Goal: Information Seeking & Learning: Learn about a topic

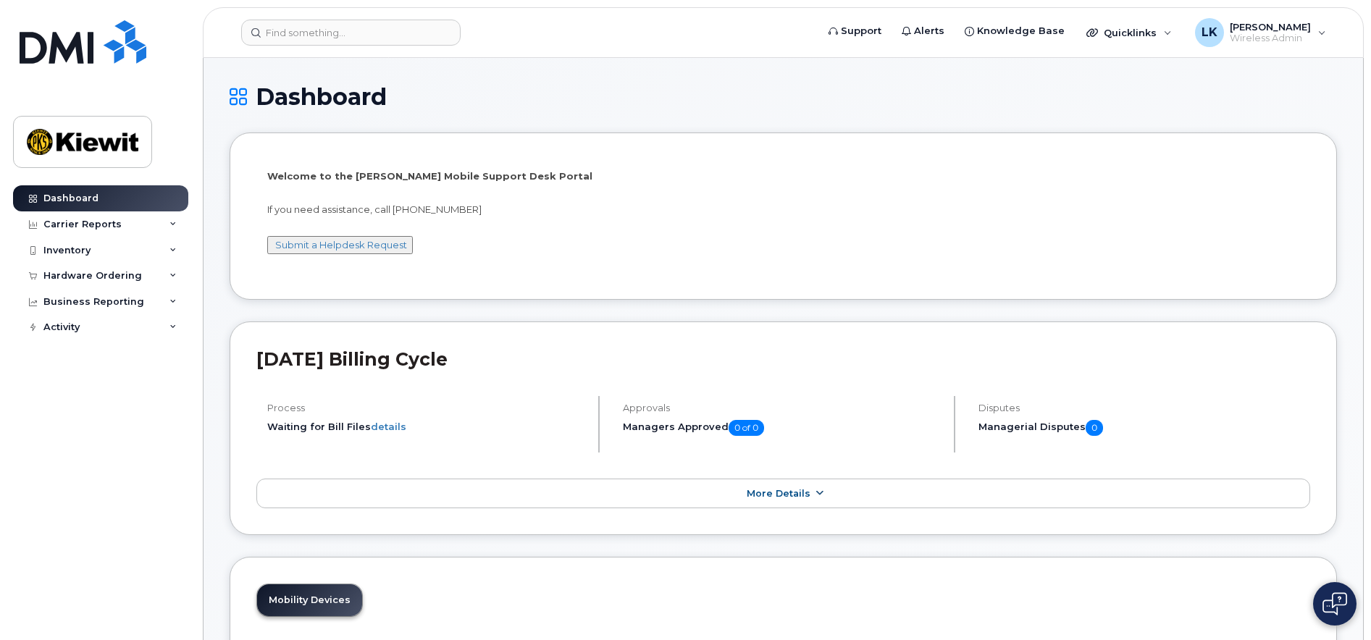
click at [626, 494] on link "More Details" at bounding box center [783, 494] width 1054 height 30
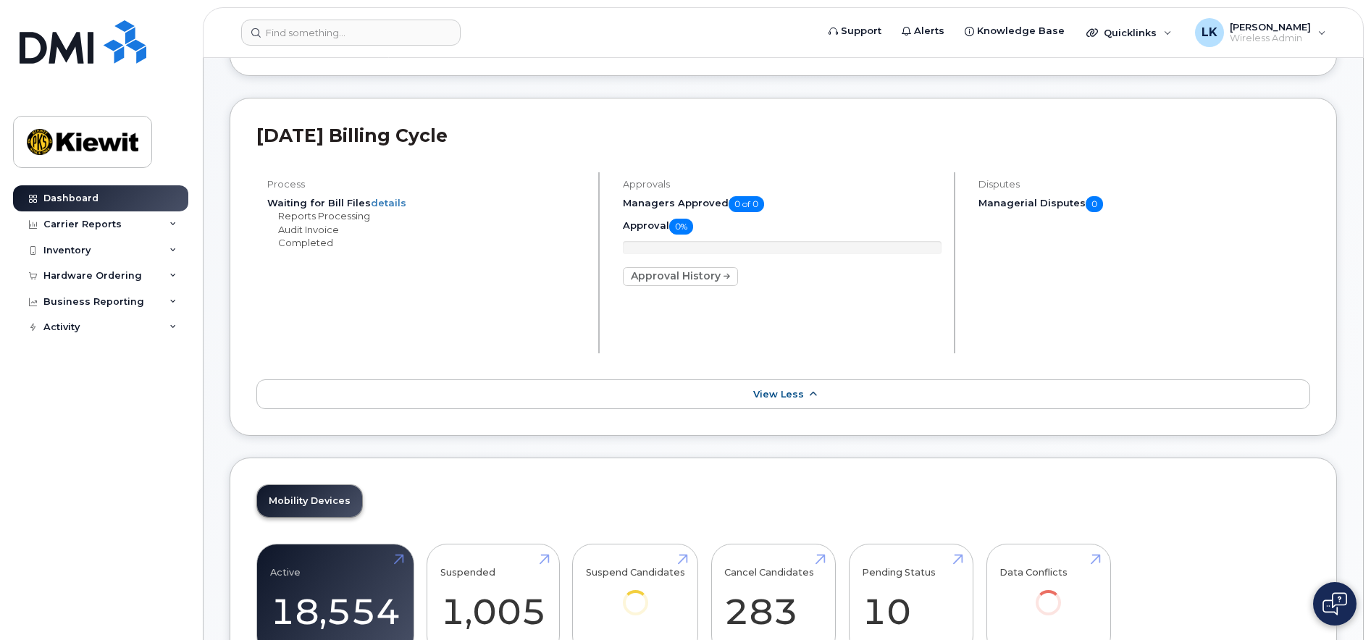
scroll to position [217, 0]
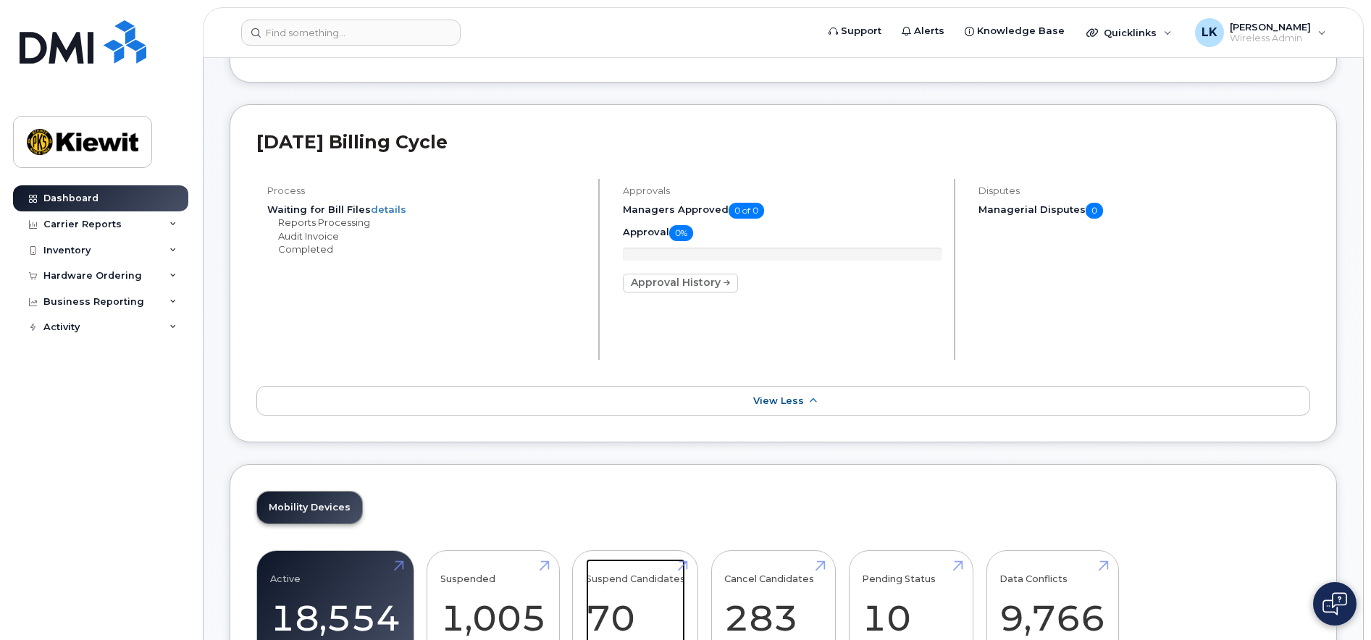
click at [651, 584] on link "Suspend Candidates 70" at bounding box center [635, 607] width 99 height 96
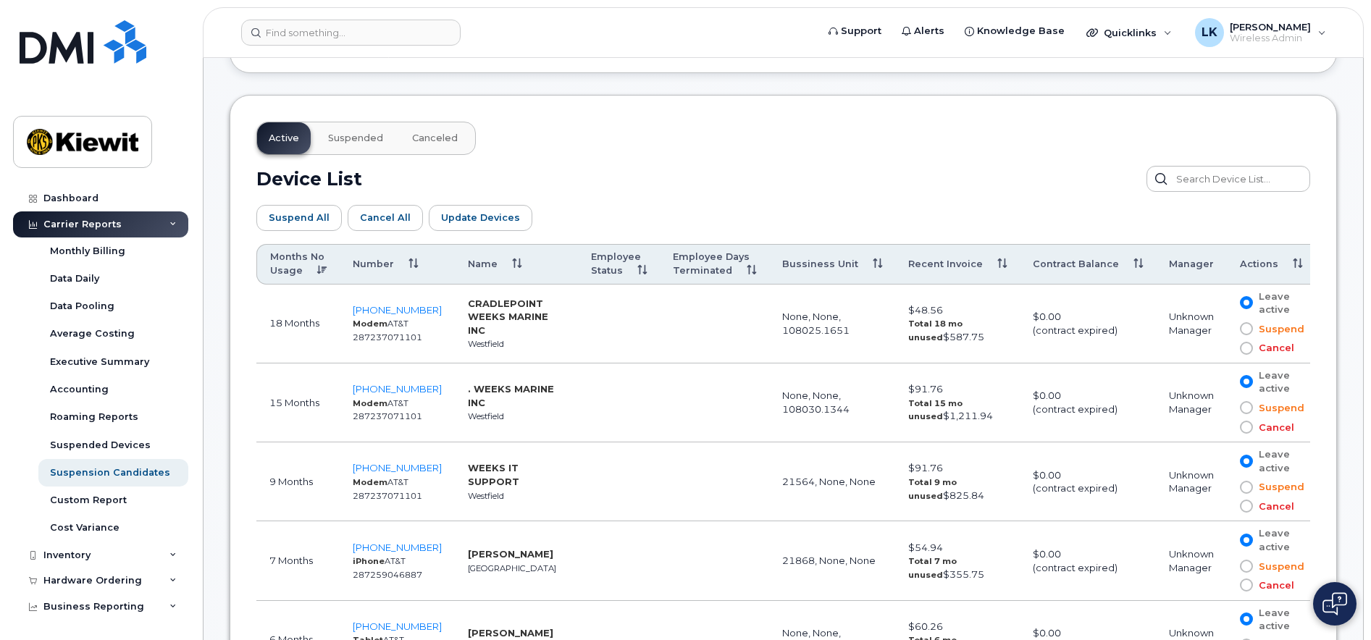
scroll to position [724, 0]
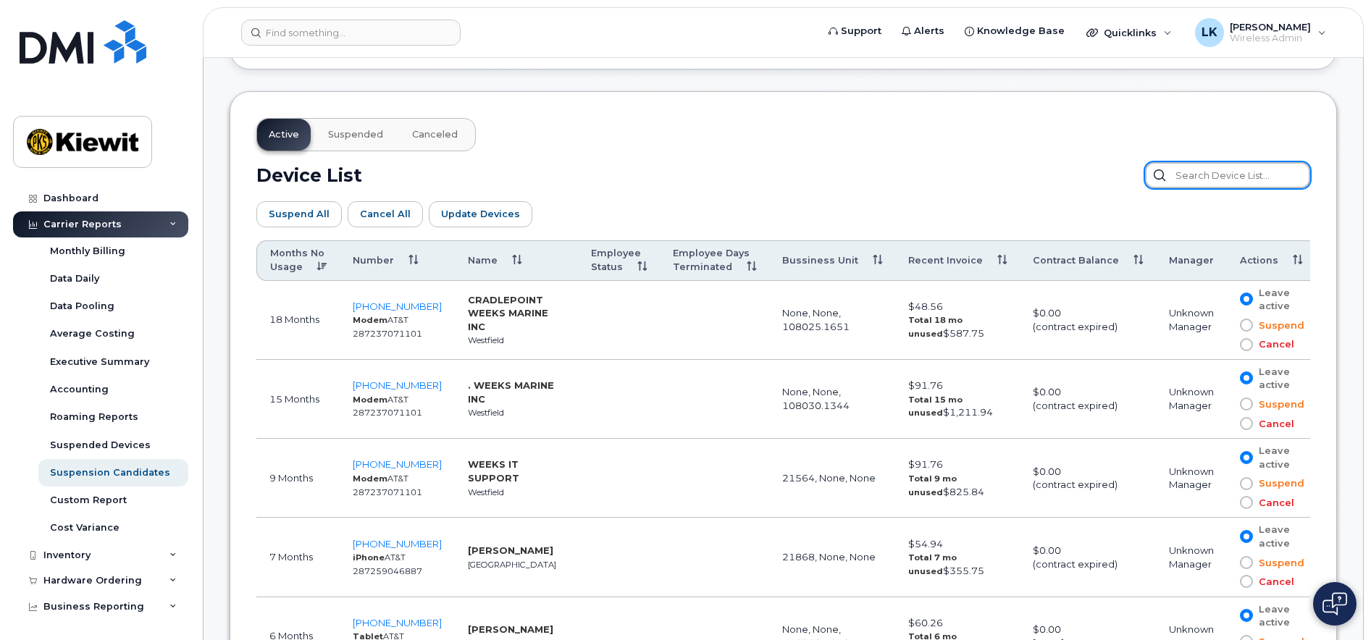
click at [1217, 171] on input "text" at bounding box center [1227, 175] width 165 height 26
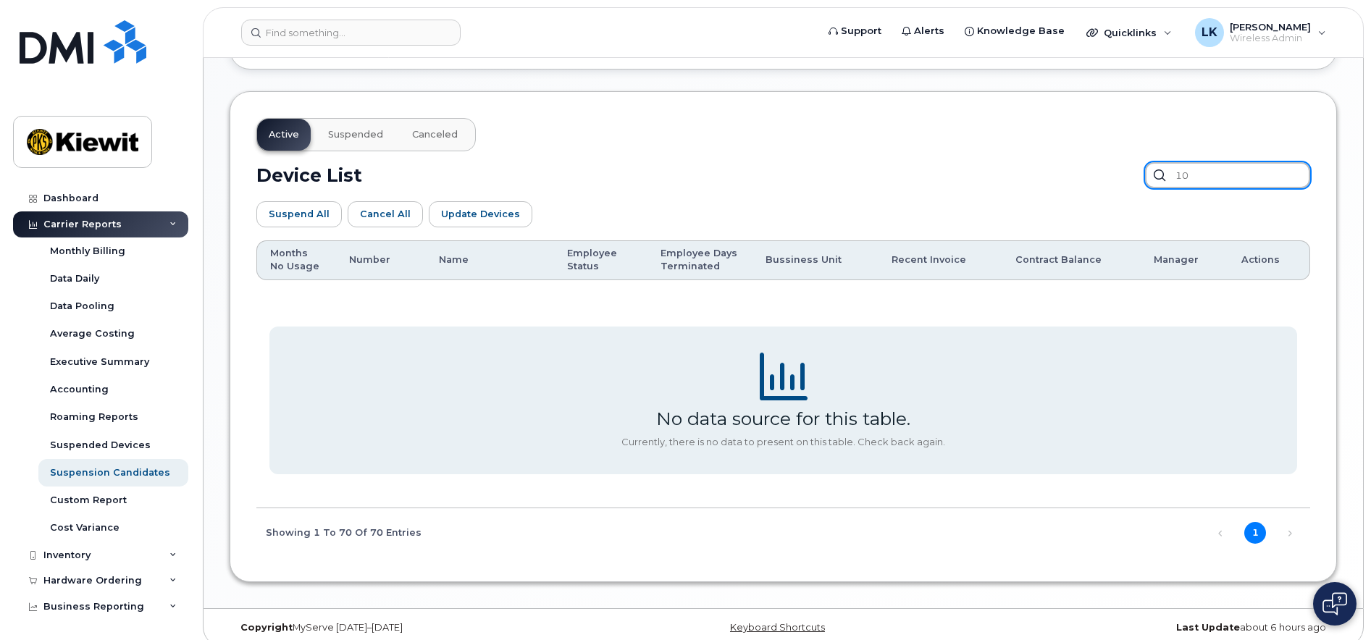
type input "1"
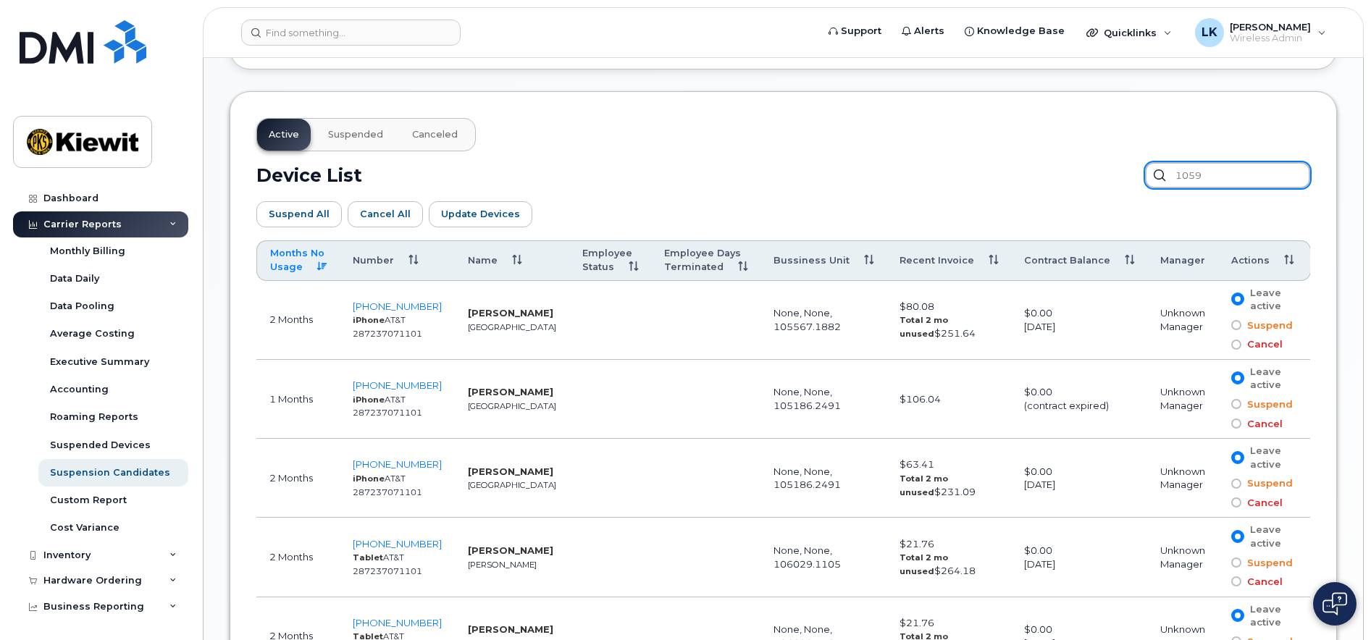
scroll to position [579, 0]
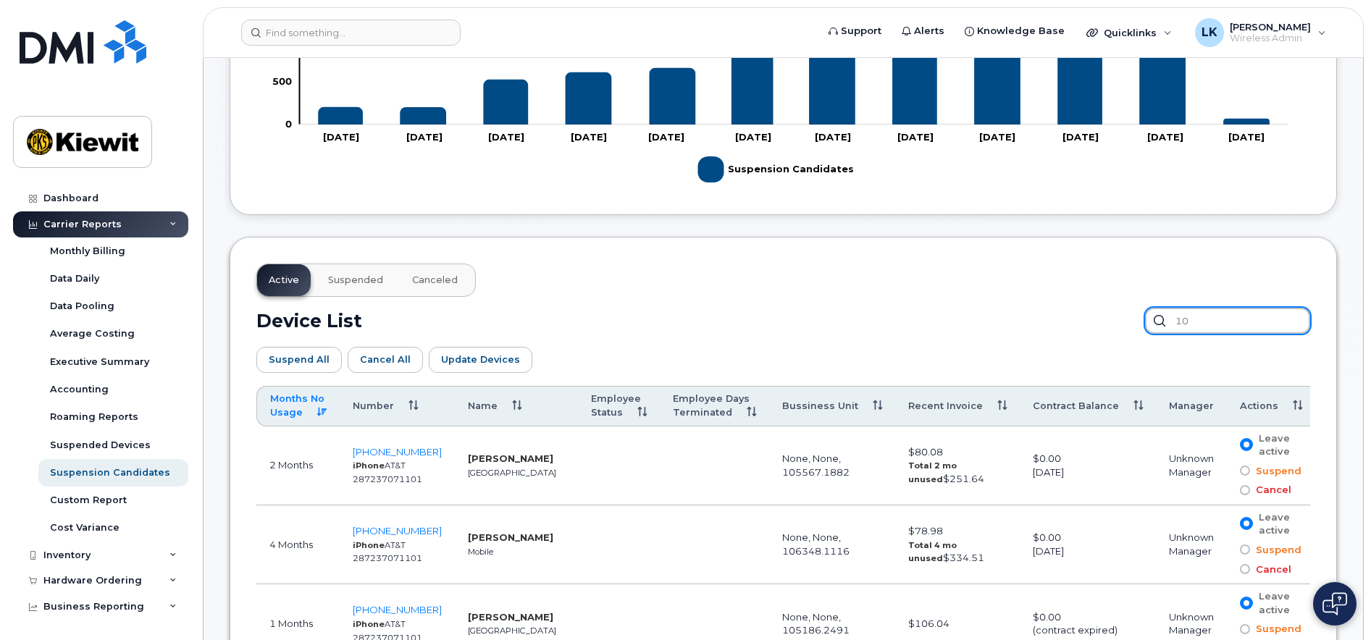
type input "1"
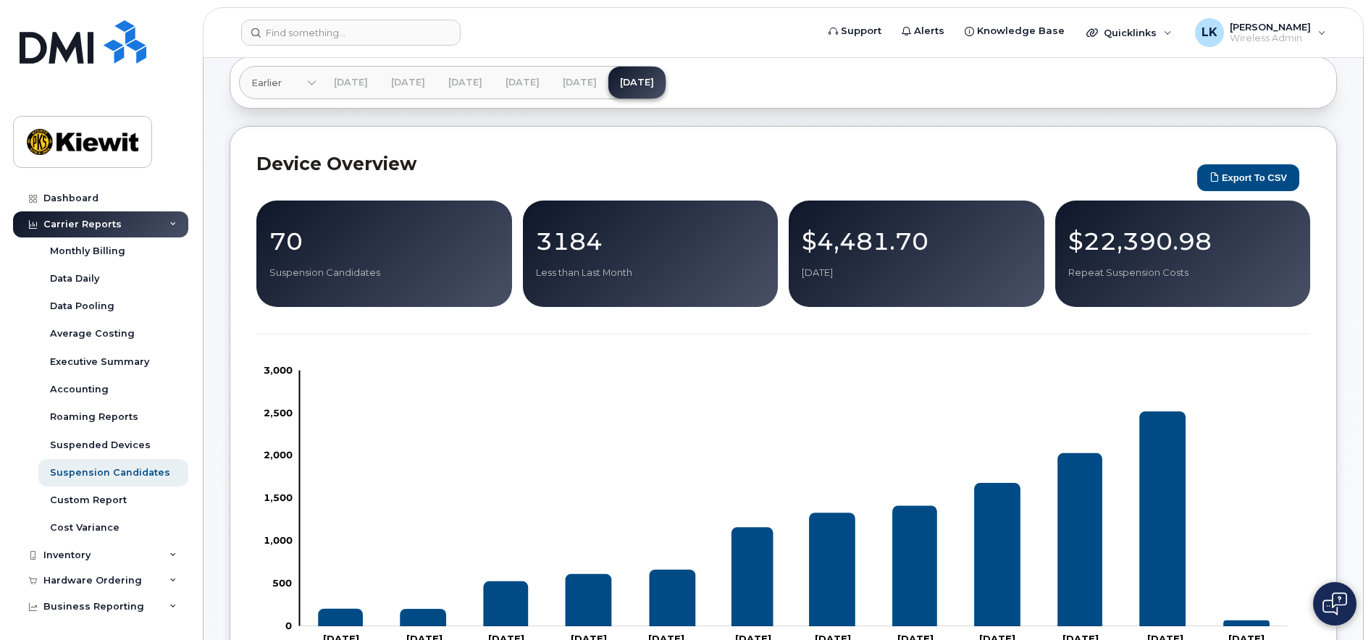
scroll to position [0, 0]
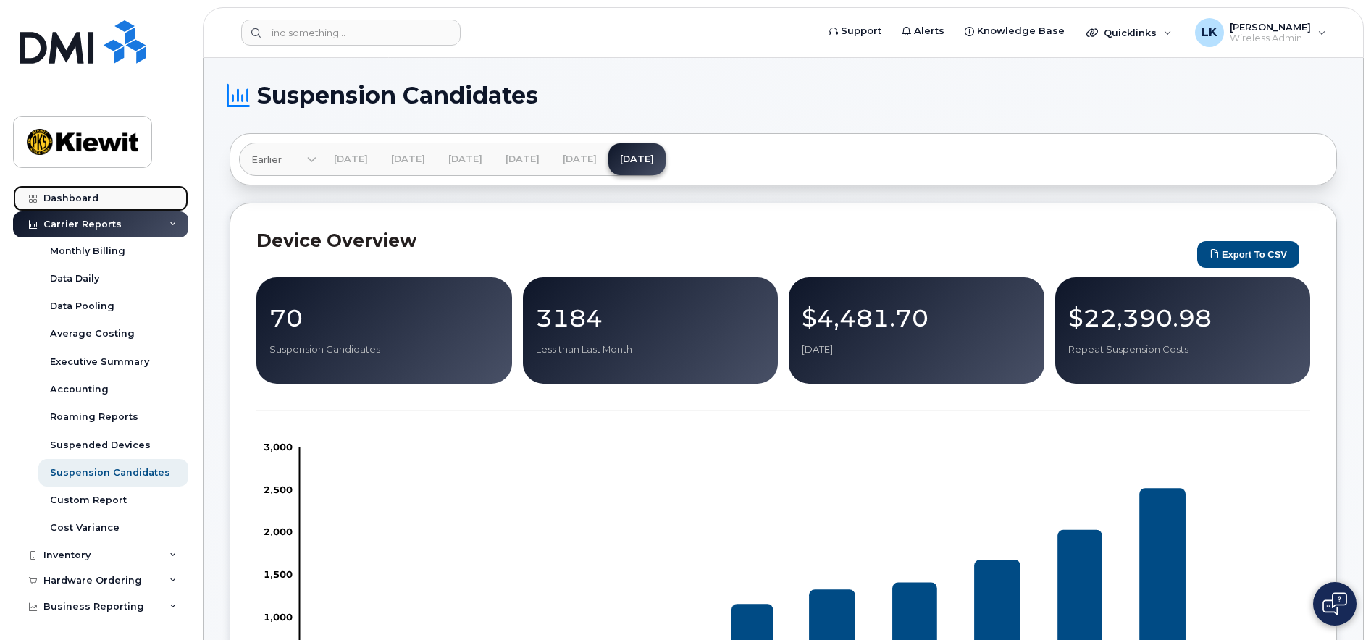
click at [96, 206] on link "Dashboard" at bounding box center [100, 198] width 175 height 26
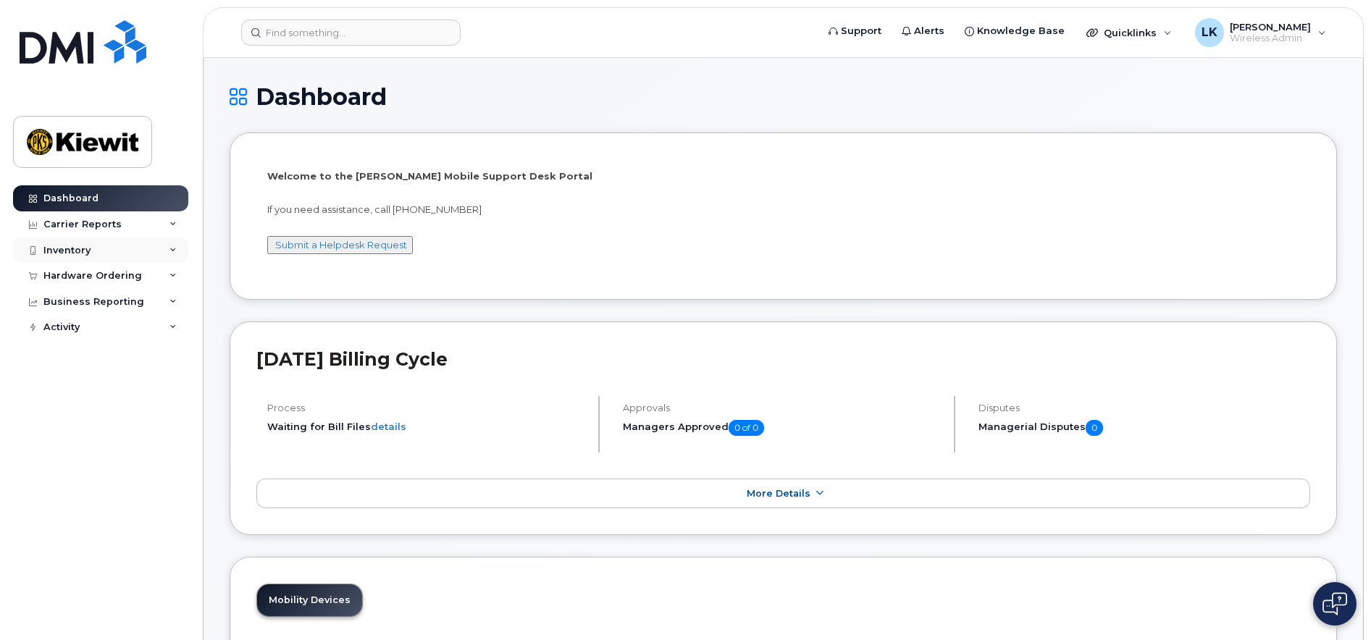
click at [175, 247] on icon at bounding box center [172, 250] width 7 height 7
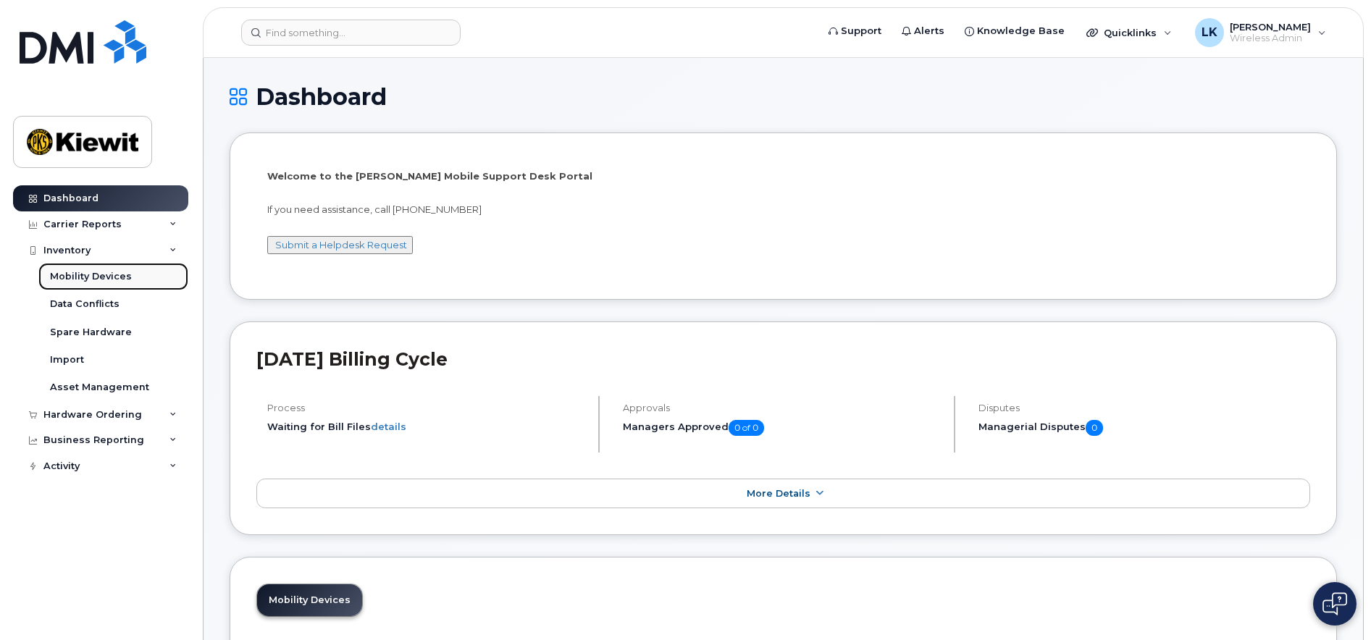
click at [117, 275] on div "Mobility Devices" at bounding box center [91, 276] width 82 height 13
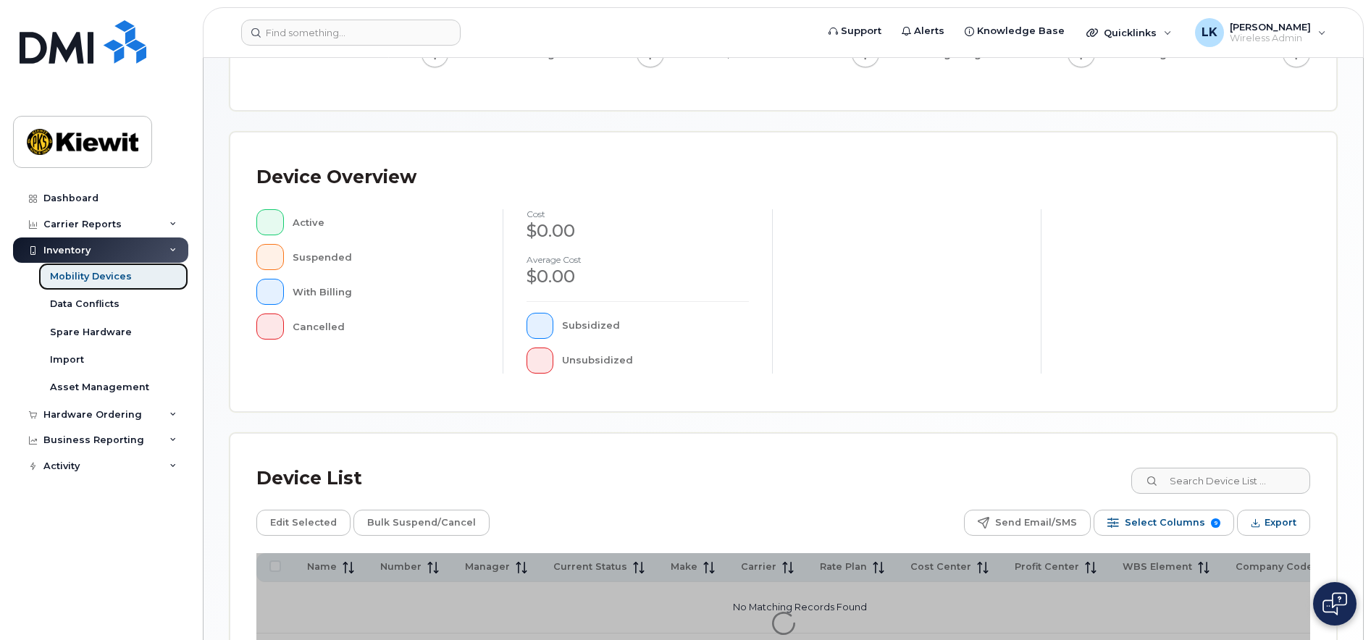
scroll to position [360, 0]
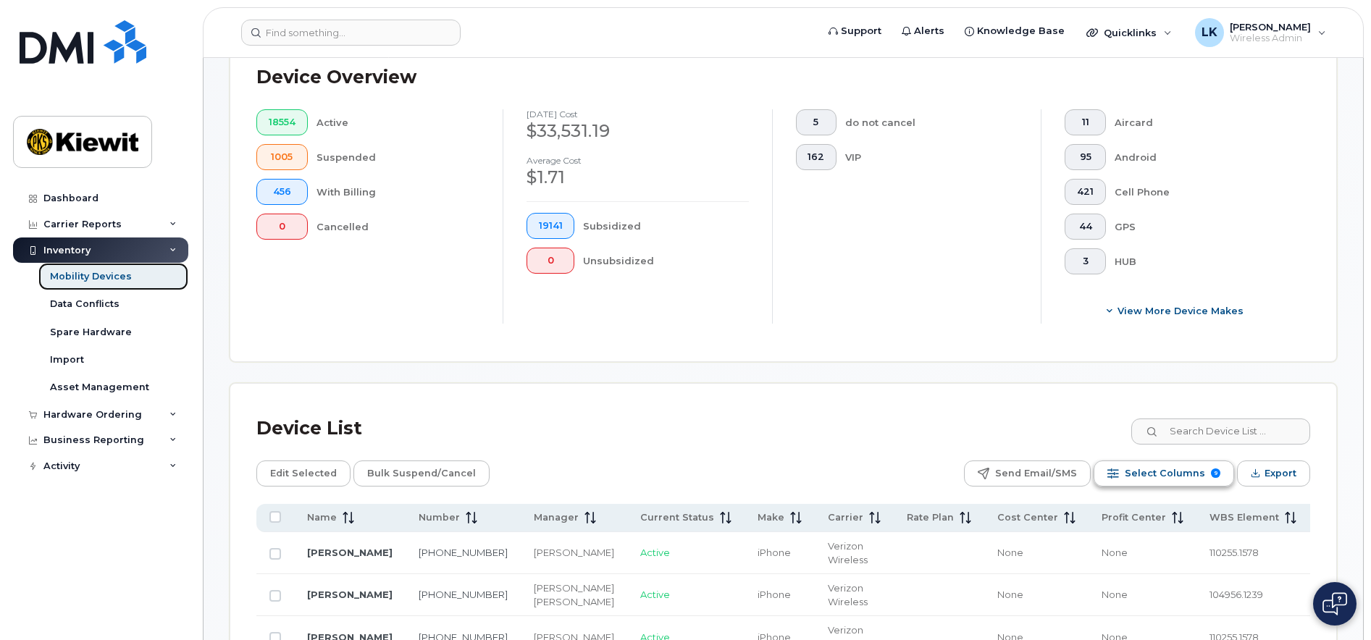
scroll to position [652, 0]
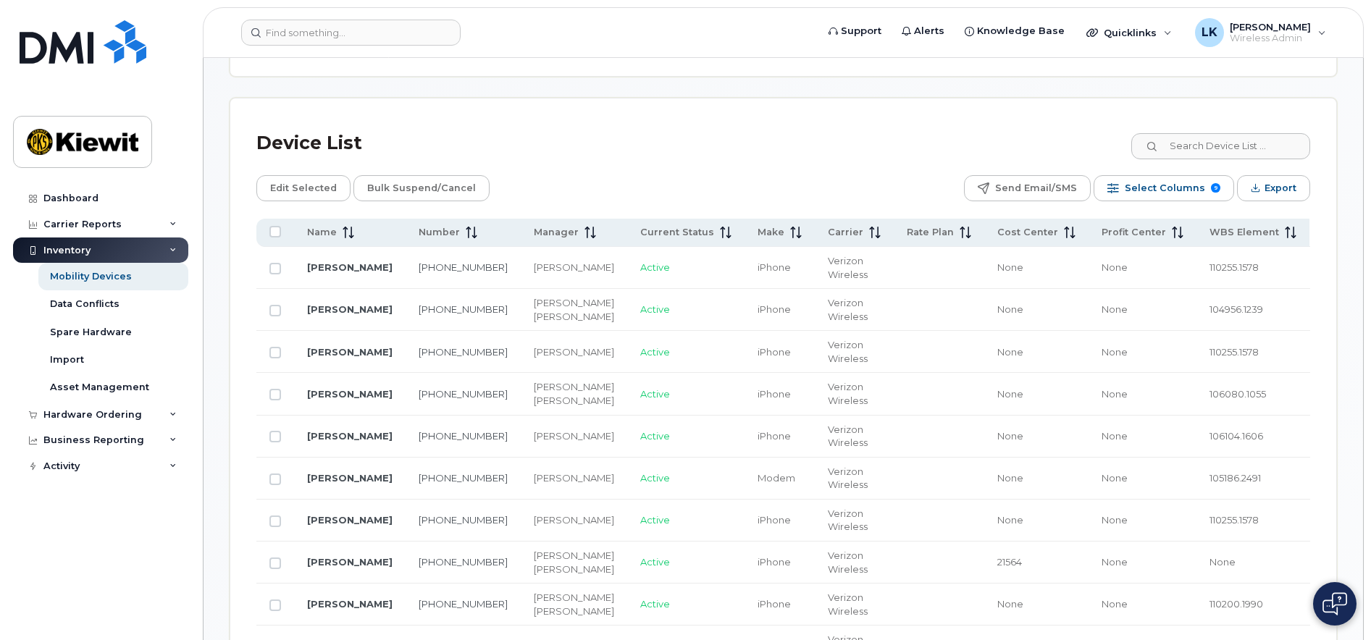
click at [1322, 235] on span "Company Code" at bounding box center [1360, 232] width 77 height 13
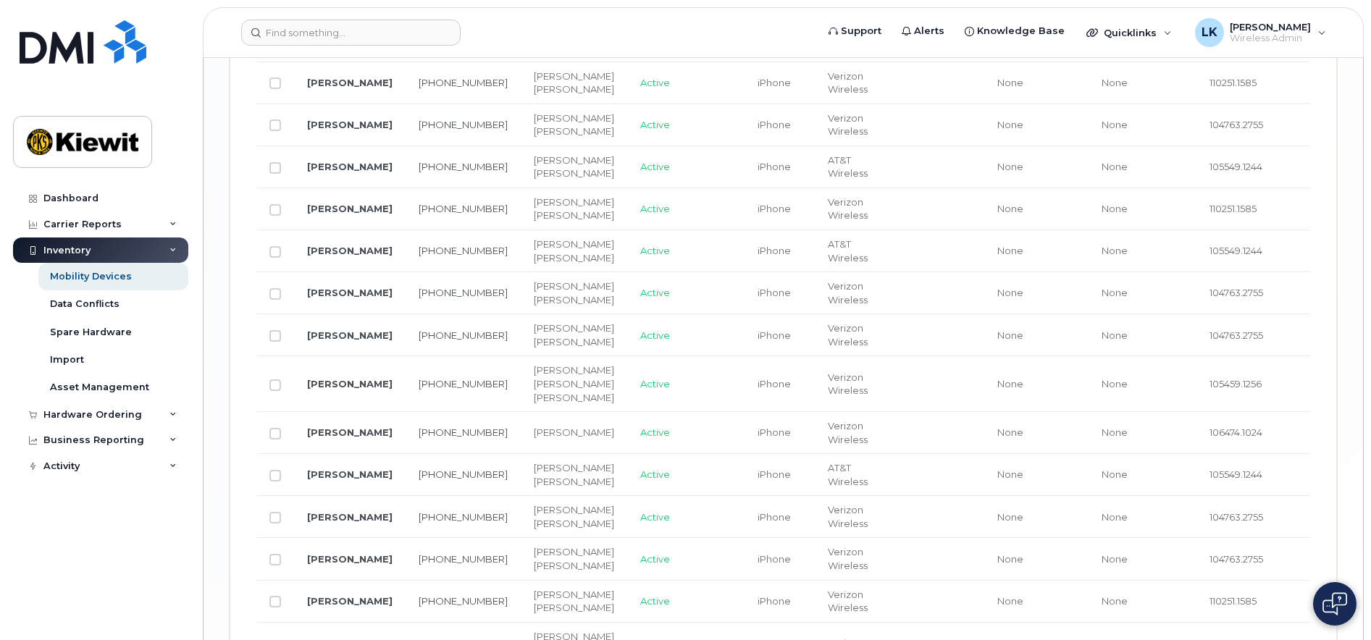
scroll to position [2675, 0]
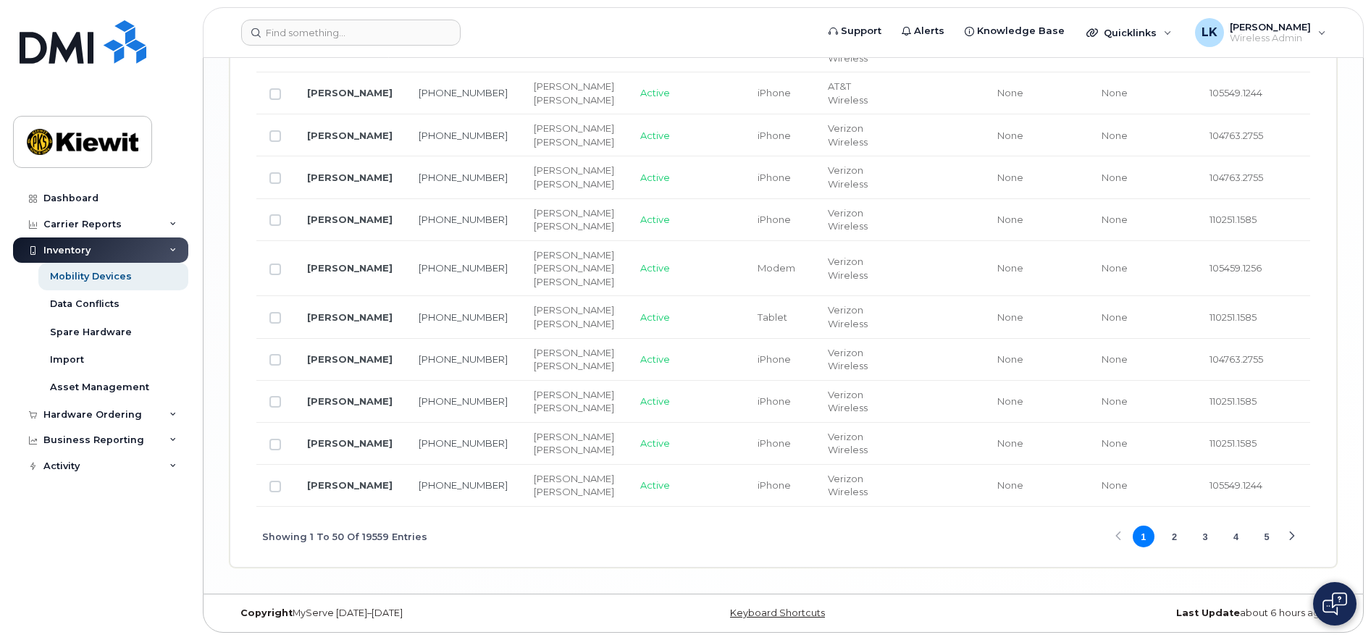
click at [1242, 537] on button "4" at bounding box center [1236, 537] width 22 height 22
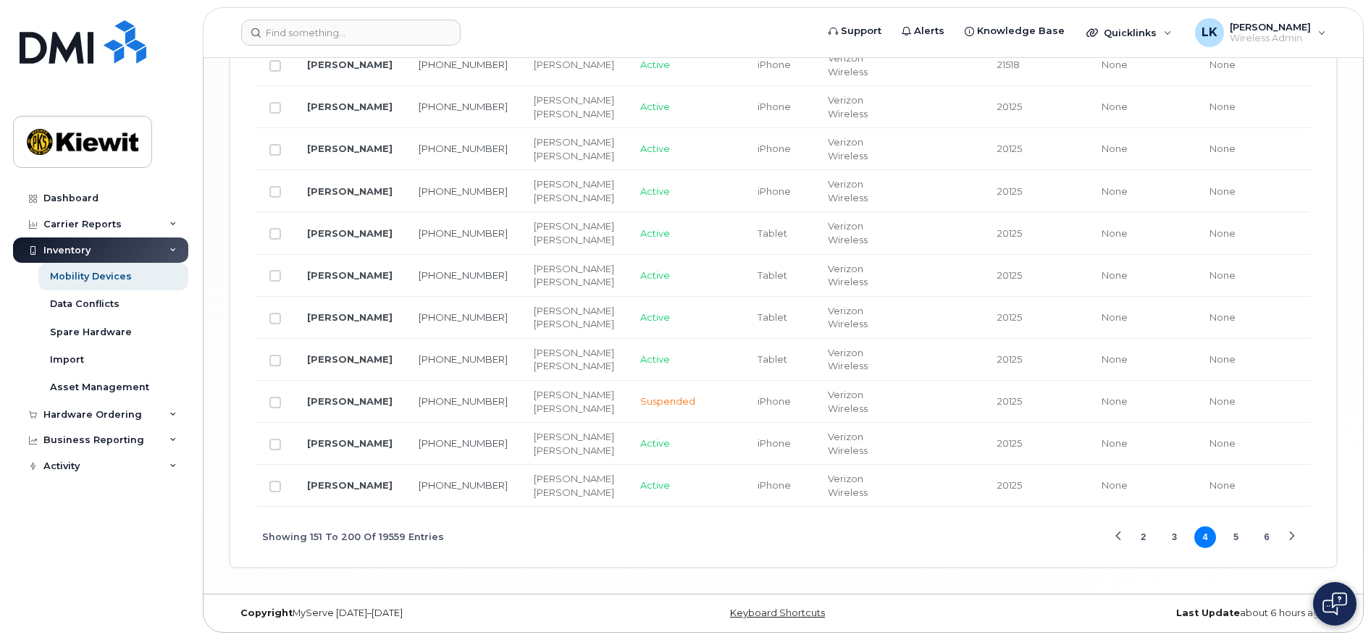
scroll to position [3737, 0]
click at [1290, 533] on div "Next Page" at bounding box center [1291, 536] width 9 height 9
click at [1262, 530] on button "7" at bounding box center [1267, 537] width 22 height 22
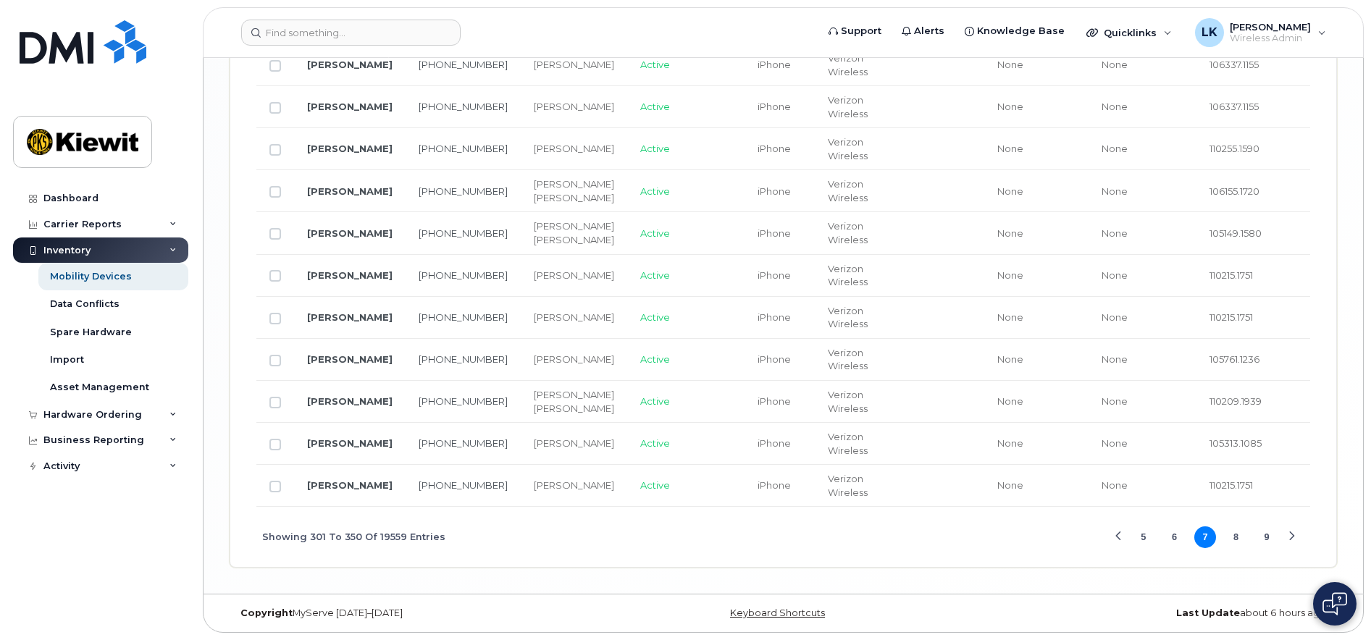
click at [1268, 539] on button "9" at bounding box center [1267, 537] width 22 height 22
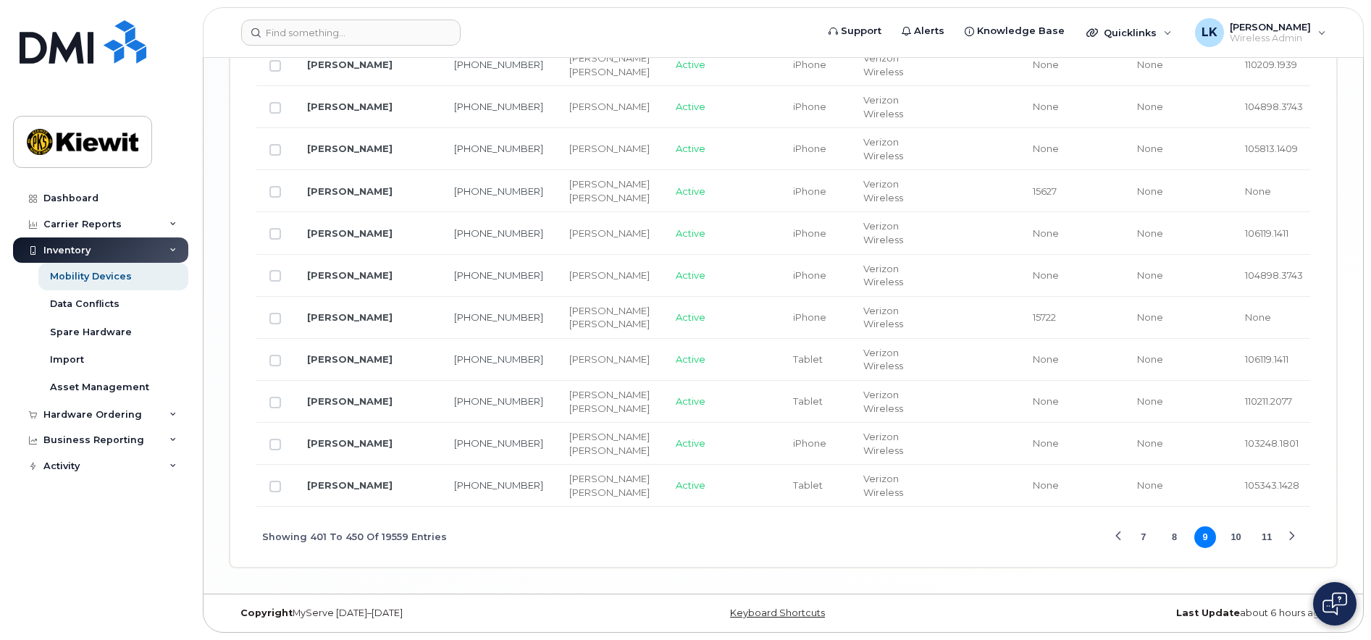
scroll to position [3078, 0]
click at [1262, 537] on button "11" at bounding box center [1267, 537] width 22 height 22
click at [1273, 536] on button "13" at bounding box center [1267, 537] width 22 height 22
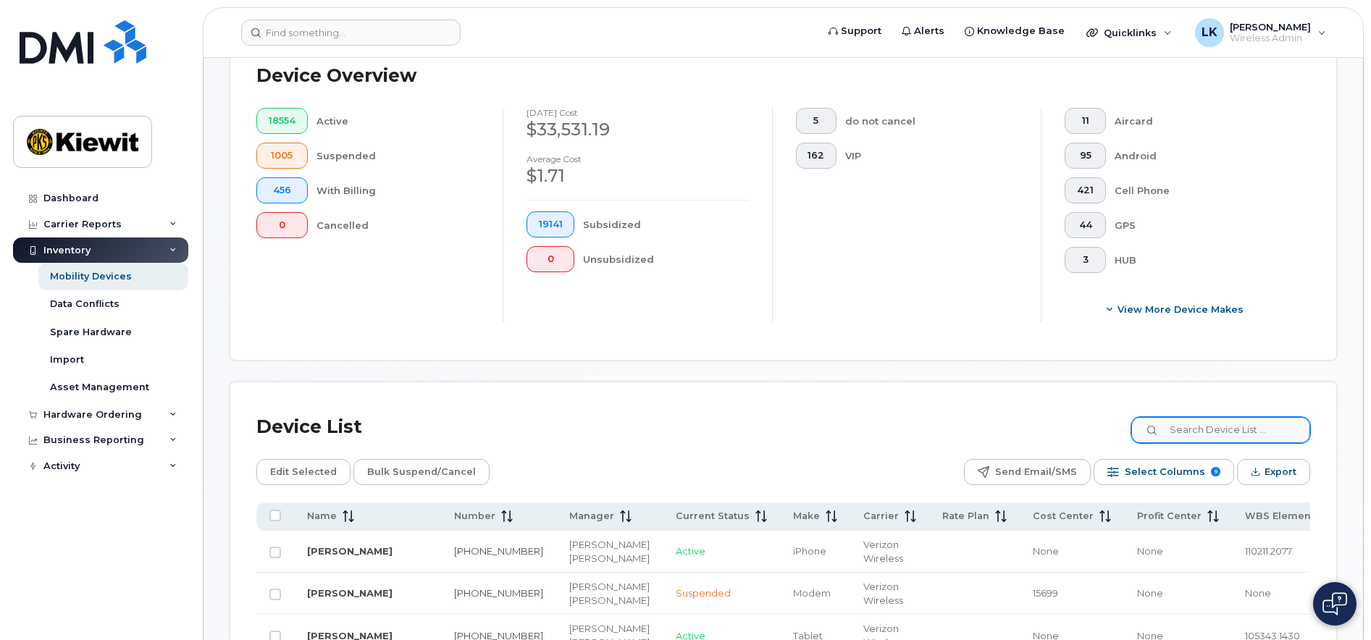
scroll to position [487, 0]
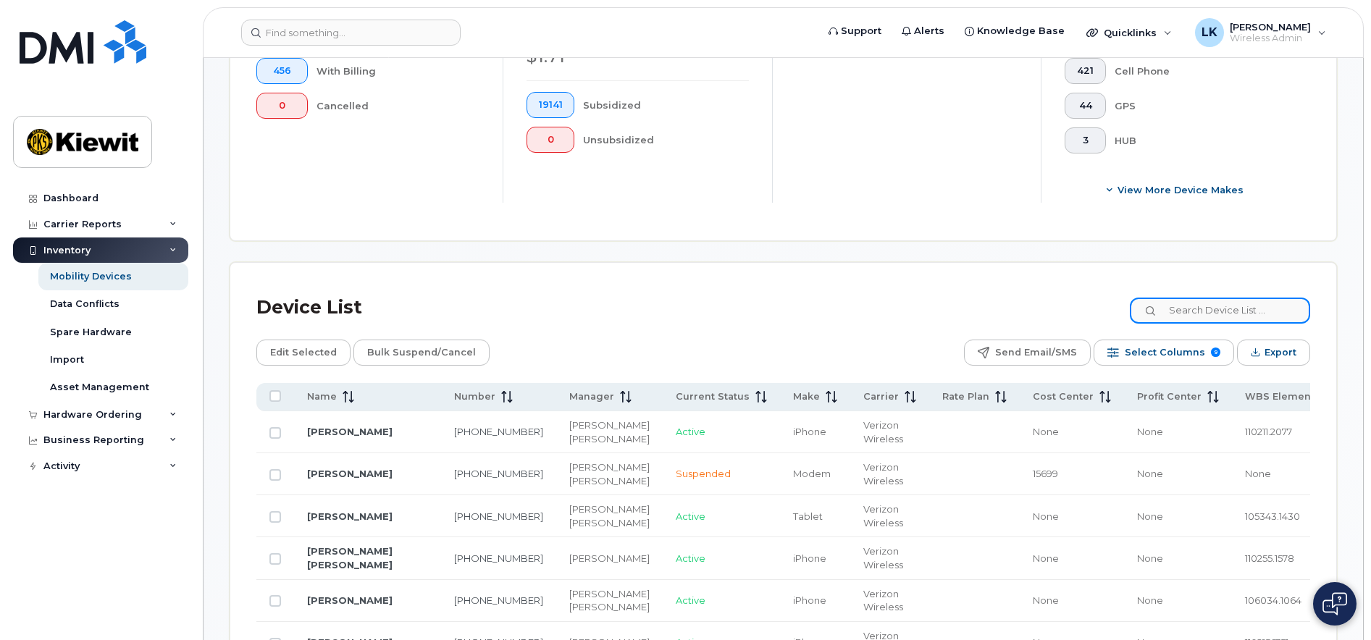
click at [1251, 323] on input at bounding box center [1220, 311] width 180 height 26
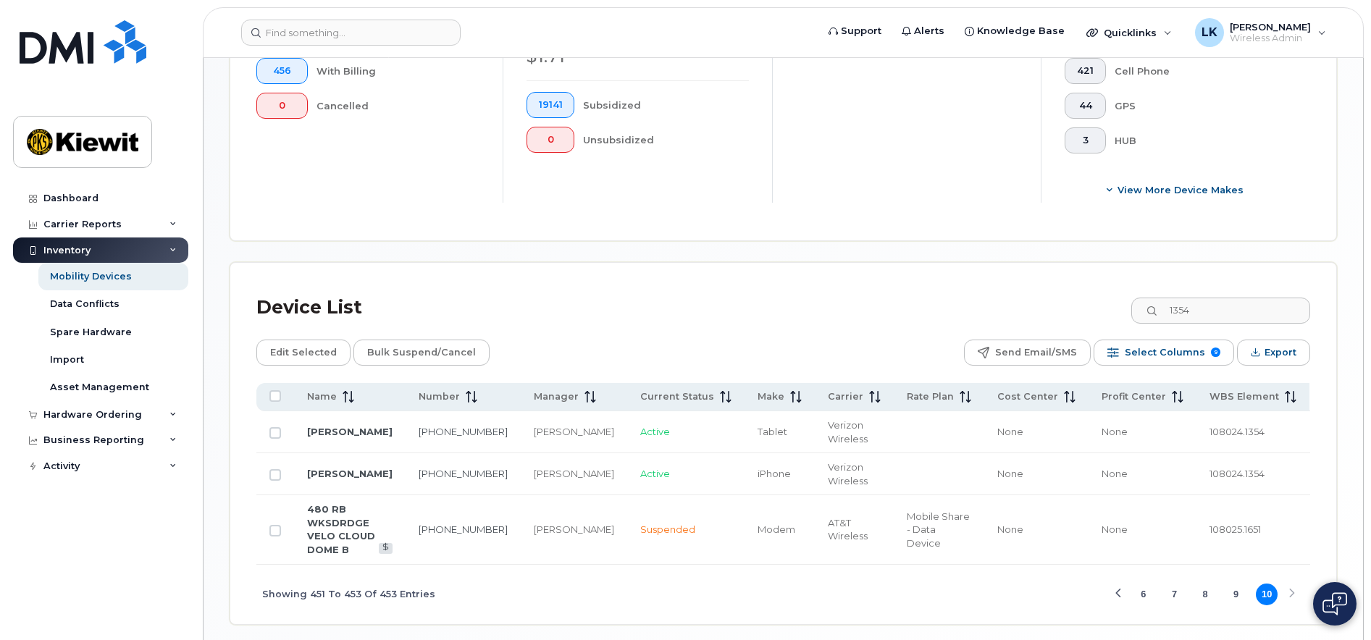
click at [1322, 400] on span "Company Code" at bounding box center [1360, 396] width 77 height 13
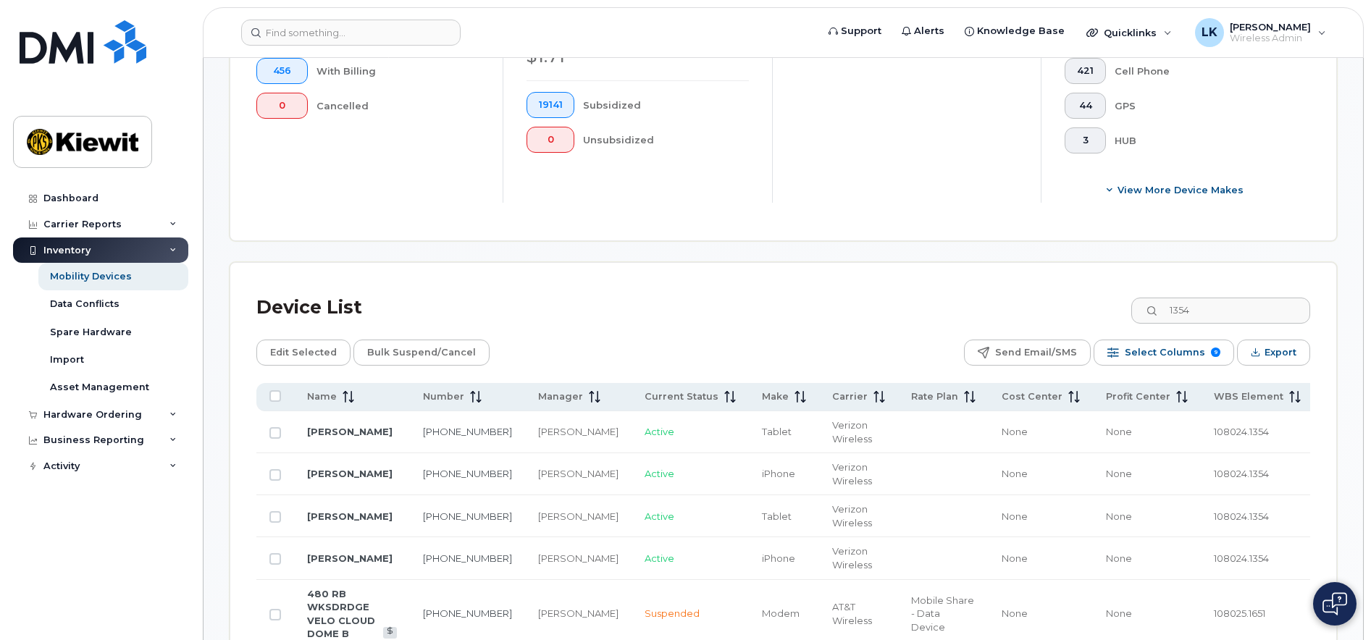
click at [568, 349] on div "Edit Selected Bulk Suspend/Cancel Send Email/SMS Select Columns 9 Filter Refres…" at bounding box center [783, 353] width 1054 height 26
drag, startPoint x: 1246, startPoint y: 302, endPoint x: 1062, endPoint y: 300, distance: 183.2
click at [1070, 301] on div "Device List 1354" at bounding box center [783, 308] width 1054 height 38
type input "\"
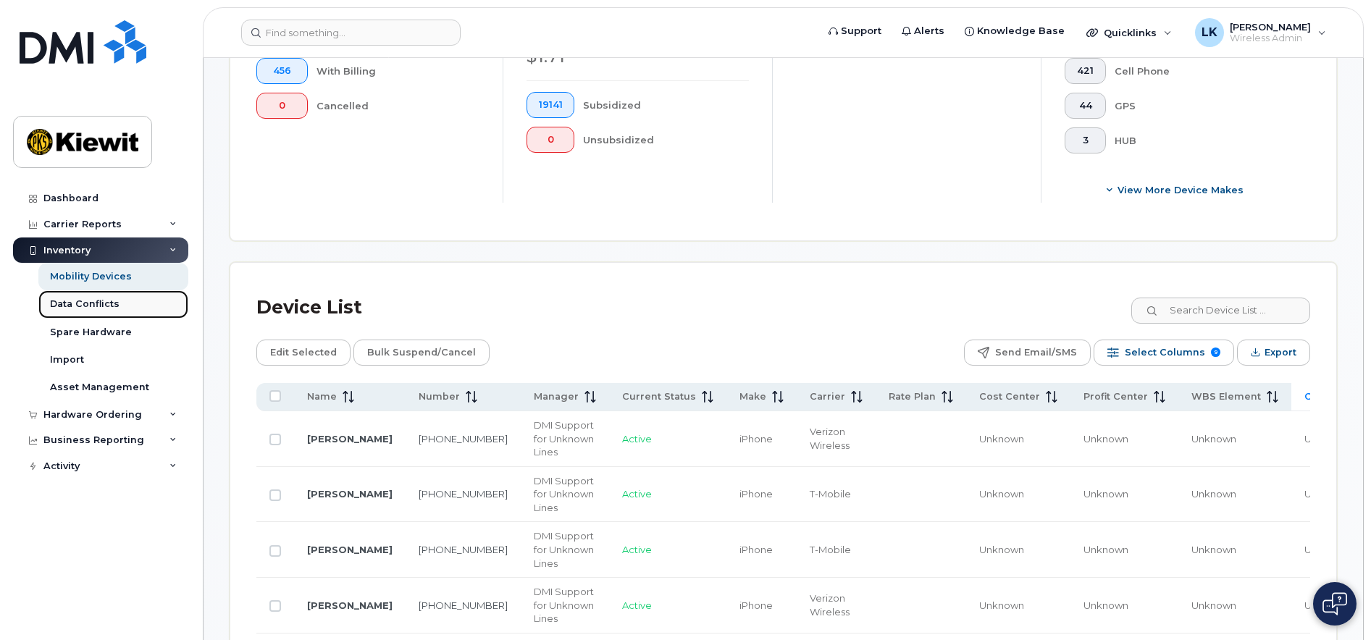
click at [85, 303] on div "Data Conflicts" at bounding box center [85, 304] width 70 height 13
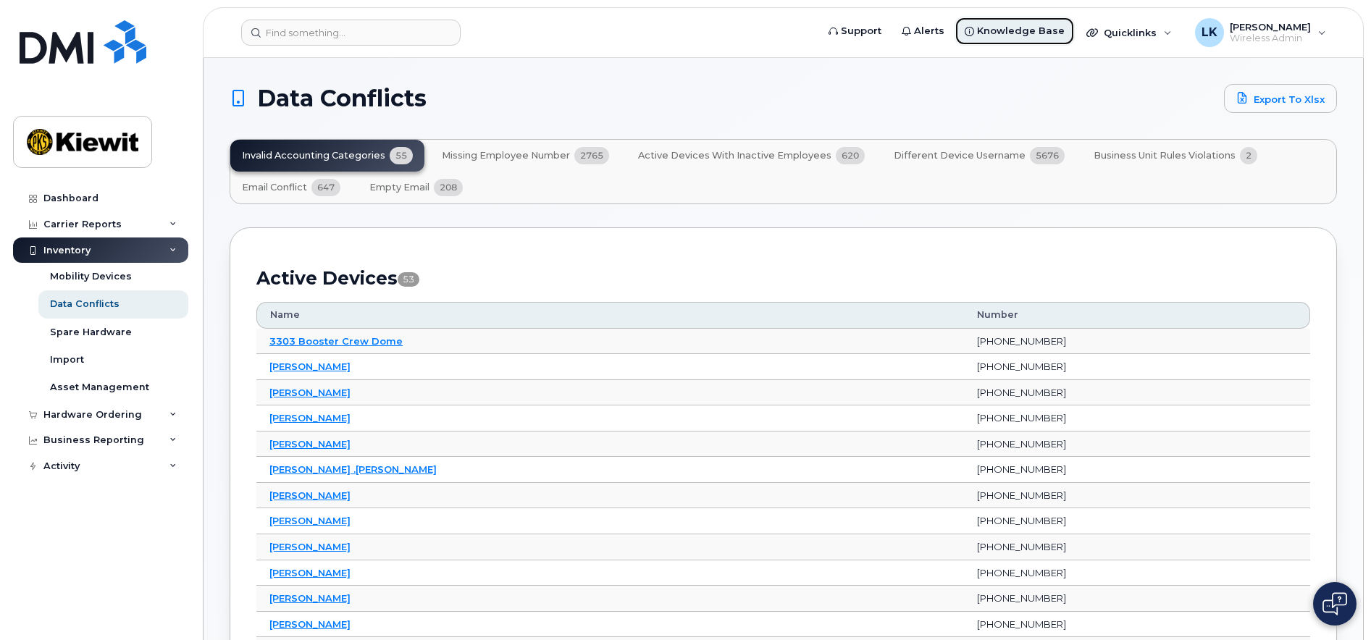
click at [1025, 31] on span "Knowledge Base" at bounding box center [1021, 31] width 88 height 14
click at [167, 224] on div "Carrier Reports" at bounding box center [100, 224] width 175 height 26
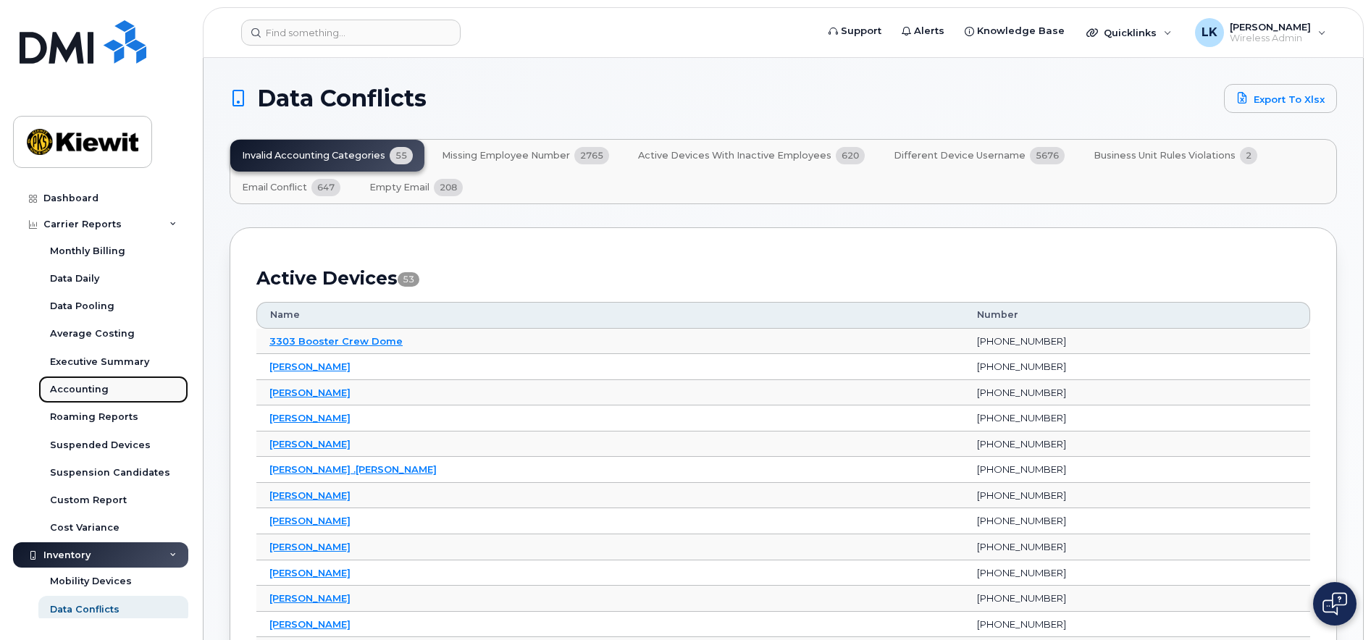
click at [80, 388] on div "Accounting" at bounding box center [79, 389] width 59 height 13
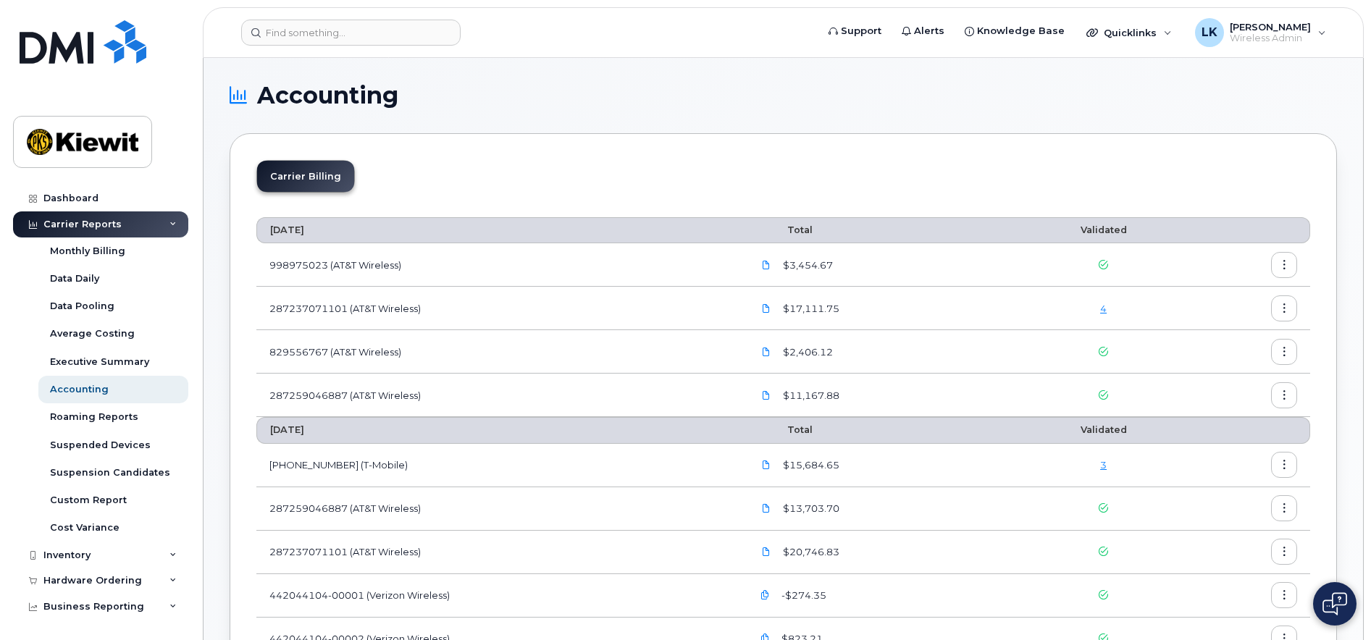
click at [303, 429] on th "July 2025" at bounding box center [497, 430] width 483 height 26
click at [303, 473] on td "973402207 (T-Mobile)" at bounding box center [497, 465] width 483 height 43
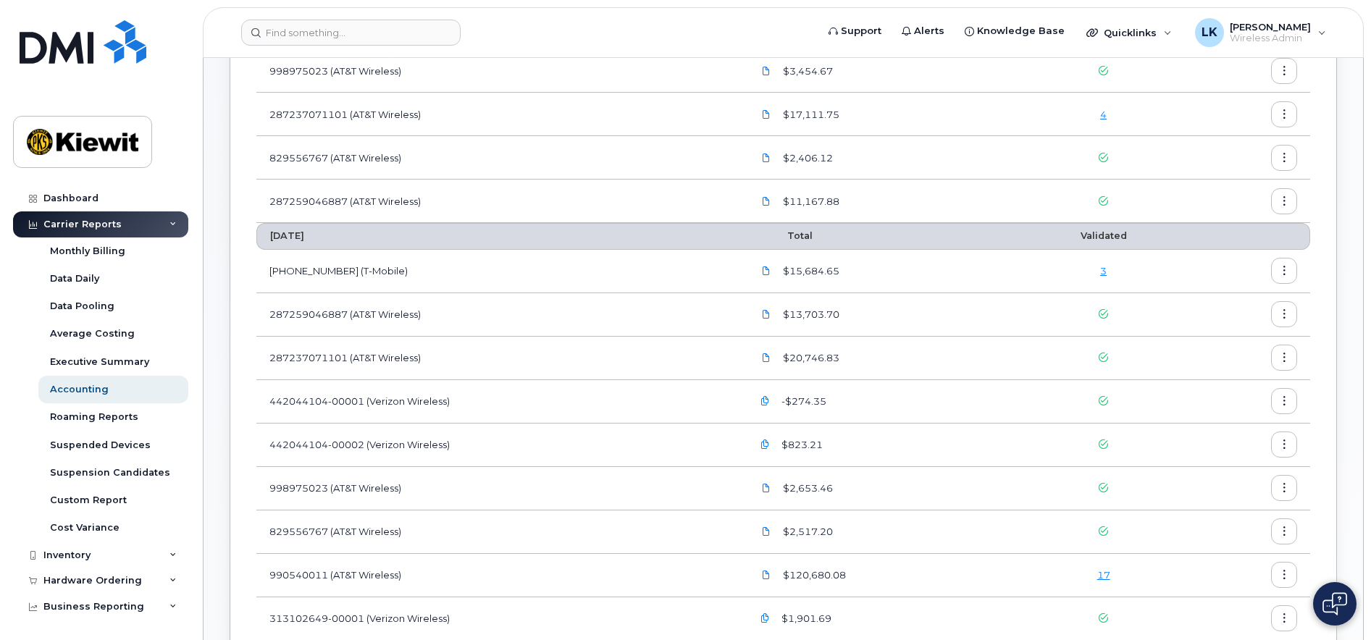
scroll to position [217, 0]
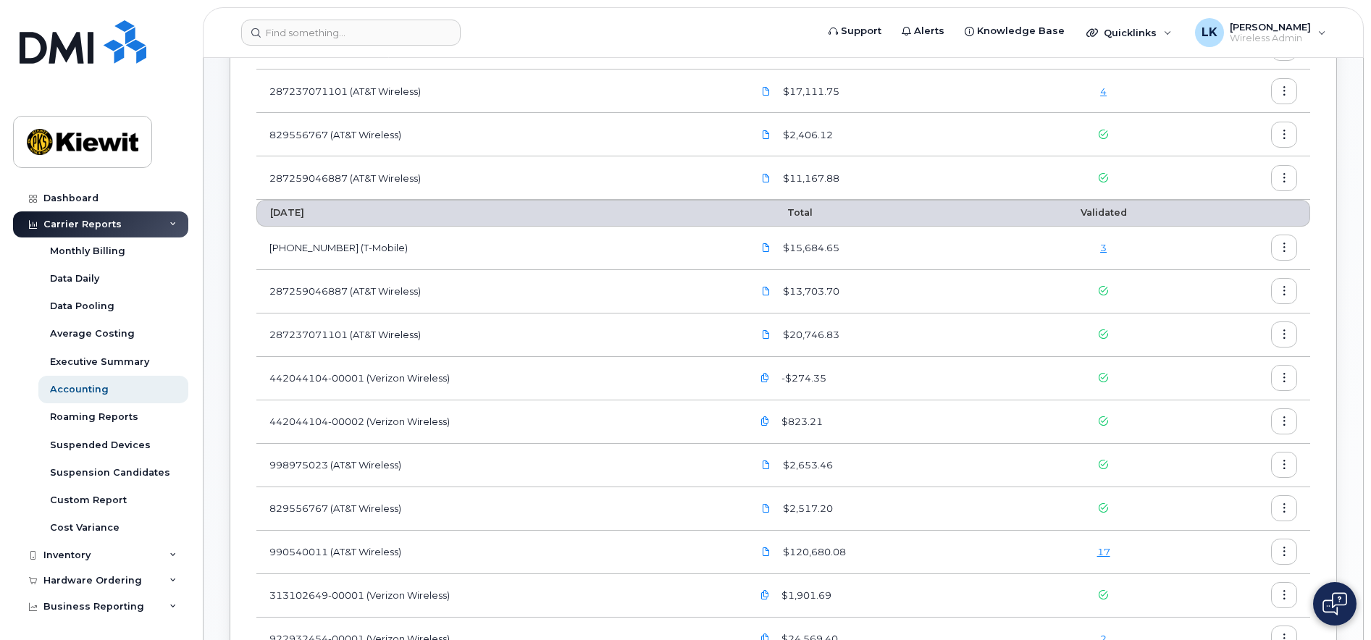
click at [1289, 243] on button "button" at bounding box center [1284, 248] width 26 height 26
click at [1207, 280] on span "Details" at bounding box center [1210, 278] width 40 height 13
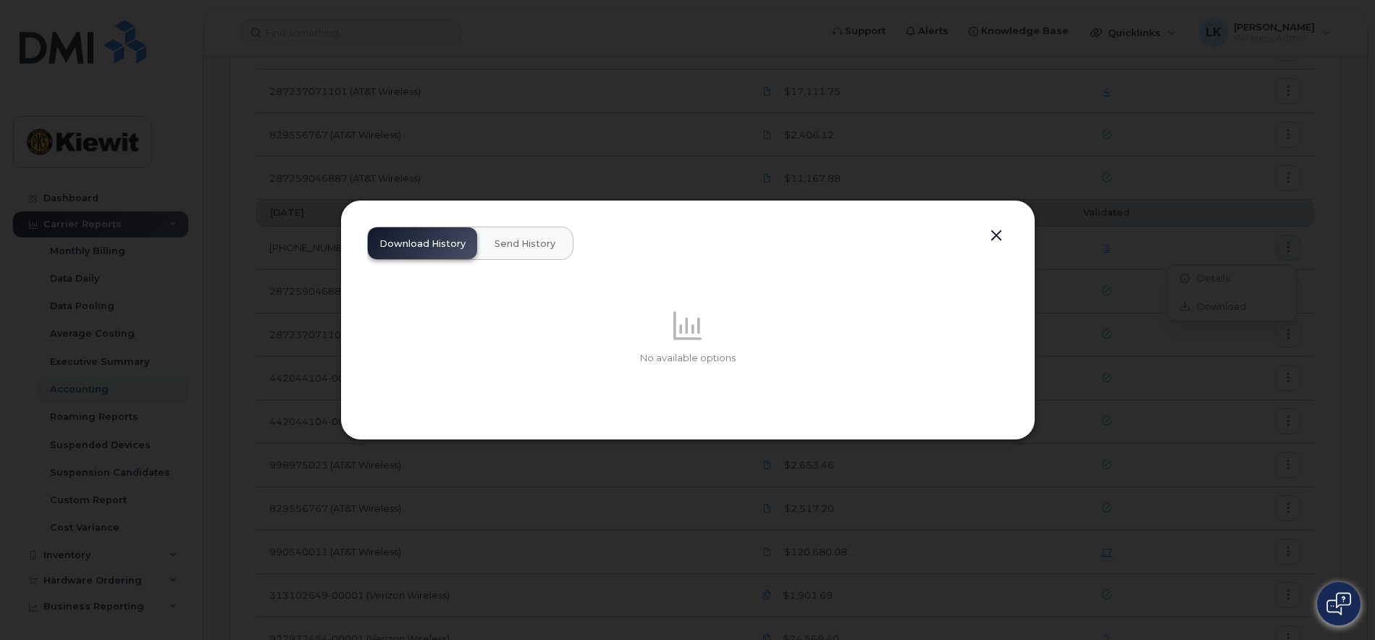
click at [563, 253] on button "Send History" at bounding box center [525, 243] width 84 height 32
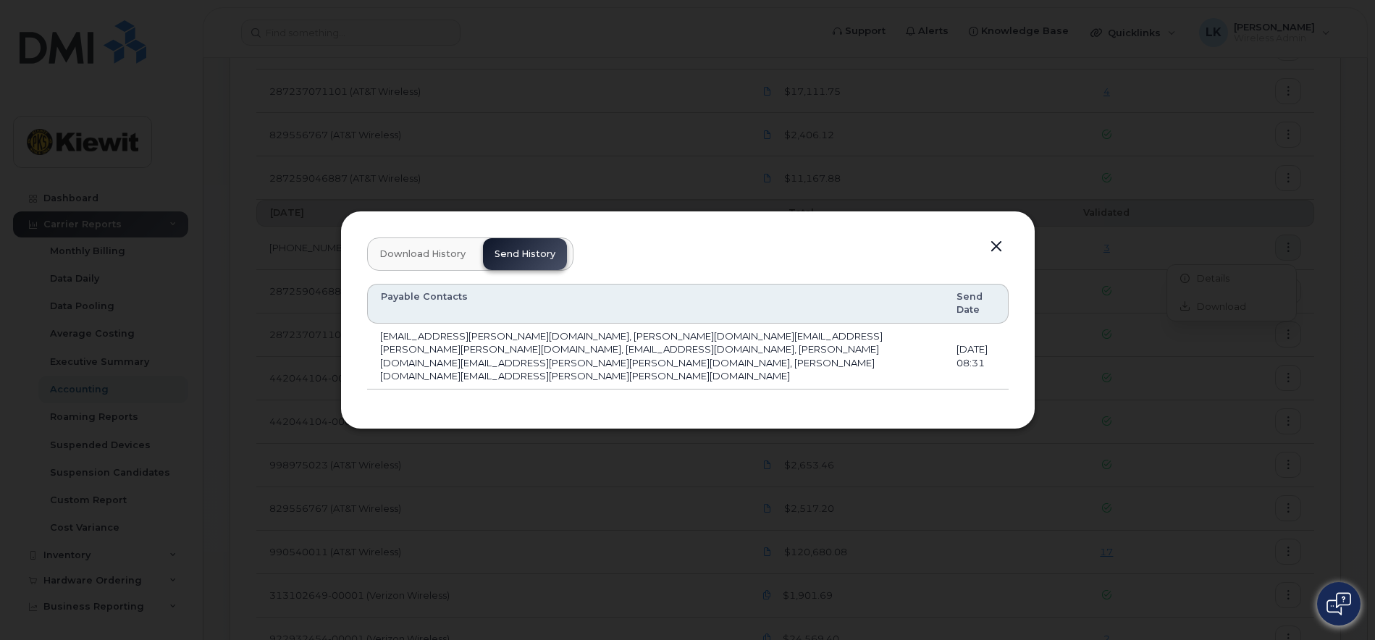
click at [993, 257] on button "button" at bounding box center [997, 247] width 22 height 20
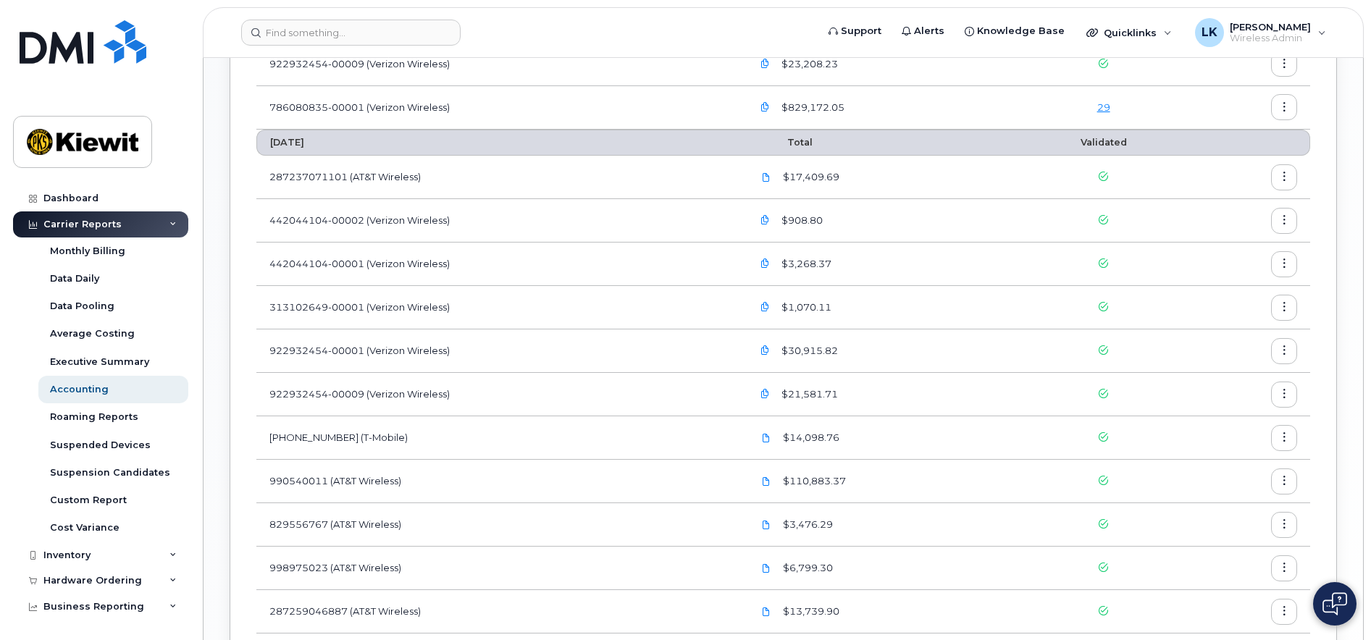
scroll to position [869, 0]
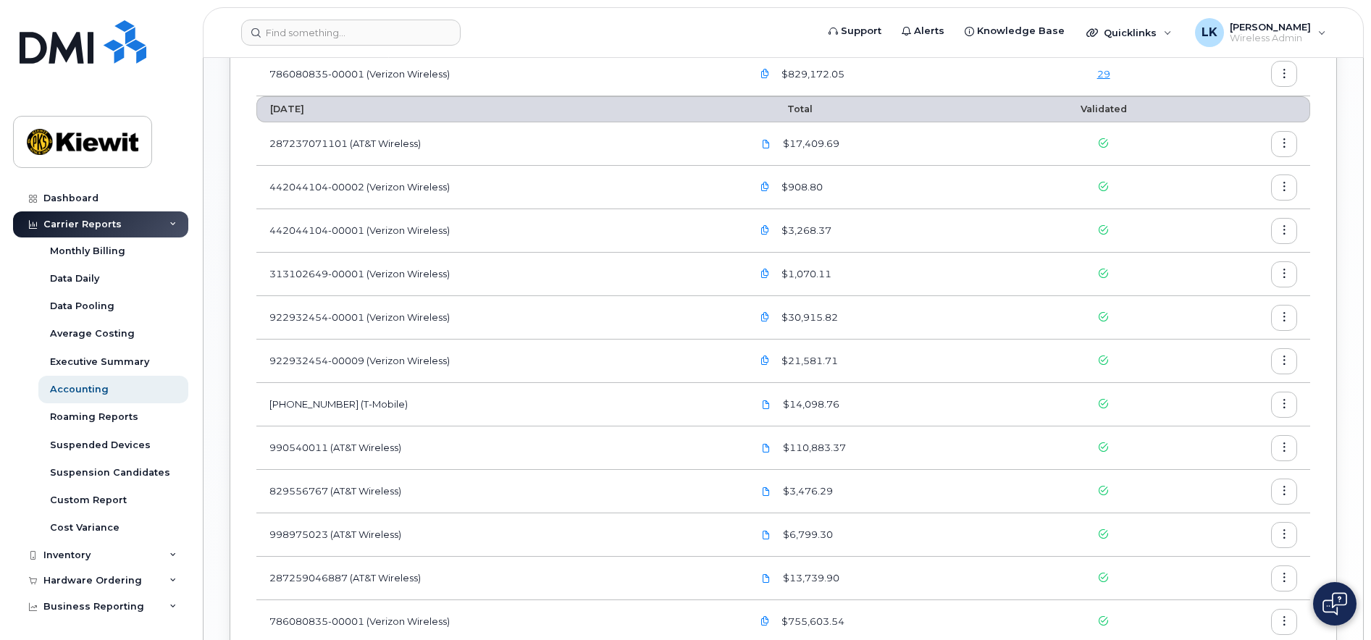
click at [770, 188] on icon "button" at bounding box center [764, 186] width 9 height 9
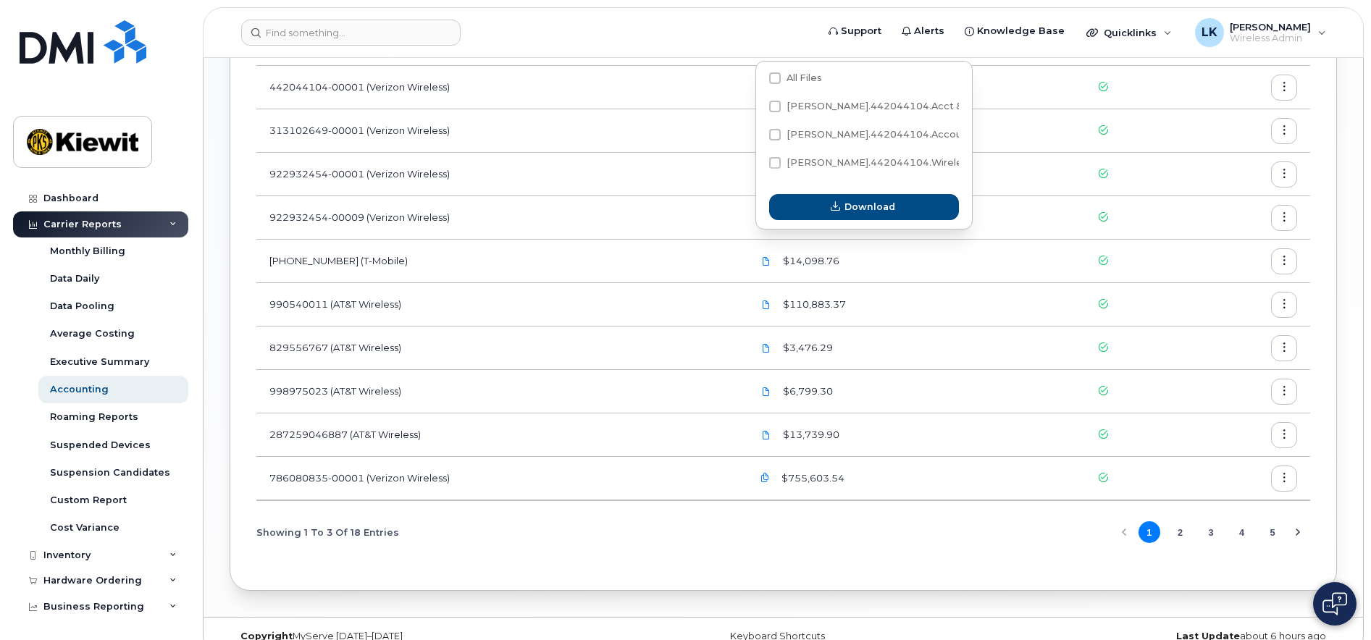
scroll to position [1014, 0]
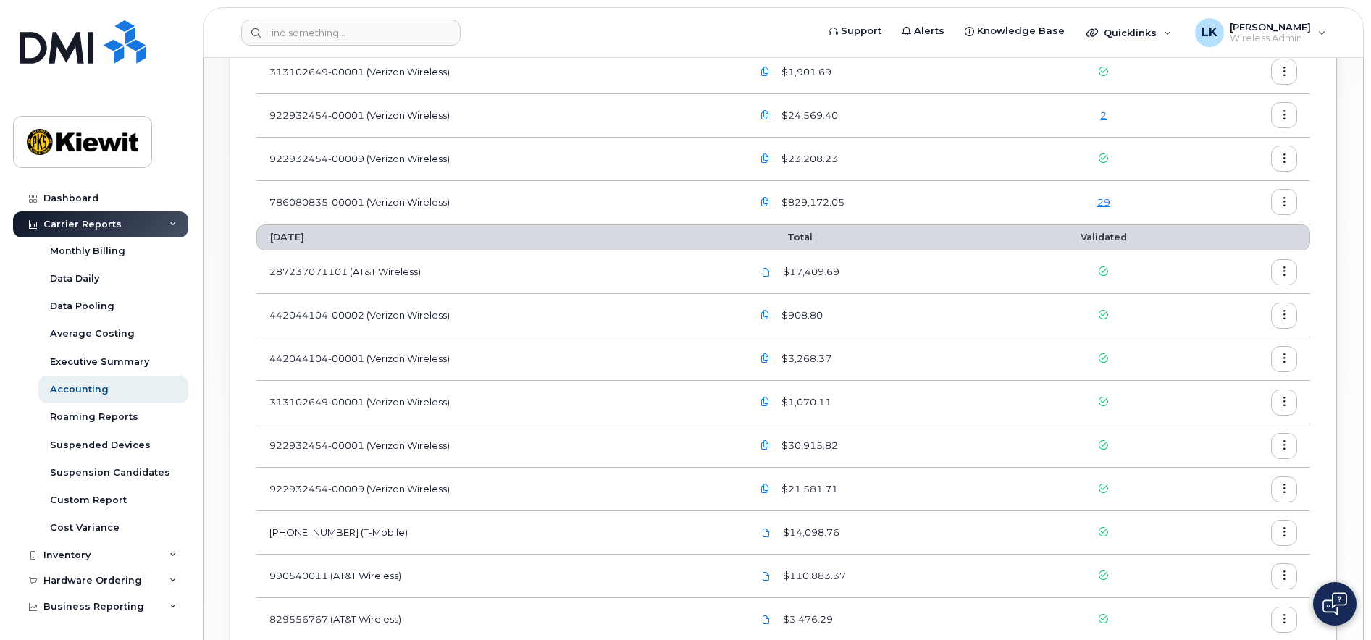
scroll to position [724, 0]
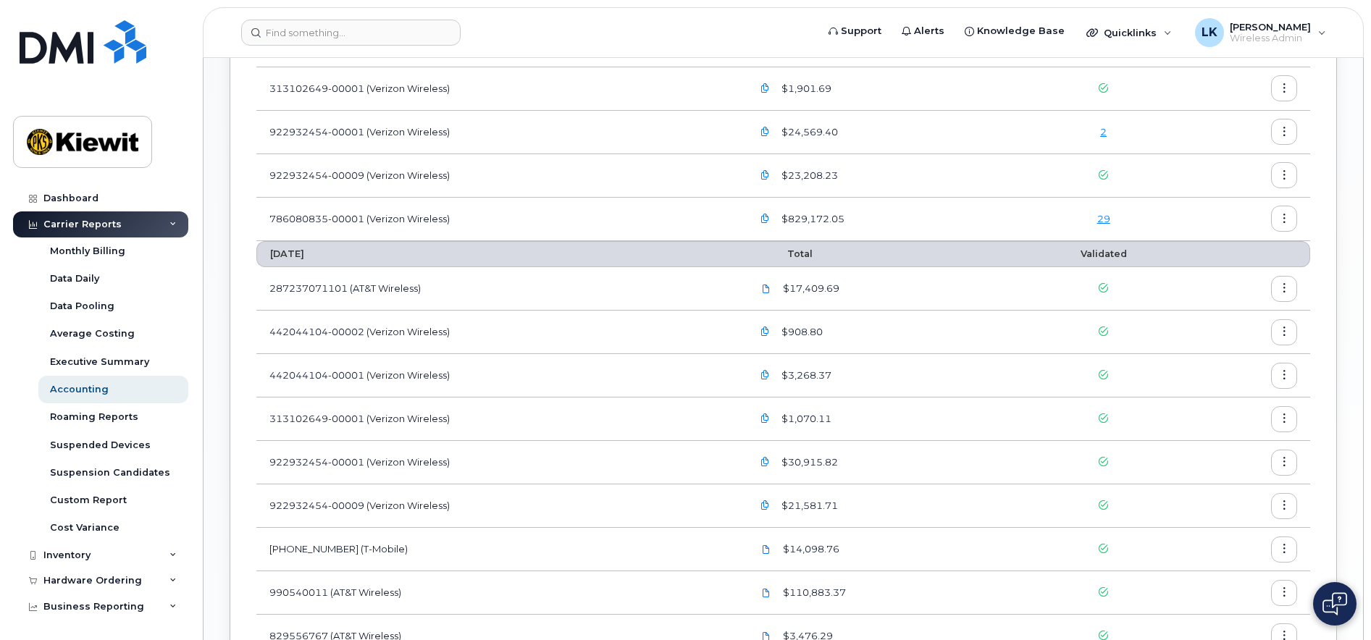
click at [768, 217] on icon "button" at bounding box center [764, 218] width 9 height 9
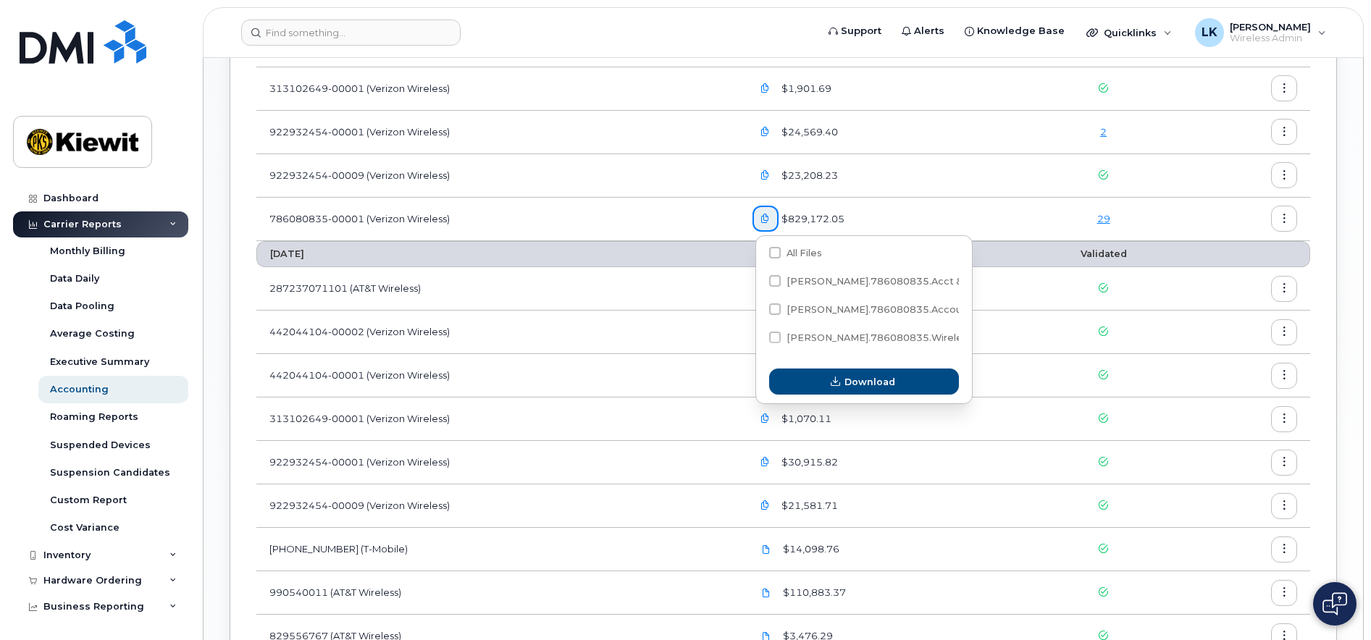
click at [1285, 216] on icon "button" at bounding box center [1284, 218] width 9 height 9
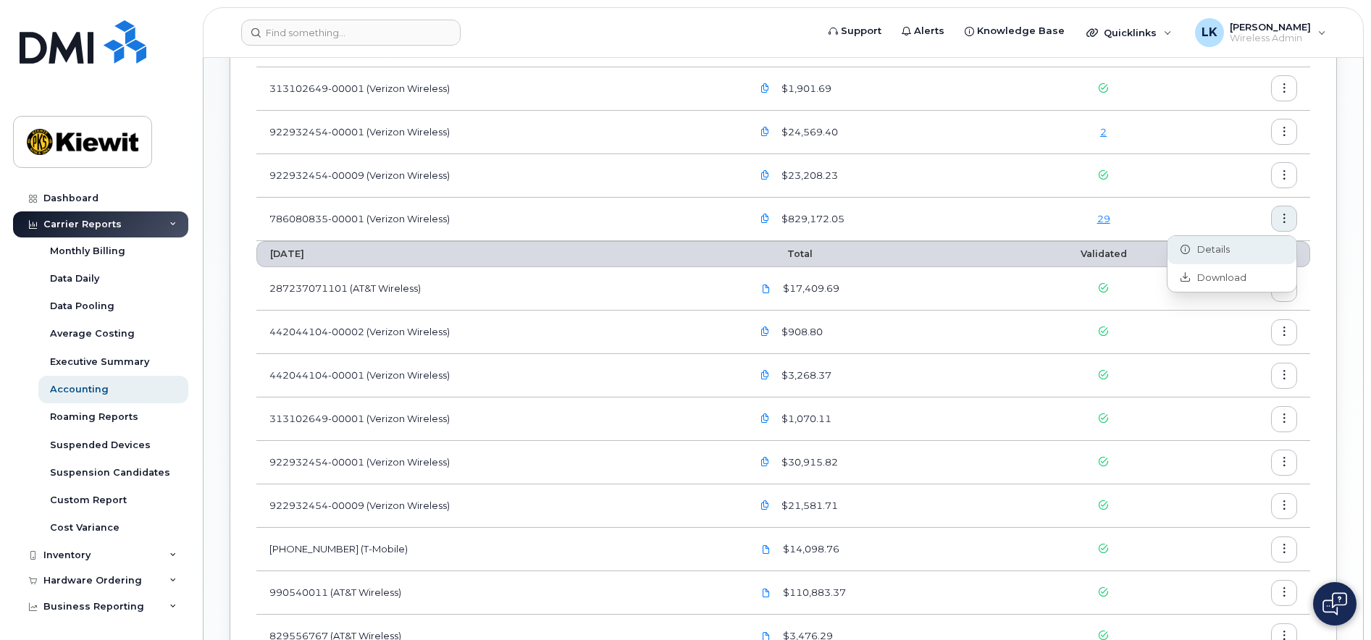
click at [1201, 250] on span "Details" at bounding box center [1210, 249] width 40 height 13
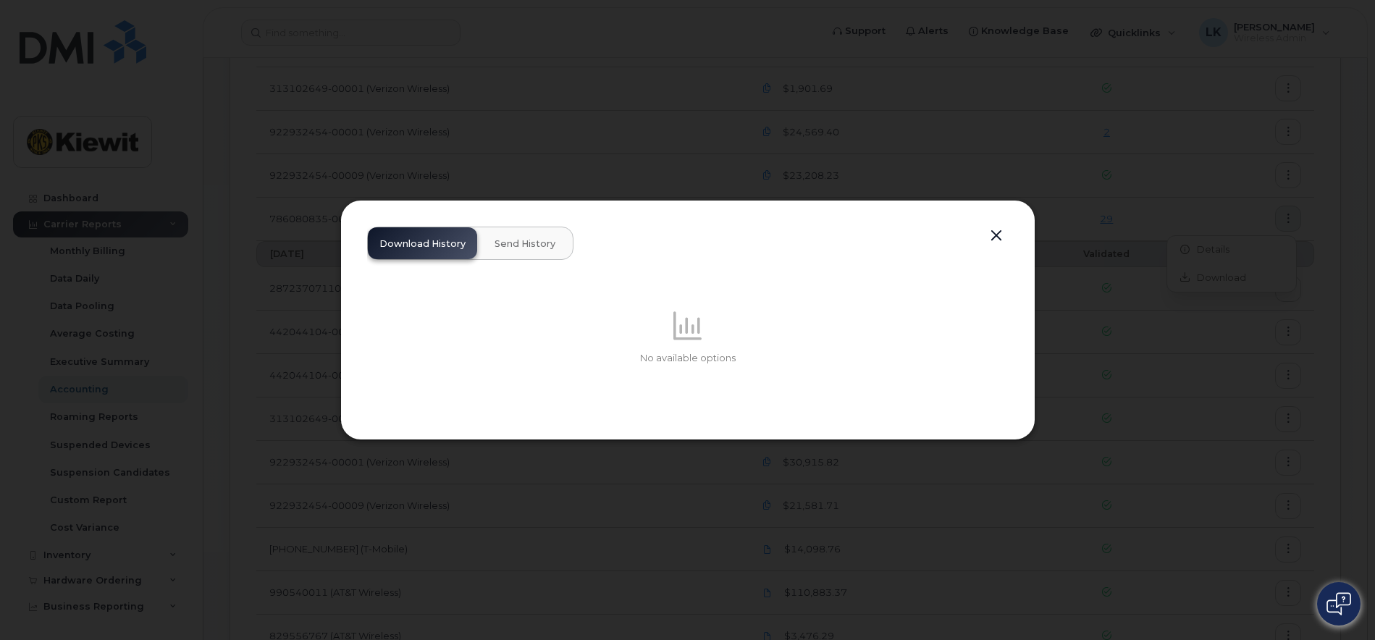
click at [531, 254] on button "Send History" at bounding box center [525, 243] width 84 height 32
click at [994, 233] on button "button" at bounding box center [997, 236] width 22 height 20
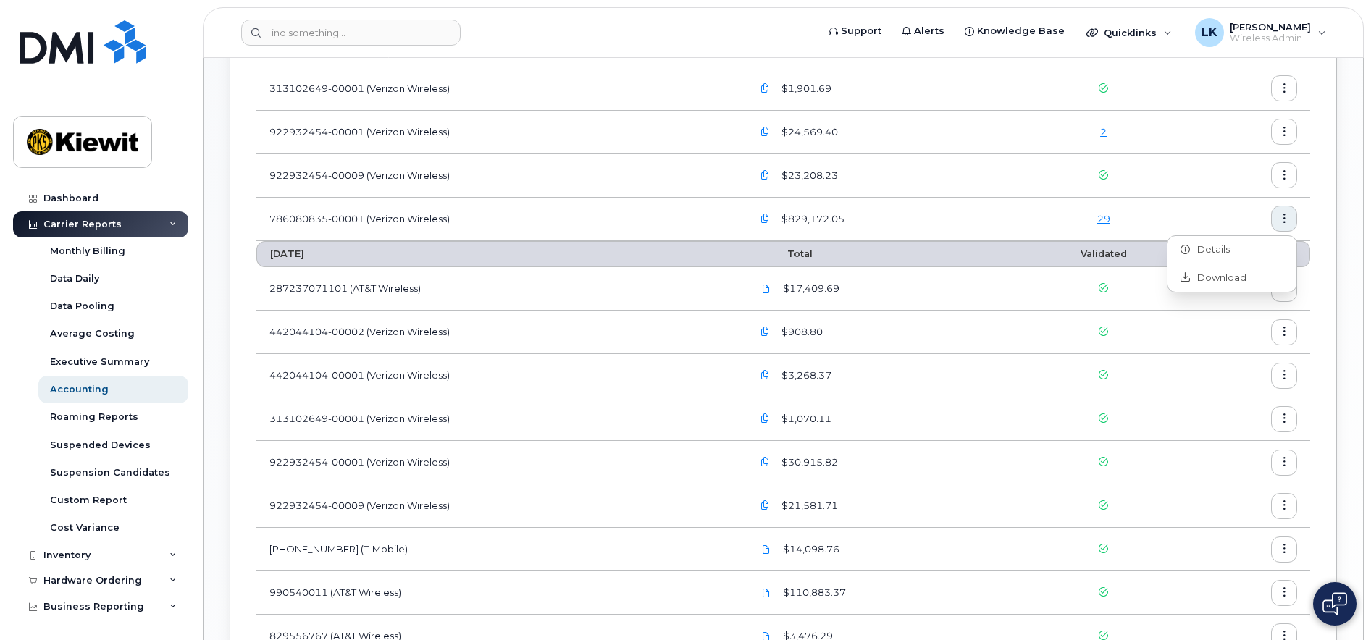
click at [769, 214] on icon "button" at bounding box center [764, 218] width 9 height 9
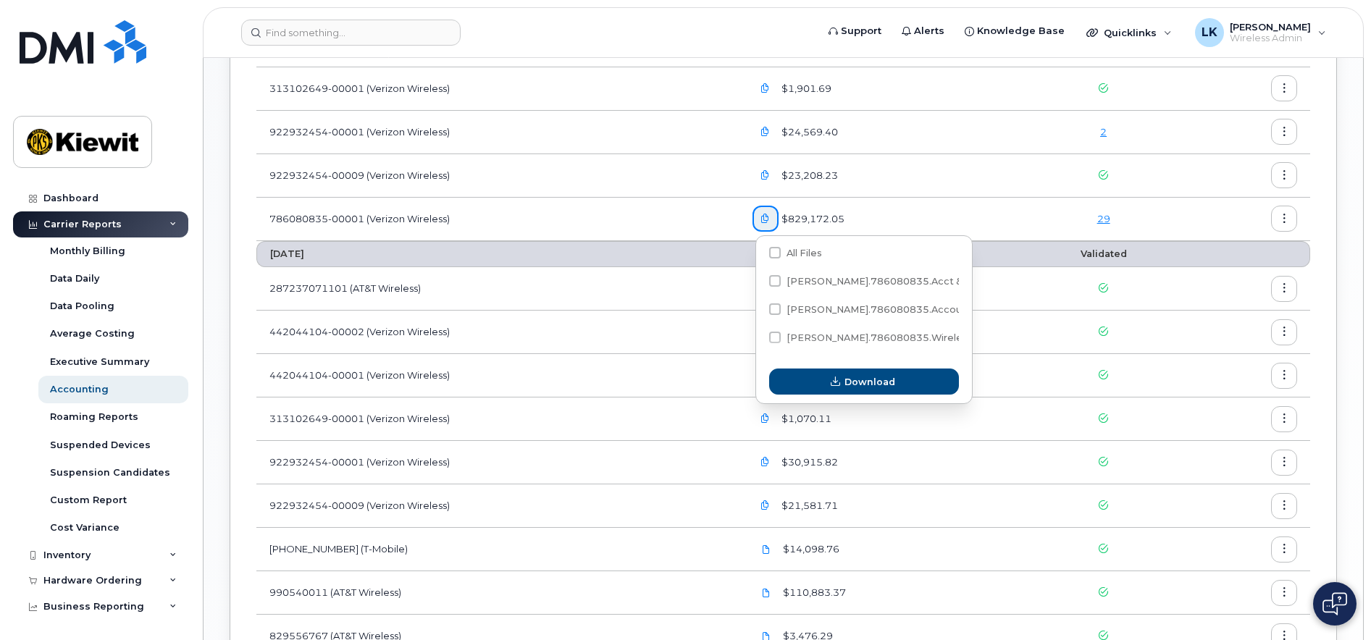
click at [1109, 222] on link "29" at bounding box center [1103, 219] width 13 height 12
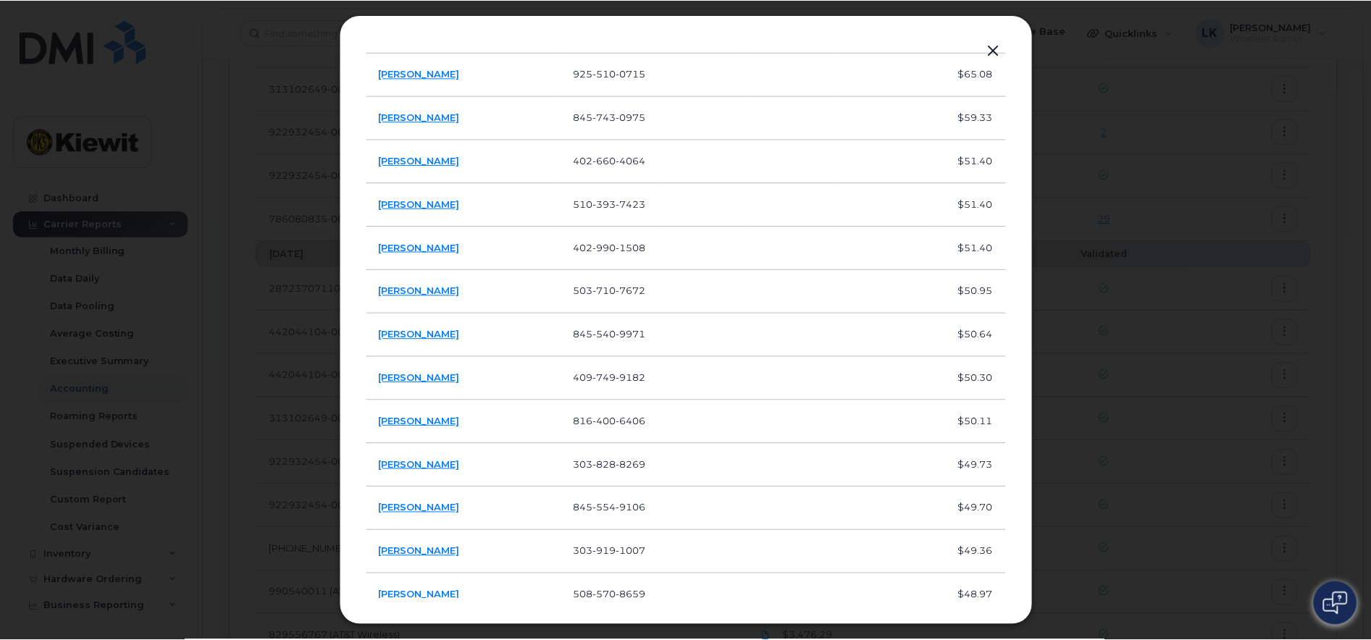
scroll to position [828, 0]
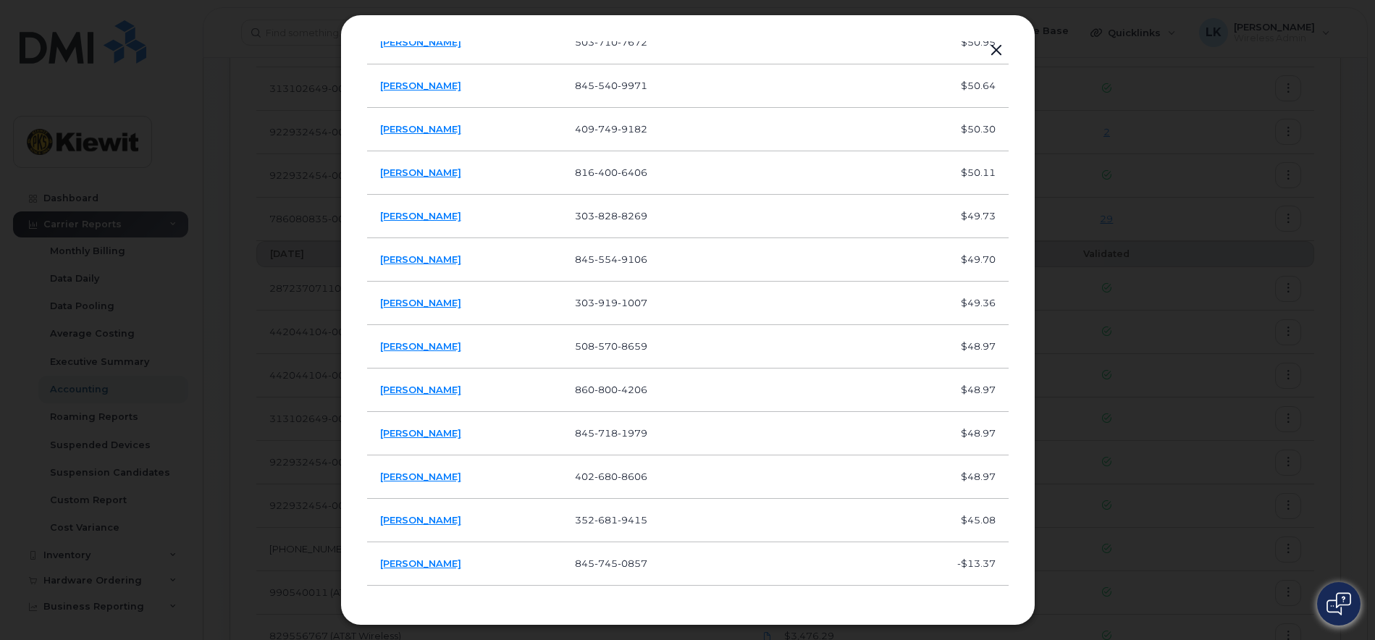
click at [998, 44] on button "button" at bounding box center [997, 51] width 22 height 20
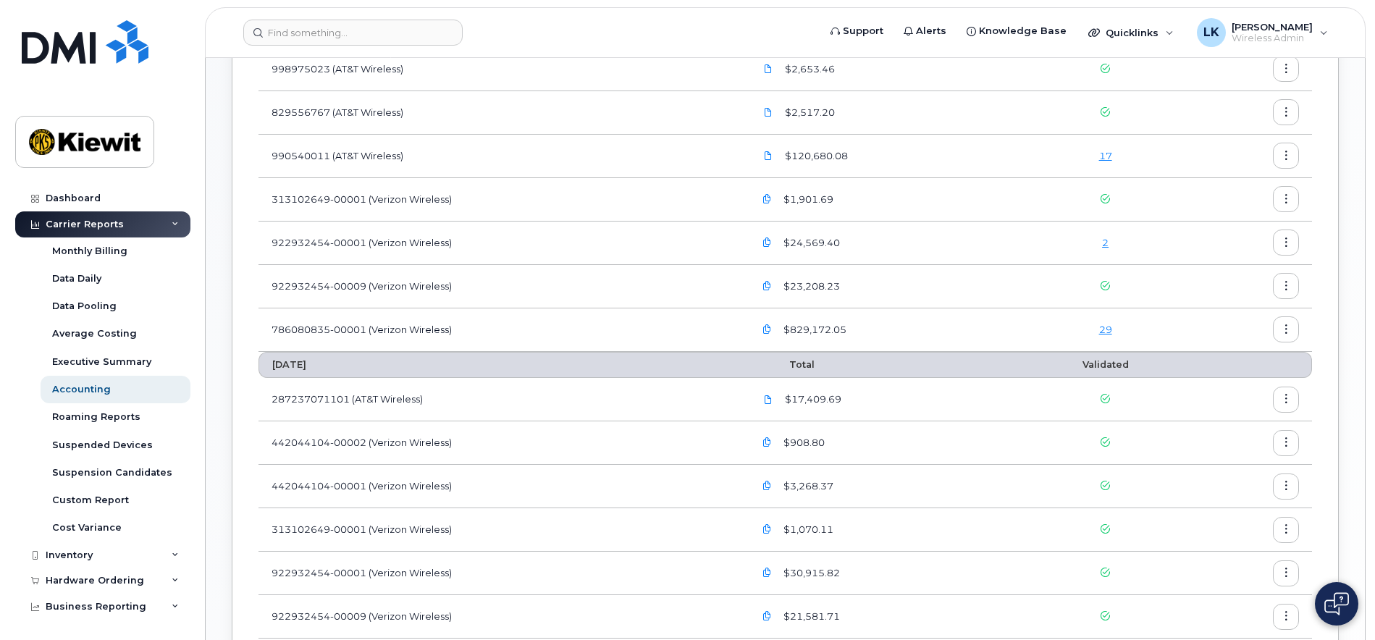
scroll to position [579, 0]
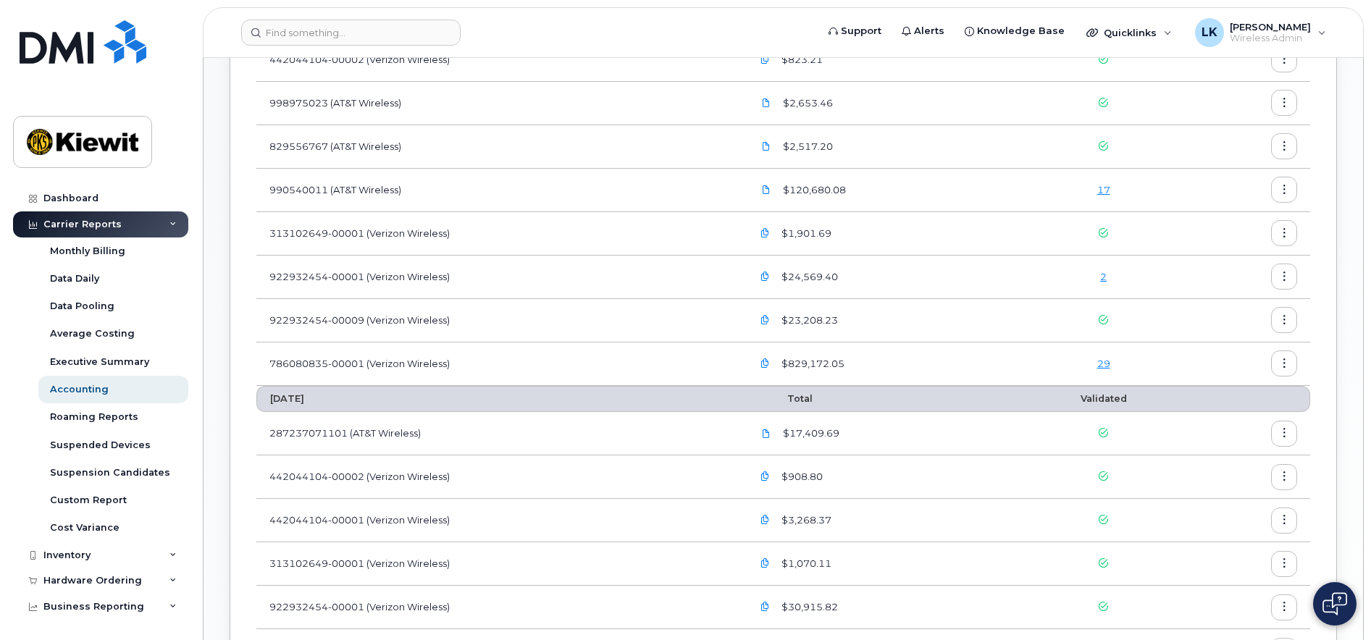
click at [767, 277] on icon "button" at bounding box center [764, 276] width 9 height 9
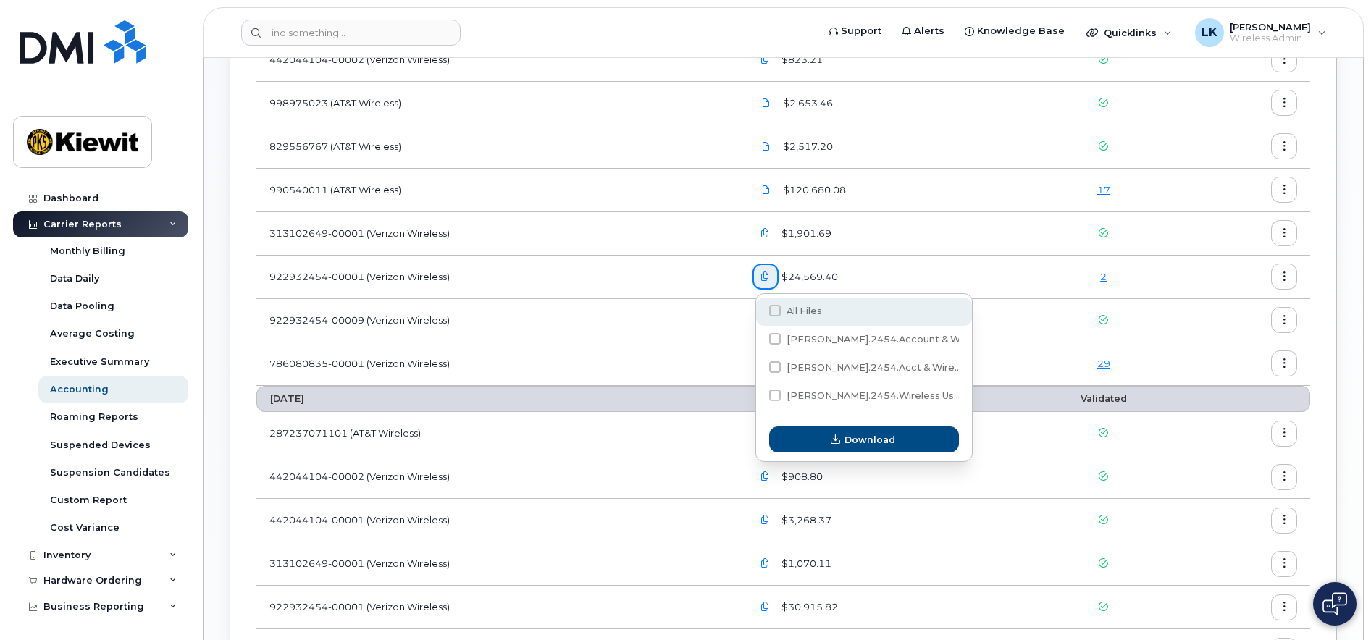
click at [808, 312] on span "All Files" at bounding box center [803, 311] width 35 height 11
click at [759, 312] on input "All Files" at bounding box center [755, 311] width 7 height 7
checkbox input "true"
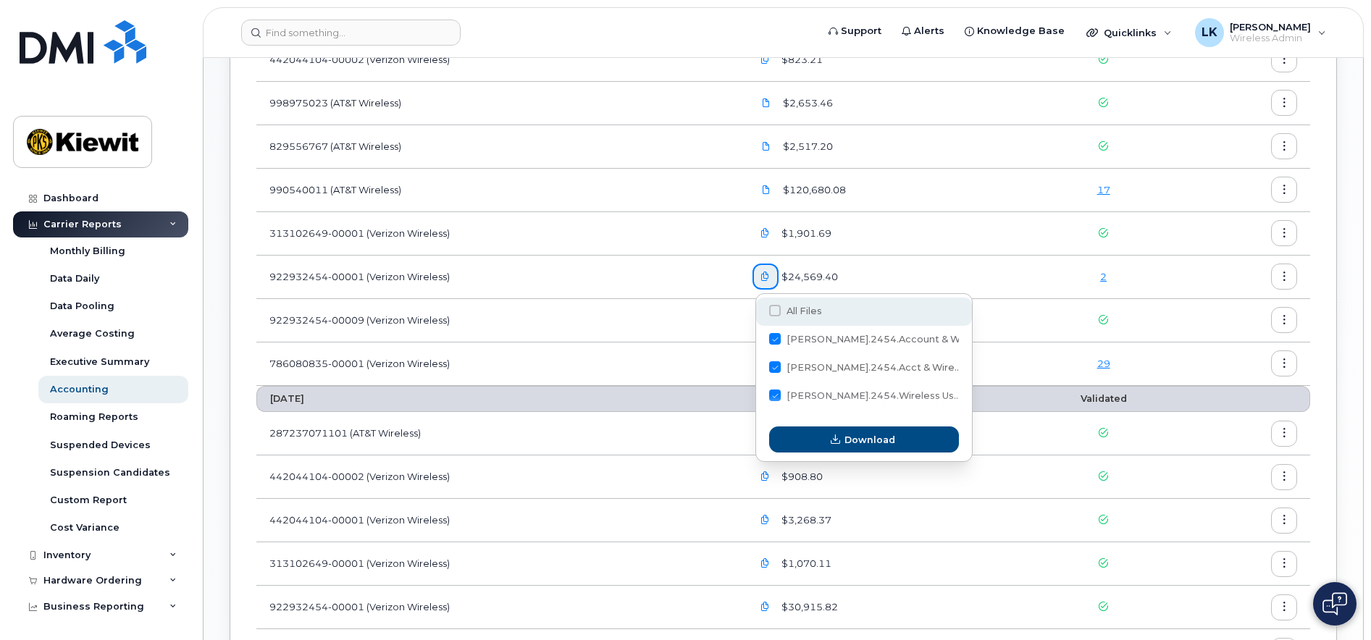
checkbox input "true"
click at [1282, 273] on icon "button" at bounding box center [1284, 276] width 9 height 9
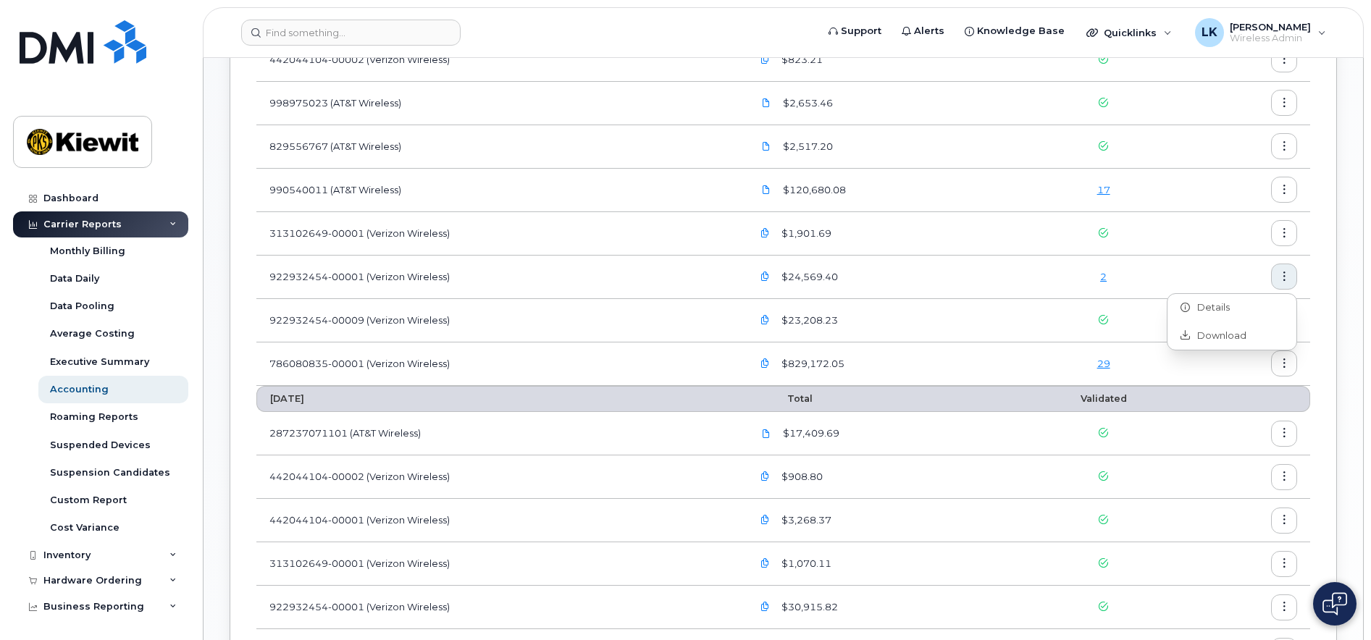
click at [862, 280] on div "$24,569.40" at bounding box center [878, 277] width 253 height 26
click at [801, 271] on span "$24,569.40" at bounding box center [807, 277] width 59 height 14
click at [764, 280] on icon "button" at bounding box center [764, 276] width 9 height 9
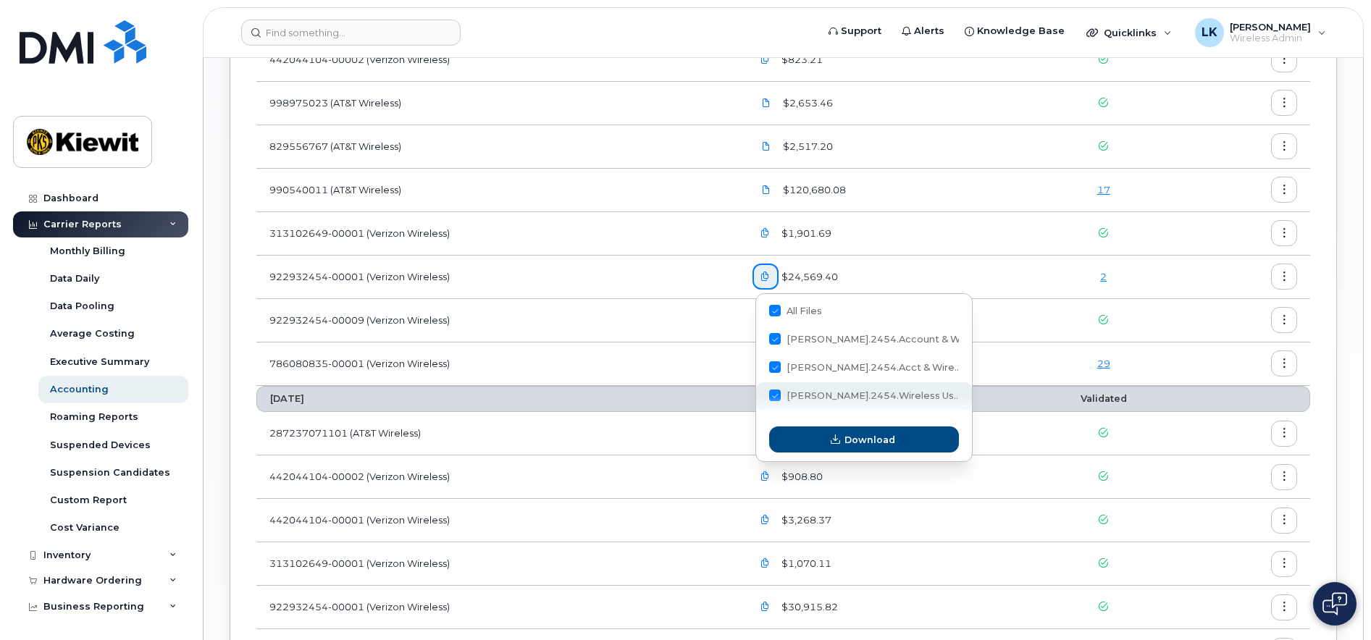
click at [838, 389] on div "Kiewit.2454.Wireless Us...txt" at bounding box center [864, 396] width 216 height 28
checkbox input "false"
drag, startPoint x: 776, startPoint y: 393, endPoint x: 794, endPoint y: 406, distance: 22.3
click at [775, 393] on span at bounding box center [775, 396] width 12 height 12
click at [759, 393] on input "Kiewit.2454.Wireless Us...txt" at bounding box center [755, 395] width 7 height 7
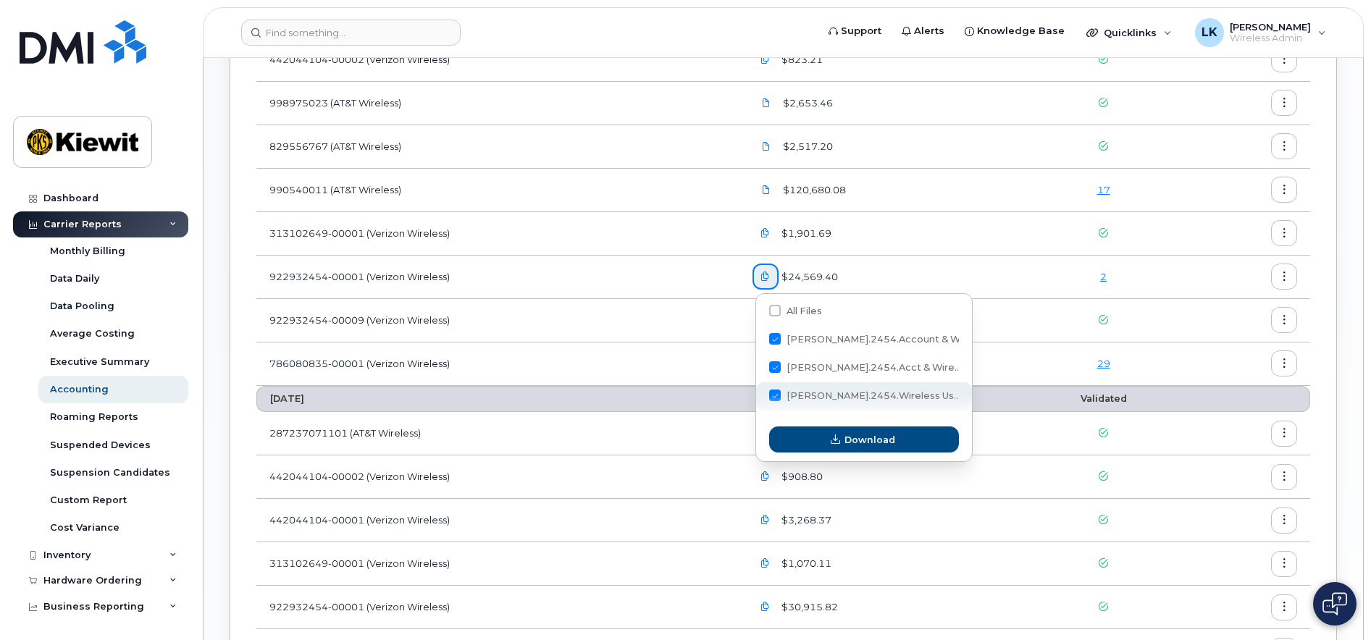
checkbox input "false"
checkbox input "true"
click at [1101, 274] on link "2" at bounding box center [1103, 277] width 7 height 12
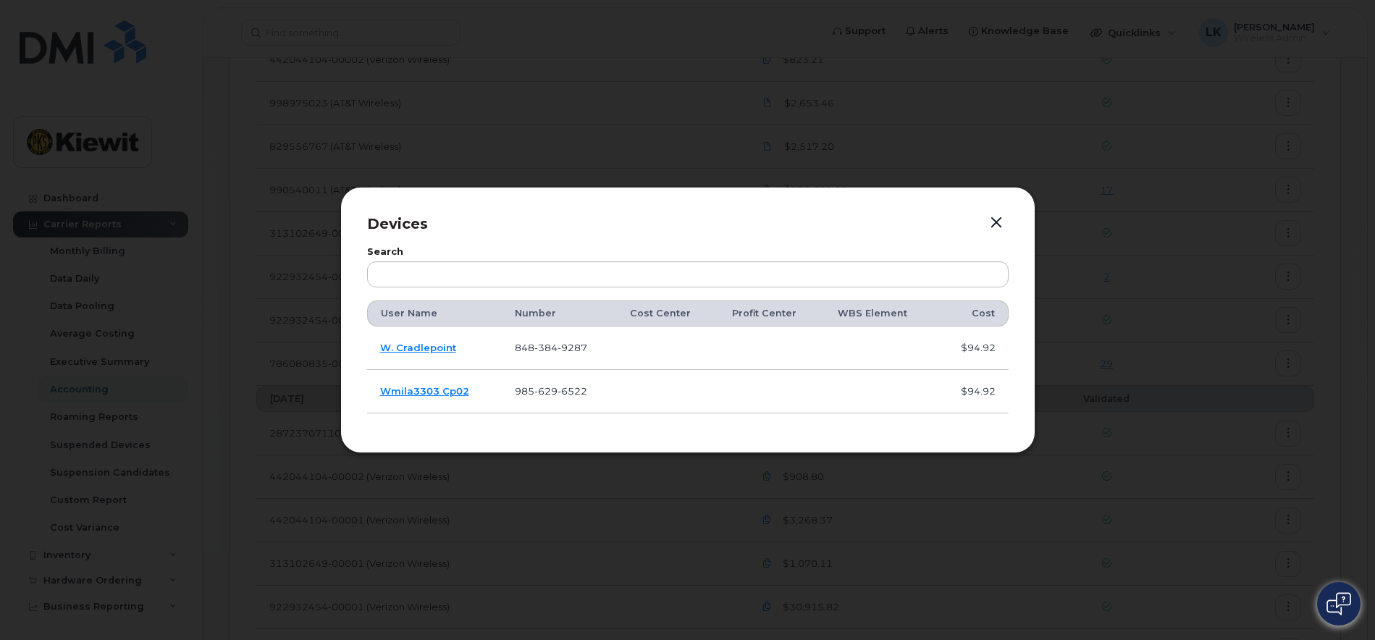
click at [995, 217] on button "button" at bounding box center [997, 223] width 22 height 20
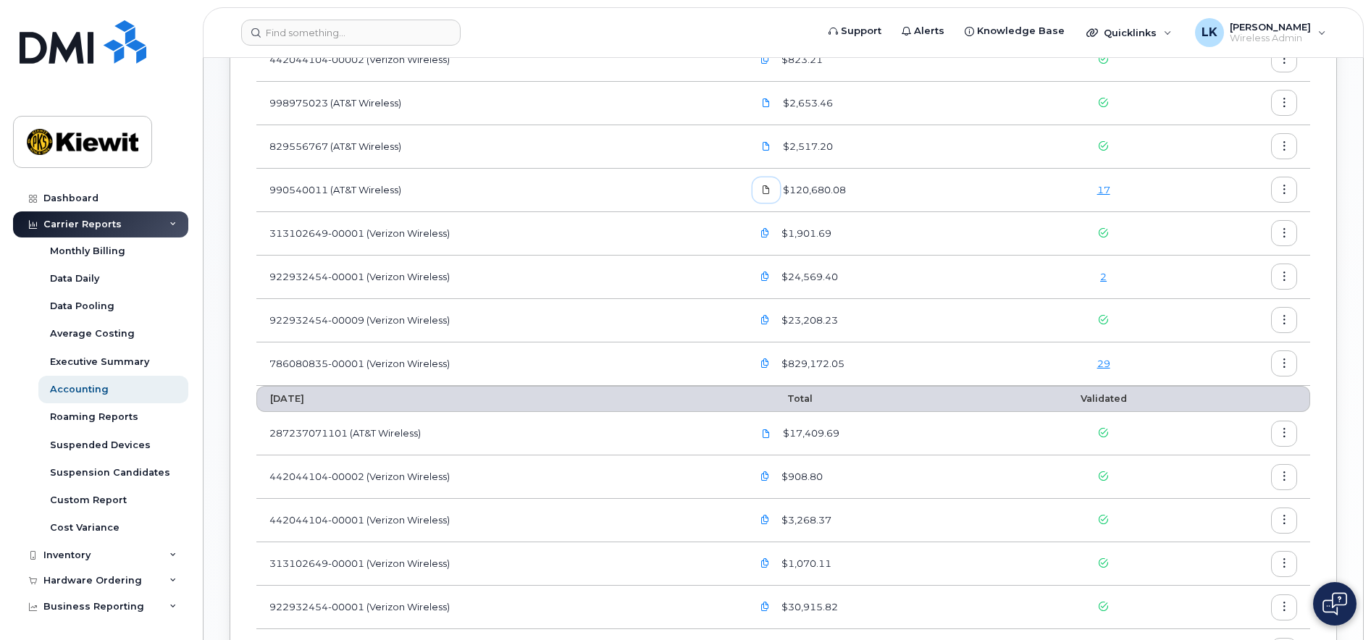
click at [763, 189] on span at bounding box center [766, 189] width 13 height 13
click at [1102, 193] on link "17" at bounding box center [1103, 190] width 13 height 12
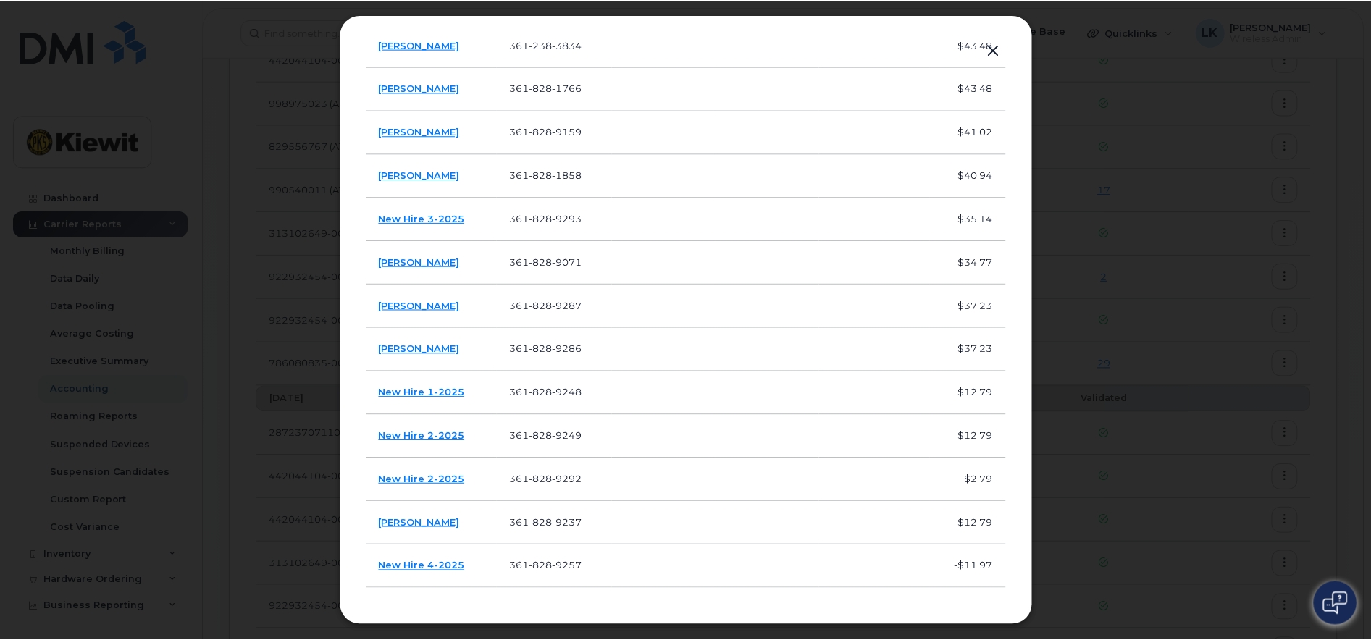
scroll to position [307, 0]
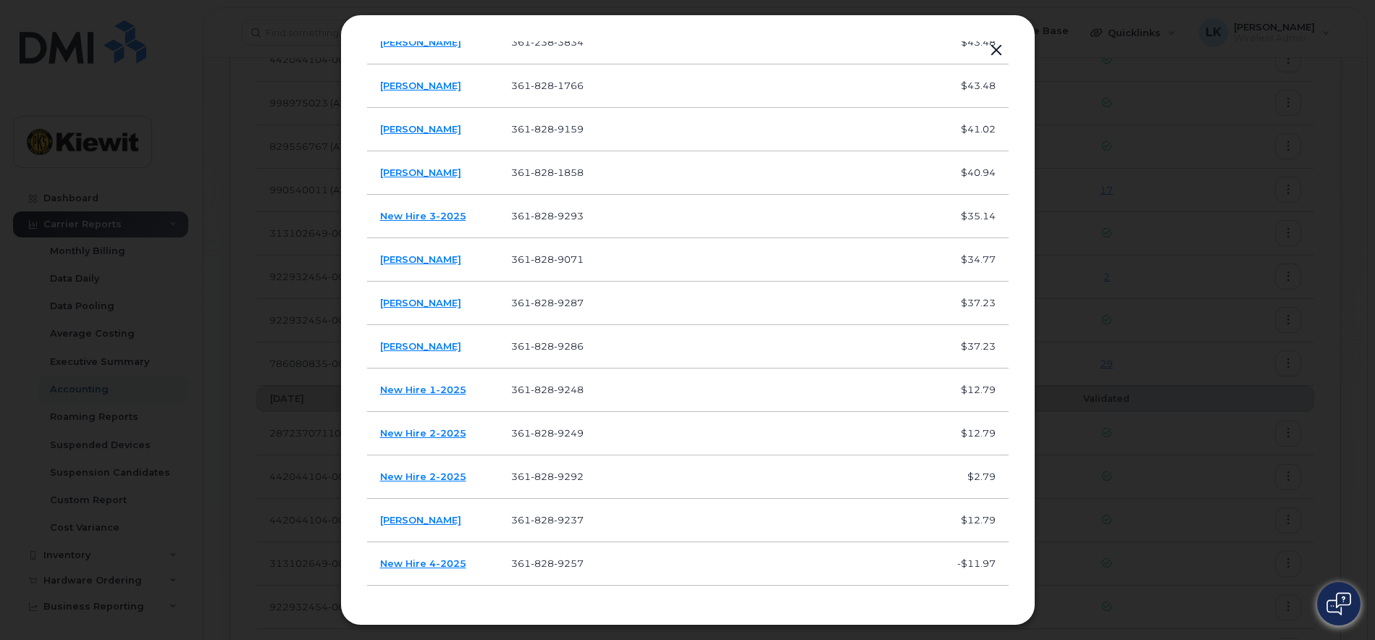
click at [995, 53] on button "button" at bounding box center [997, 51] width 22 height 20
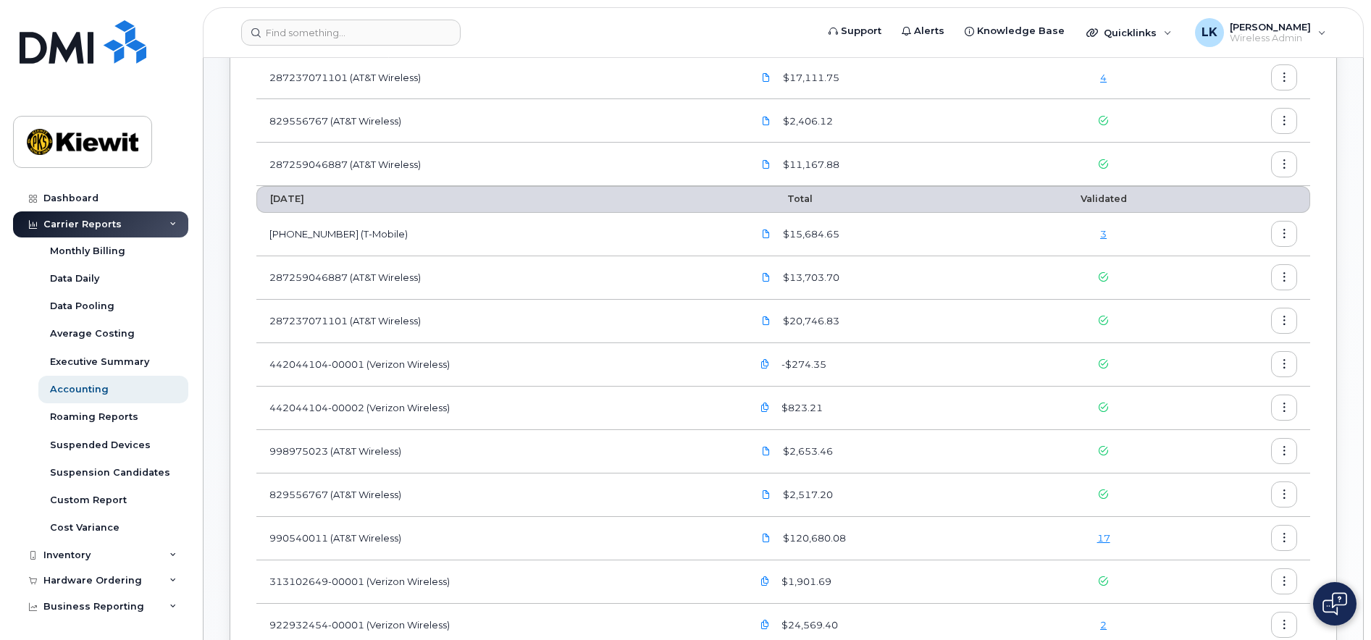
scroll to position [217, 0]
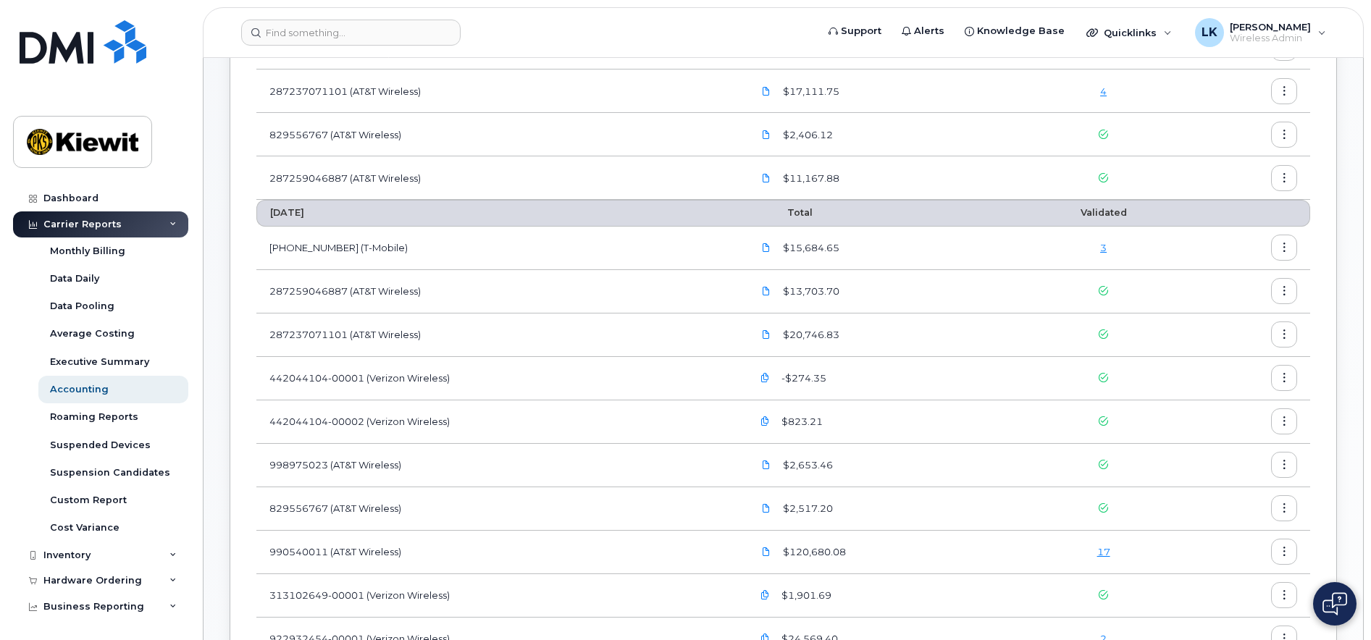
click at [1108, 250] on div "3" at bounding box center [1103, 248] width 143 height 14
click at [1098, 246] on div "3" at bounding box center [1103, 248] width 143 height 14
click at [1099, 250] on div "3" at bounding box center [1103, 248] width 143 height 14
click at [1106, 253] on link "3" at bounding box center [1103, 248] width 7 height 12
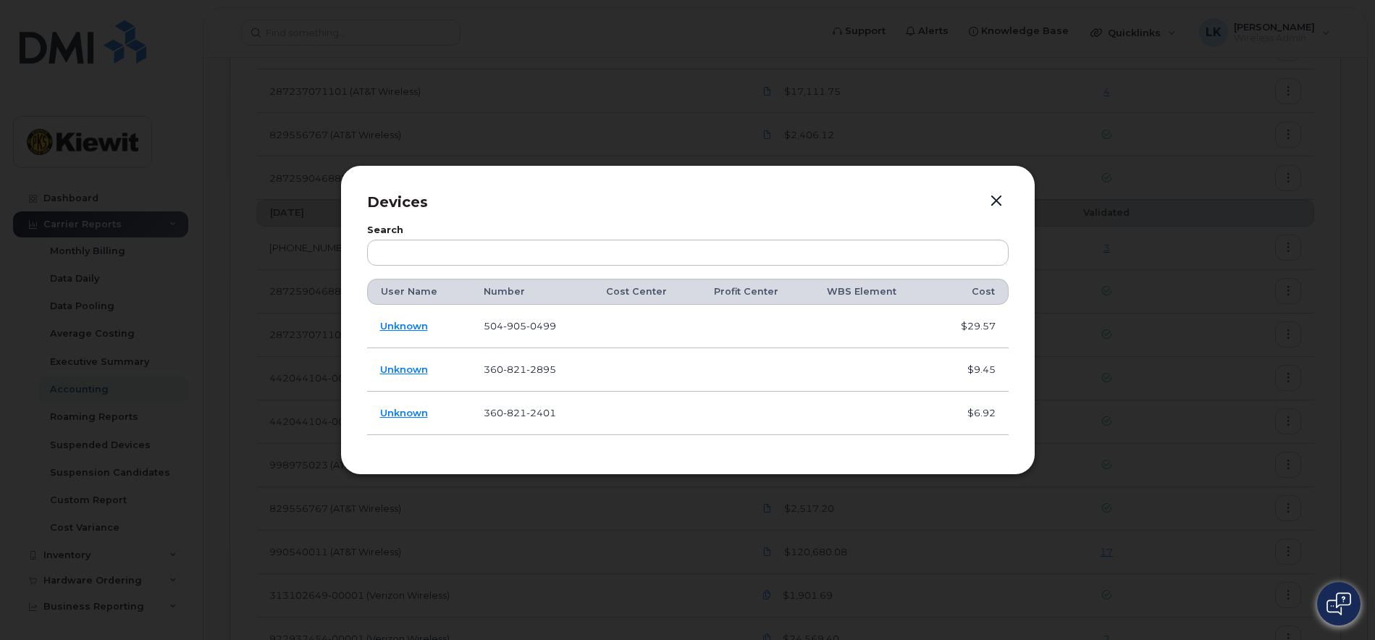
click at [990, 199] on button "button" at bounding box center [997, 201] width 22 height 20
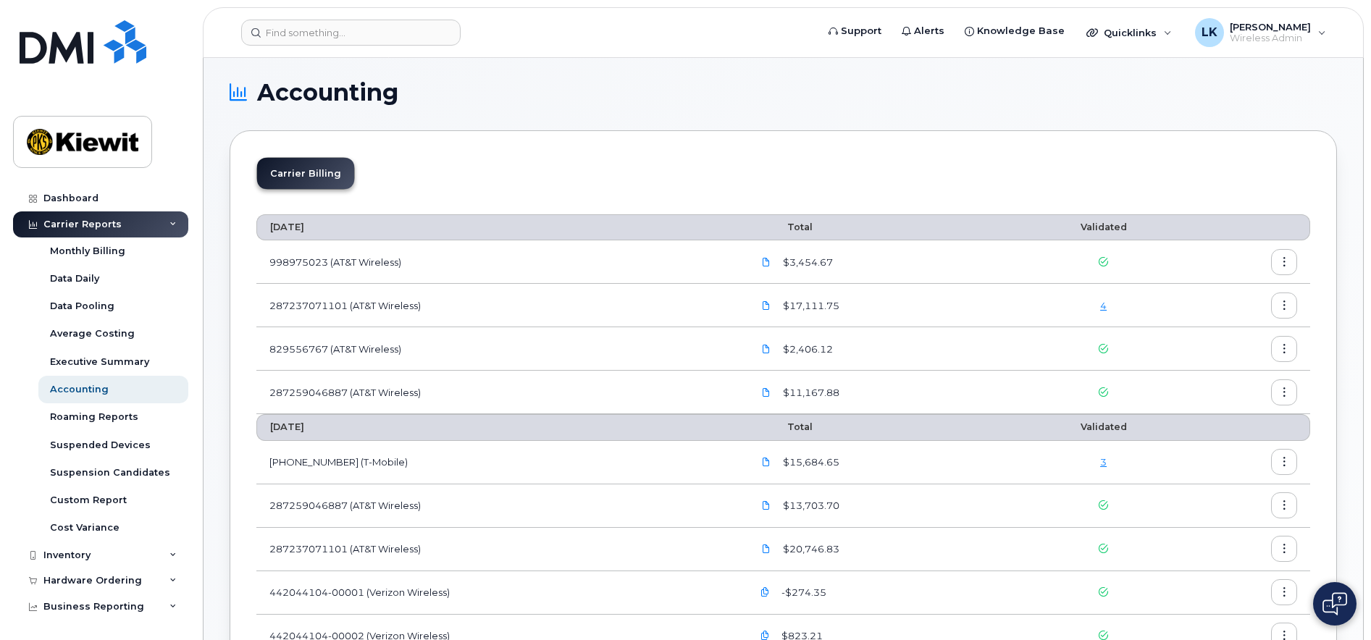
scroll to position [0, 0]
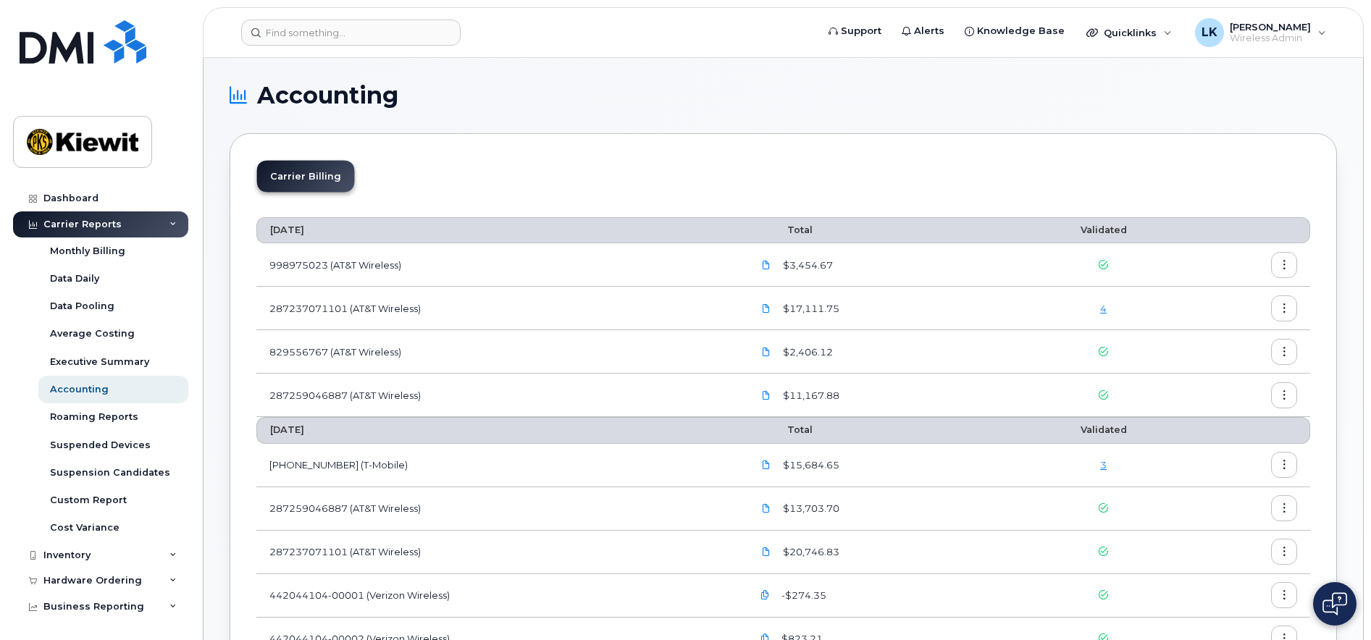
click at [1102, 307] on link "4" at bounding box center [1103, 309] width 7 height 12
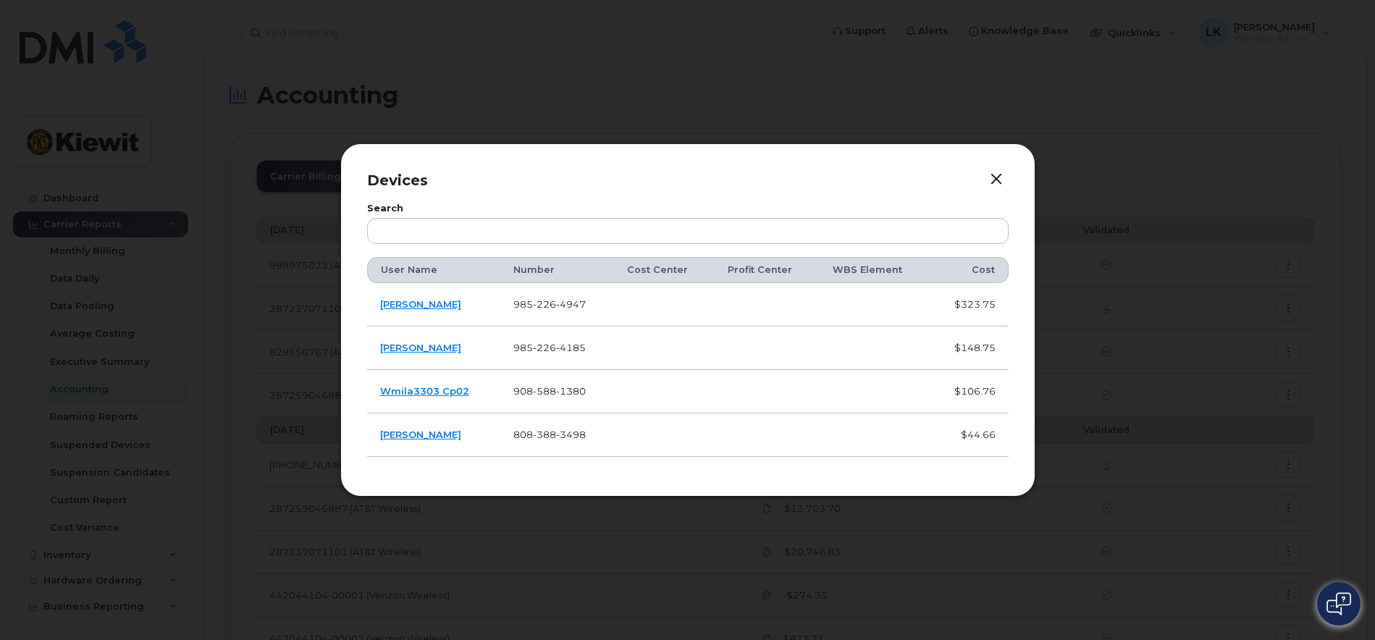
click at [993, 178] on button "button" at bounding box center [997, 179] width 22 height 20
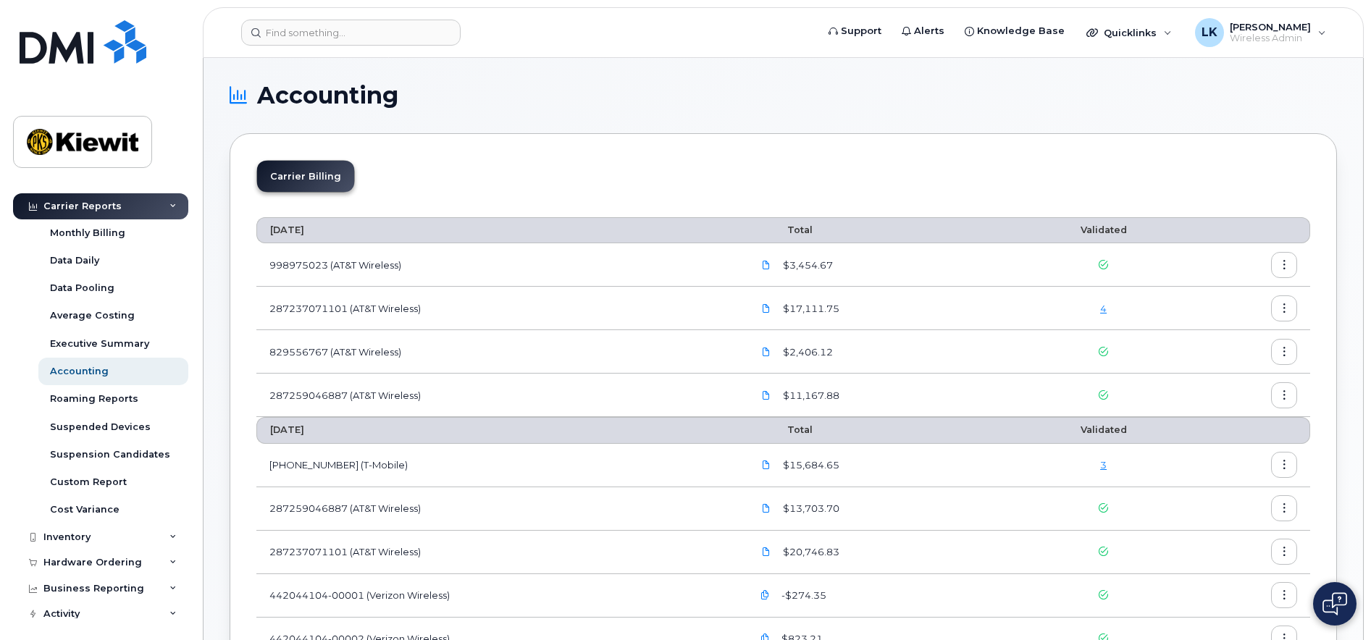
scroll to position [27, 0]
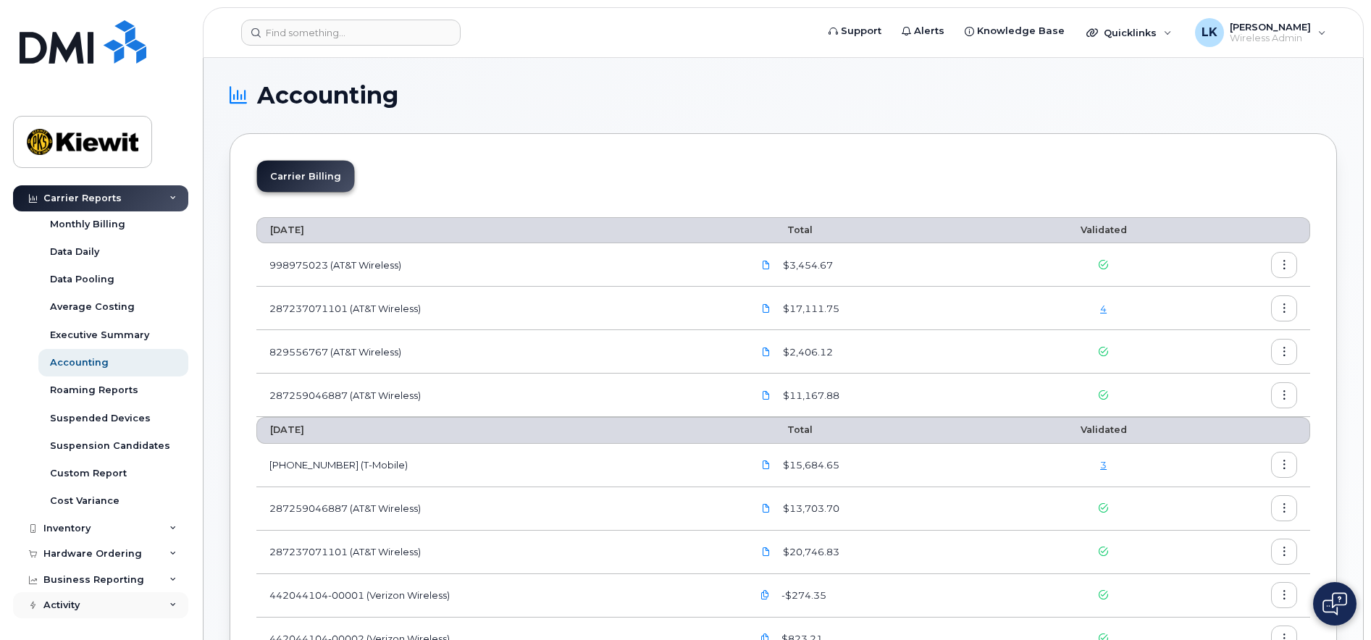
click at [161, 605] on div "Activity" at bounding box center [100, 605] width 175 height 26
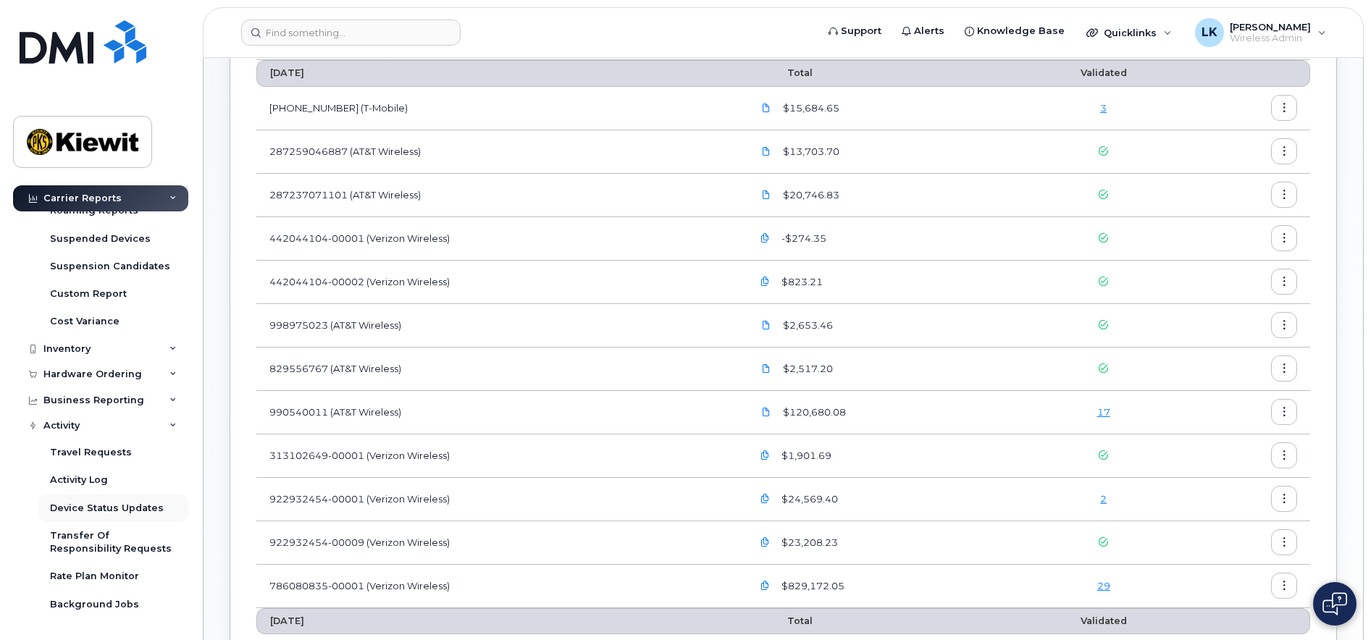
scroll to position [434, 0]
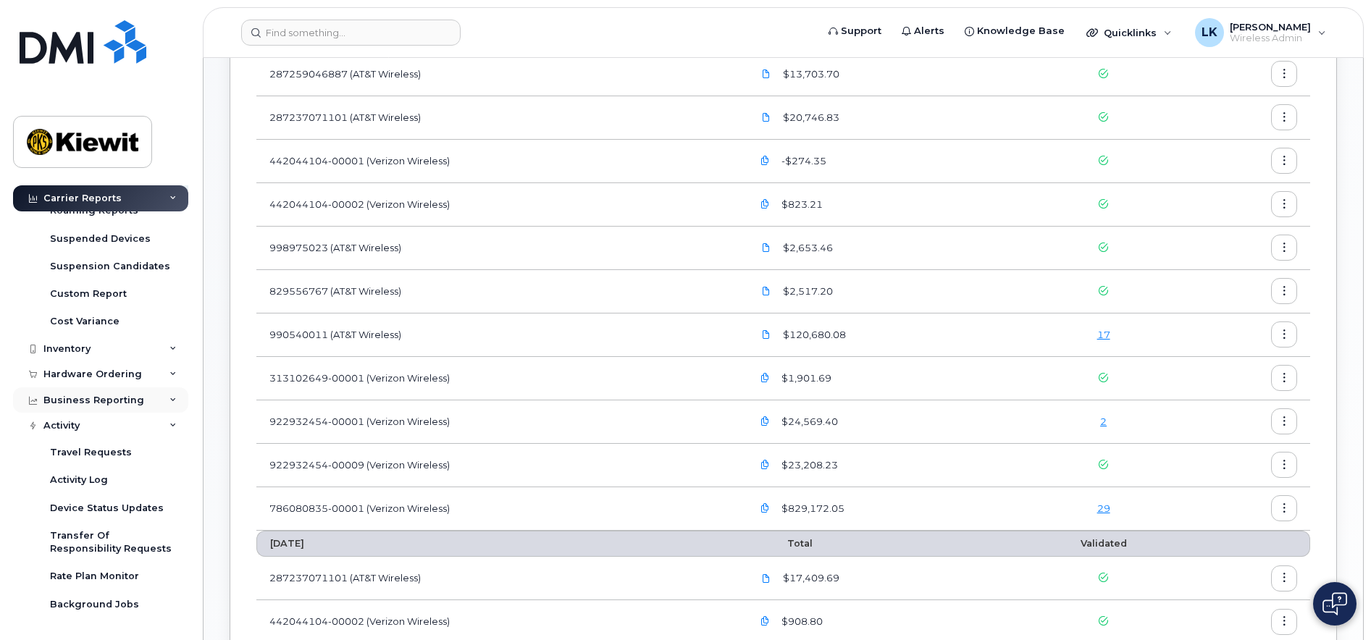
click at [146, 394] on div "Business Reporting" at bounding box center [100, 400] width 175 height 26
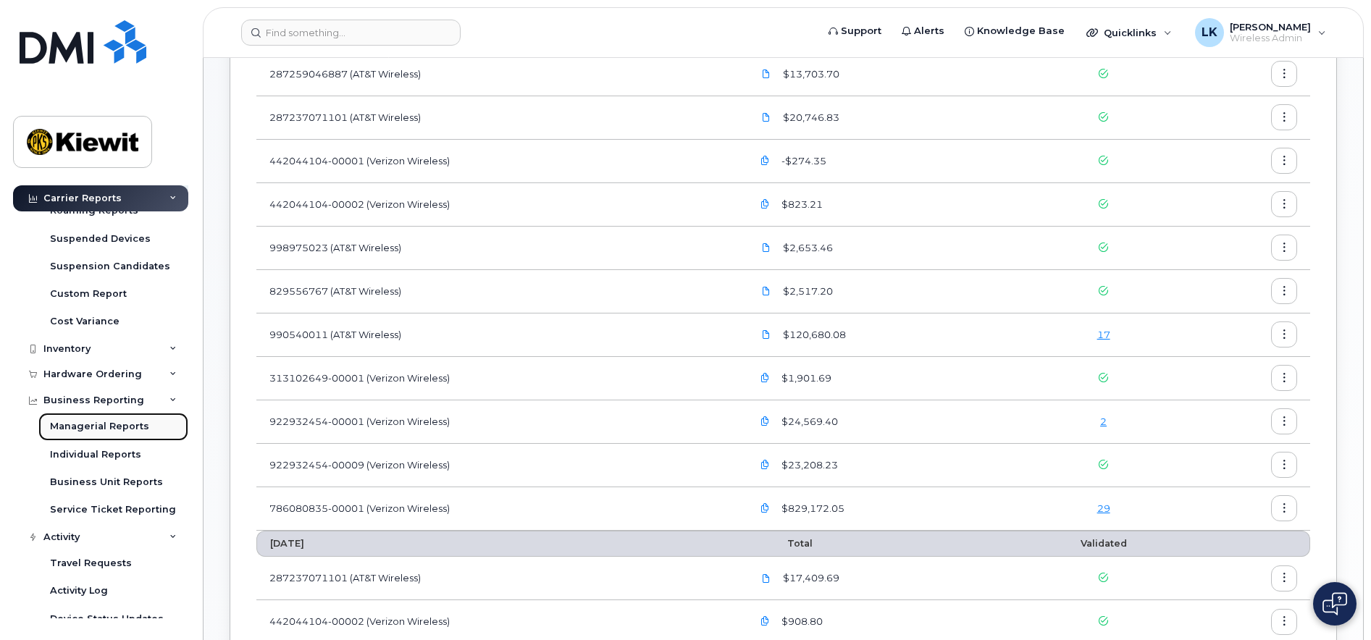
click at [96, 429] on div "Managerial Reports" at bounding box center [99, 426] width 99 height 13
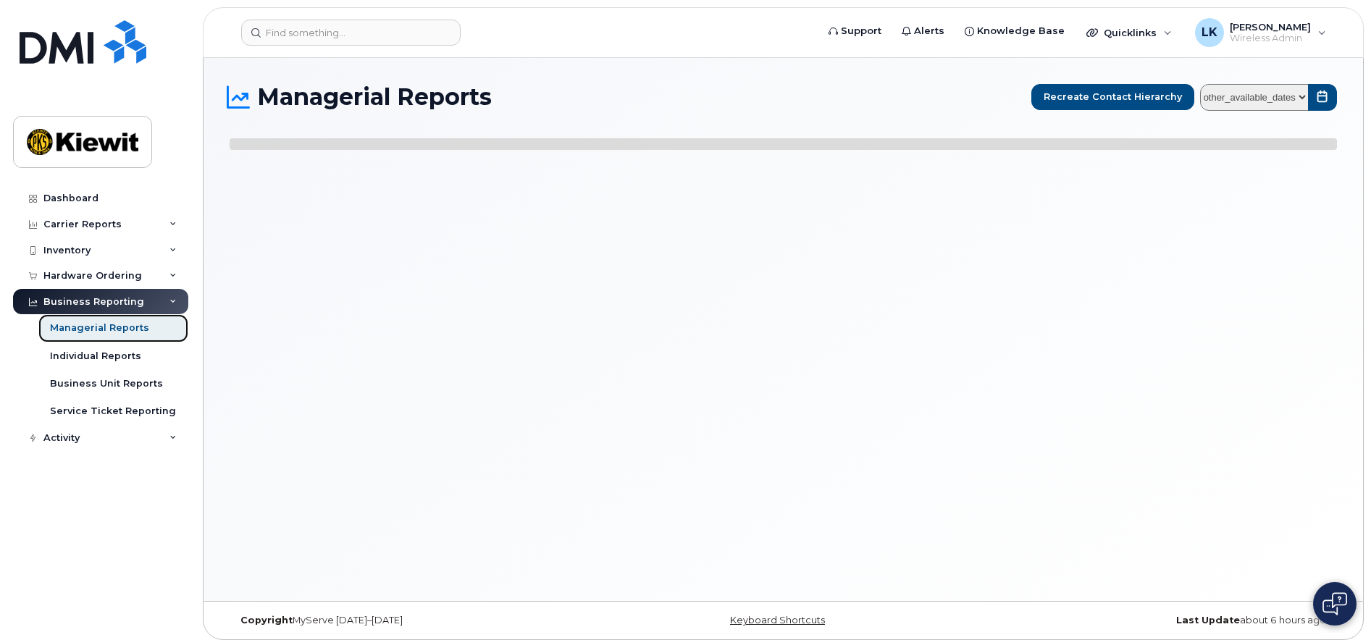
select select
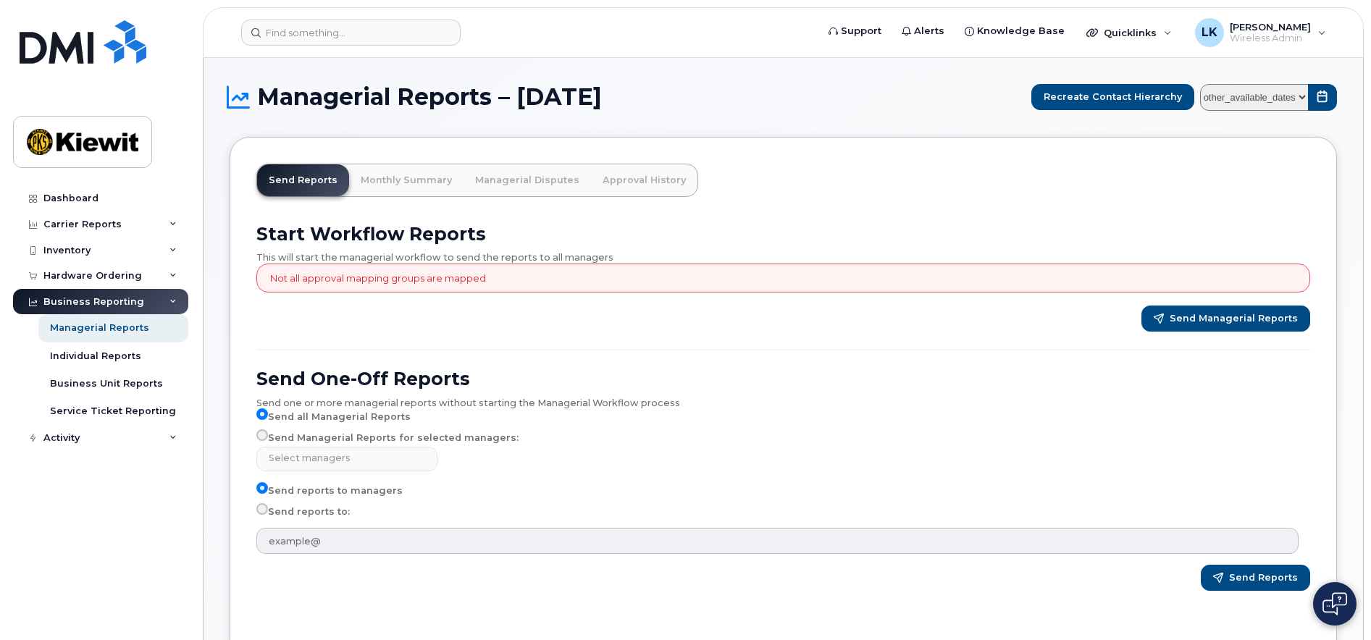
click at [312, 436] on label "Send Managerial Reports for selected managers:" at bounding box center [387, 437] width 262 height 17
click at [268, 436] on input "Send Managerial Reports for selected managers:" at bounding box center [262, 435] width 12 height 12
radio input "true"
click at [263, 438] on input "Send Managerial Reports for selected managers:" at bounding box center [262, 435] width 12 height 12
click at [307, 472] on form "Send One-Off Reports Send one or more managerial reports without starting the M…" at bounding box center [783, 479] width 1054 height 223
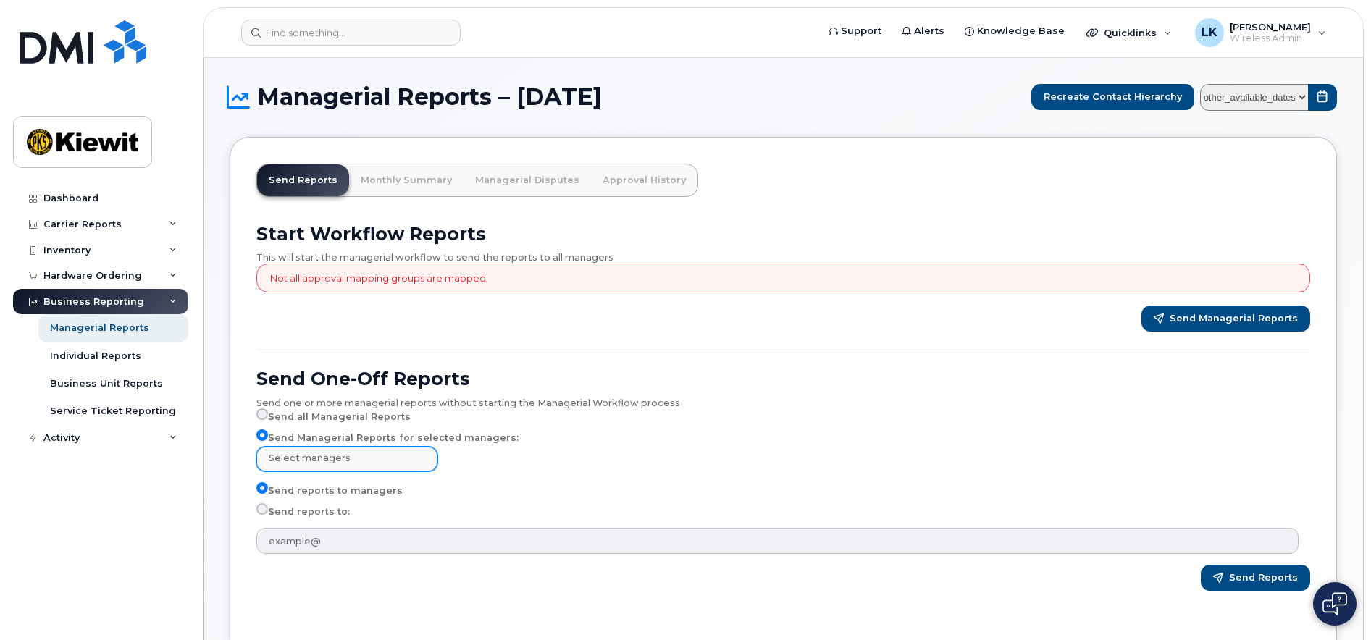
click at [303, 469] on li "Select managers" at bounding box center [349, 459] width 168 height 22
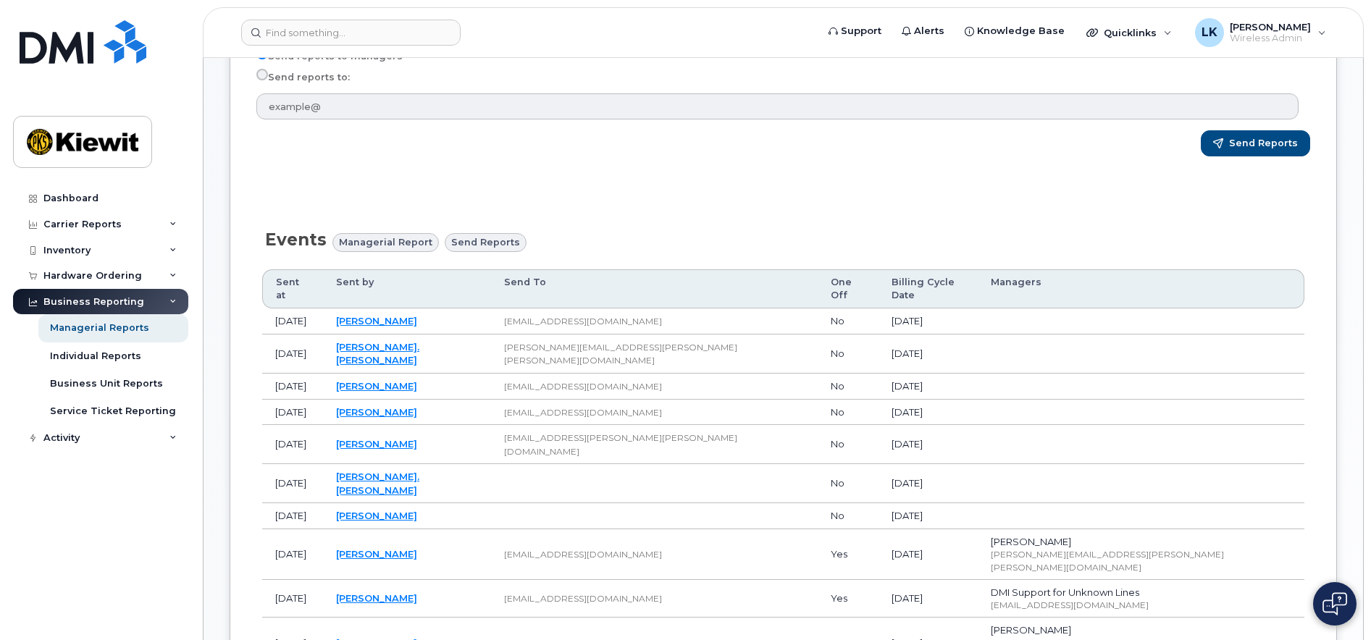
type input "Select managers"
click at [107, 331] on div "Managerial Reports" at bounding box center [99, 328] width 99 height 13
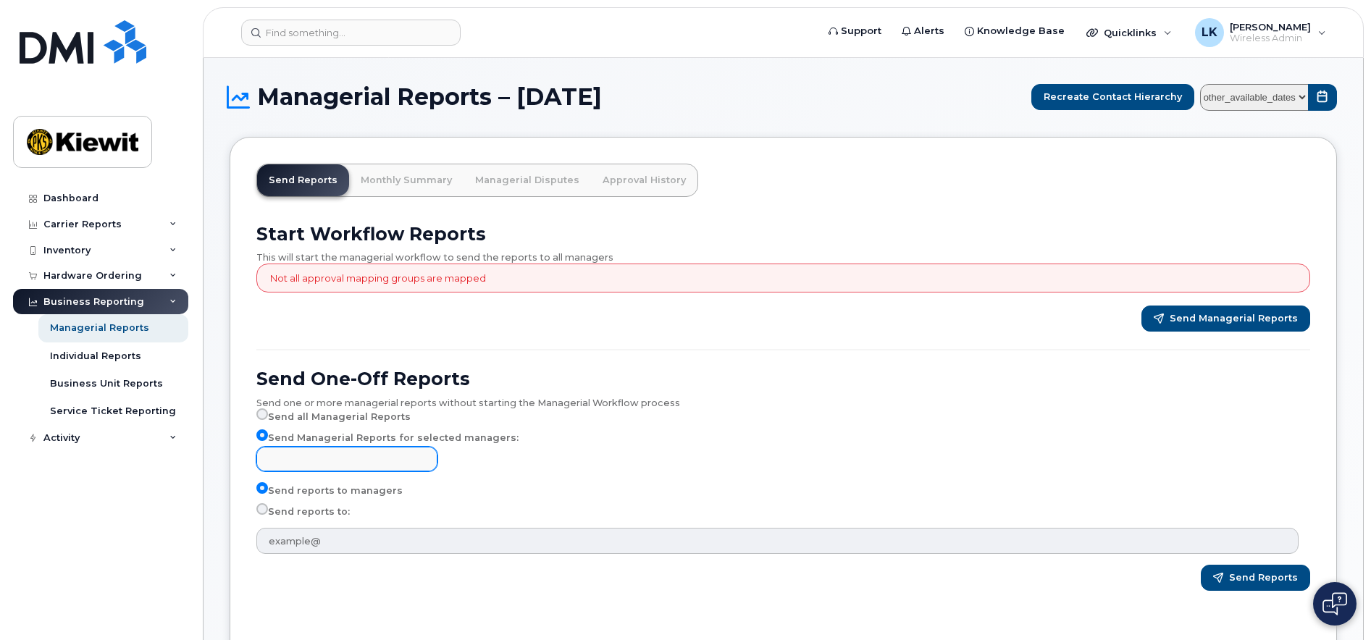
click at [363, 452] on input "text" at bounding box center [349, 458] width 168 height 20
type input "Select managers"
click at [301, 417] on label "Send all Managerial Reports" at bounding box center [333, 416] width 154 height 17
click at [268, 417] on input "Send all Managerial Reports" at bounding box center [262, 414] width 12 height 12
radio input "true"
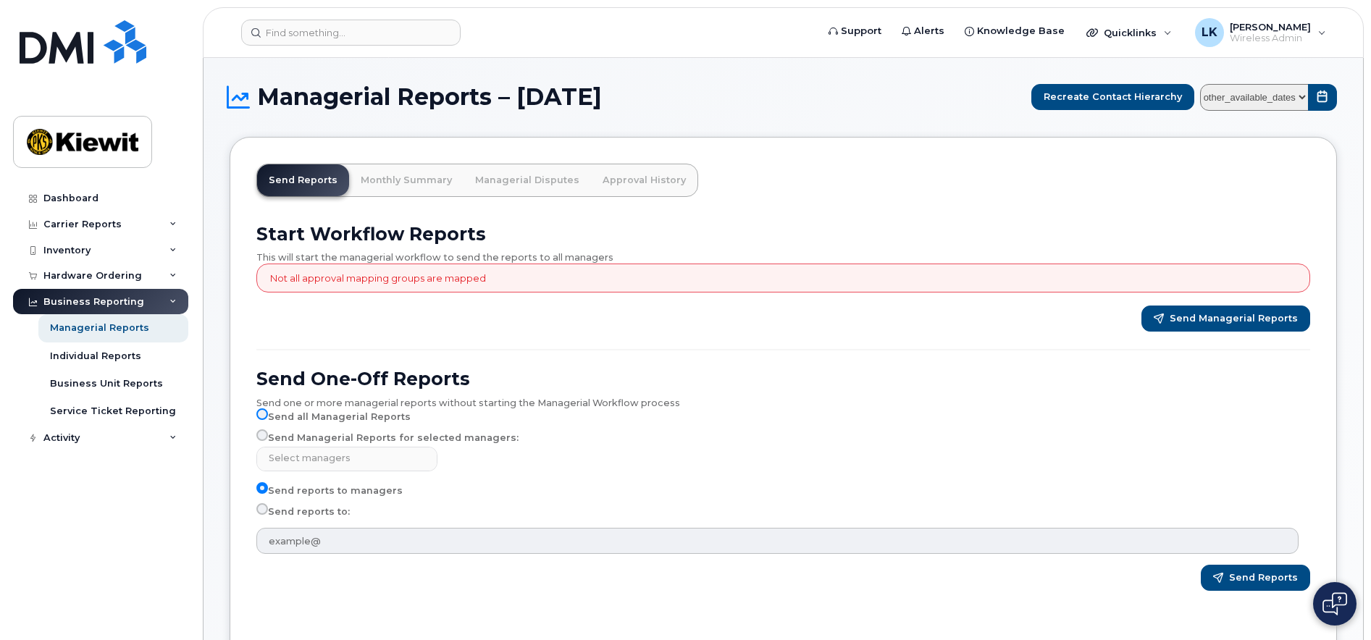
click at [262, 416] on input "Send all Managerial Reports" at bounding box center [262, 414] width 12 height 12
select select
click at [261, 439] on input "Send Managerial Reports for selected managers:" at bounding box center [262, 435] width 12 height 12
radio input "true"
click at [263, 438] on input "Send Managerial Reports for selected managers:" at bounding box center [262, 435] width 12 height 12
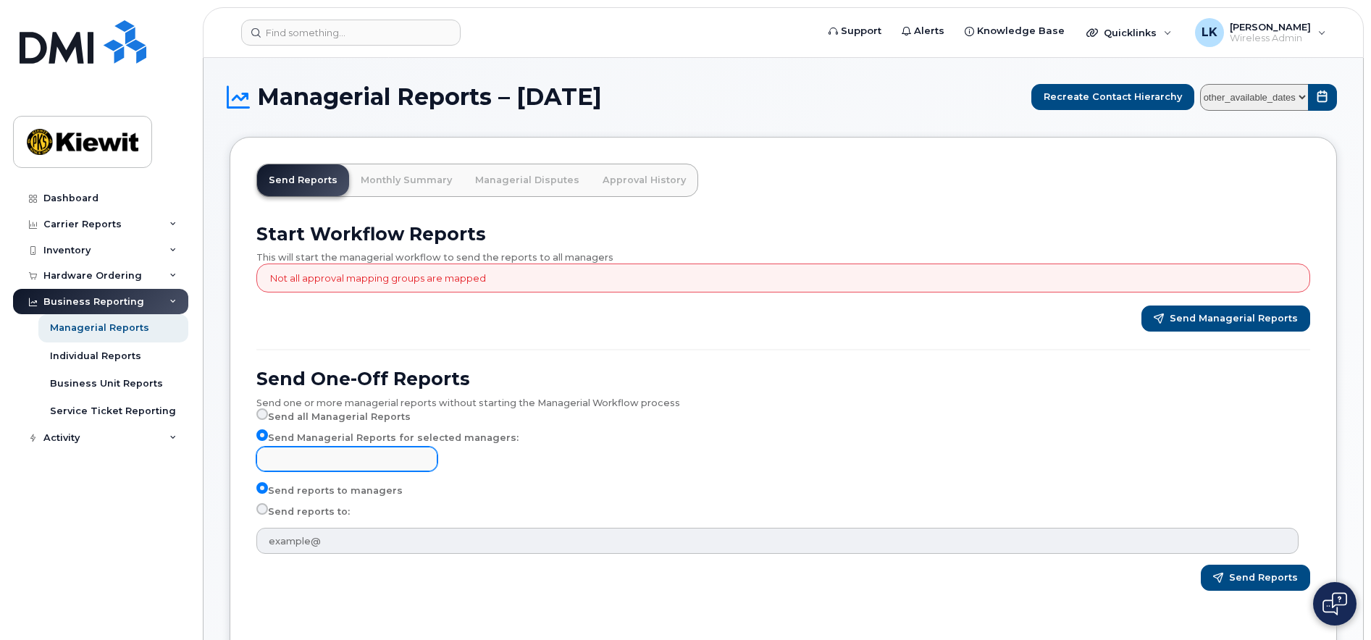
click at [285, 453] on input "text" at bounding box center [349, 458] width 168 height 20
type input "K"
type input "H"
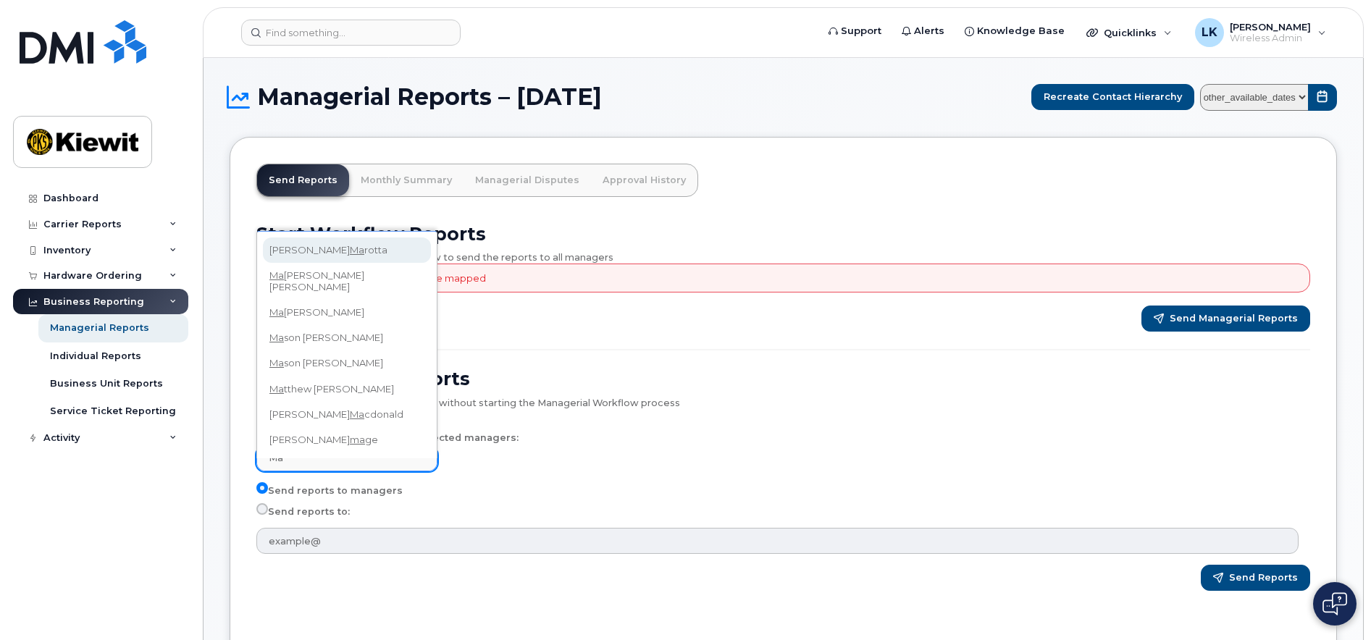
type input "M"
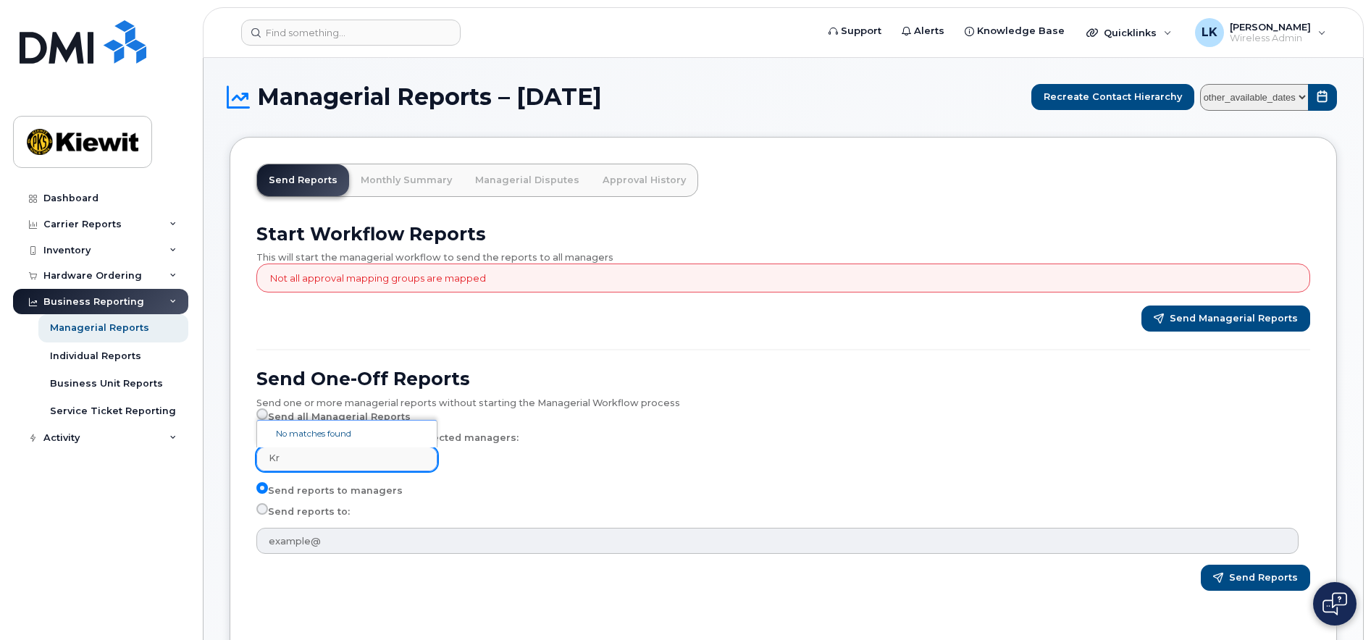
type input "K"
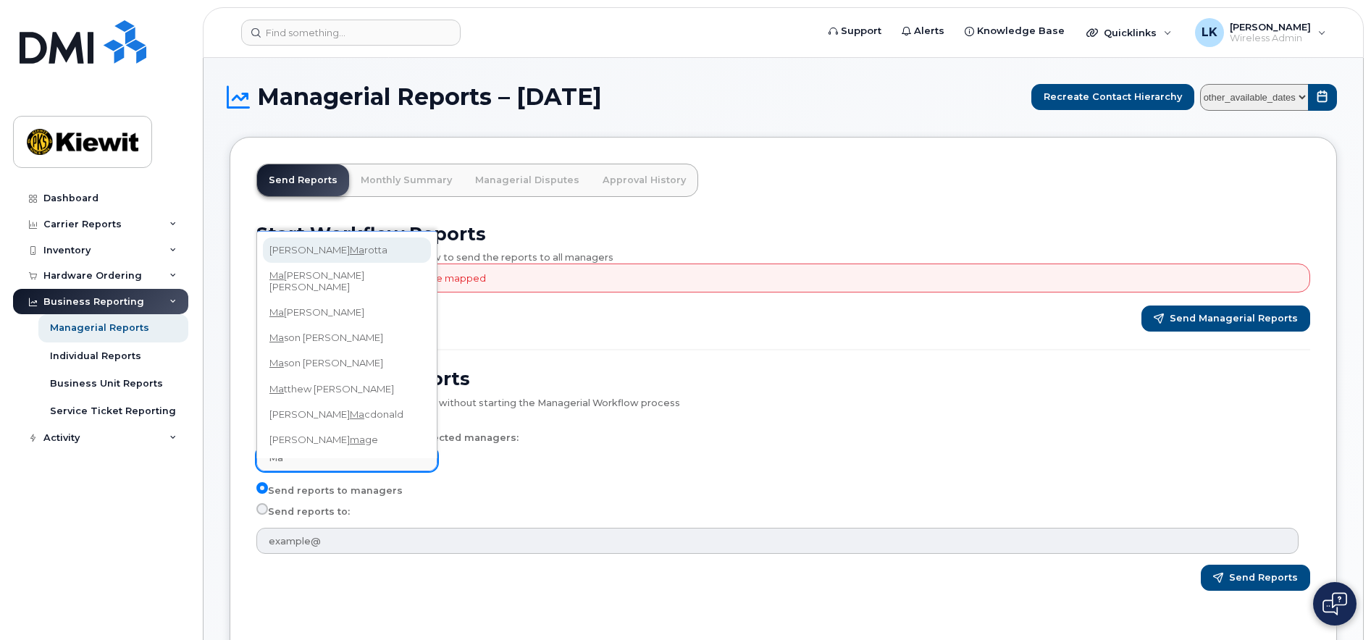
type input "M"
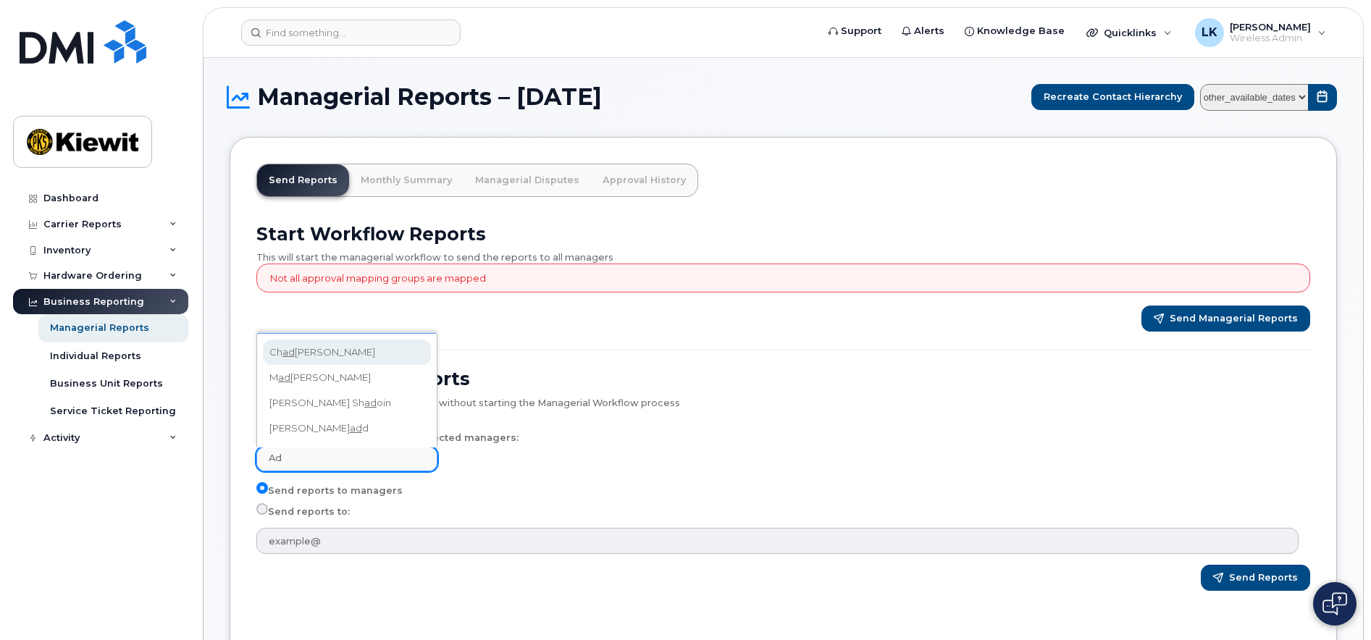
type input "A"
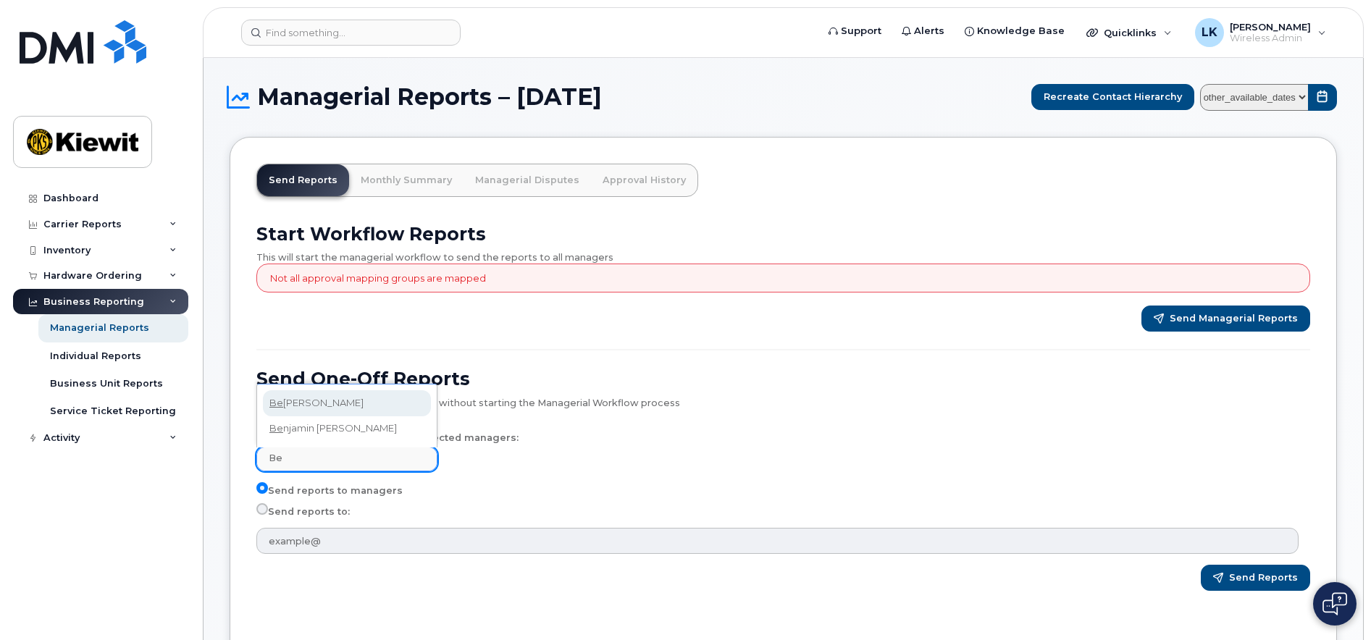
type input "B"
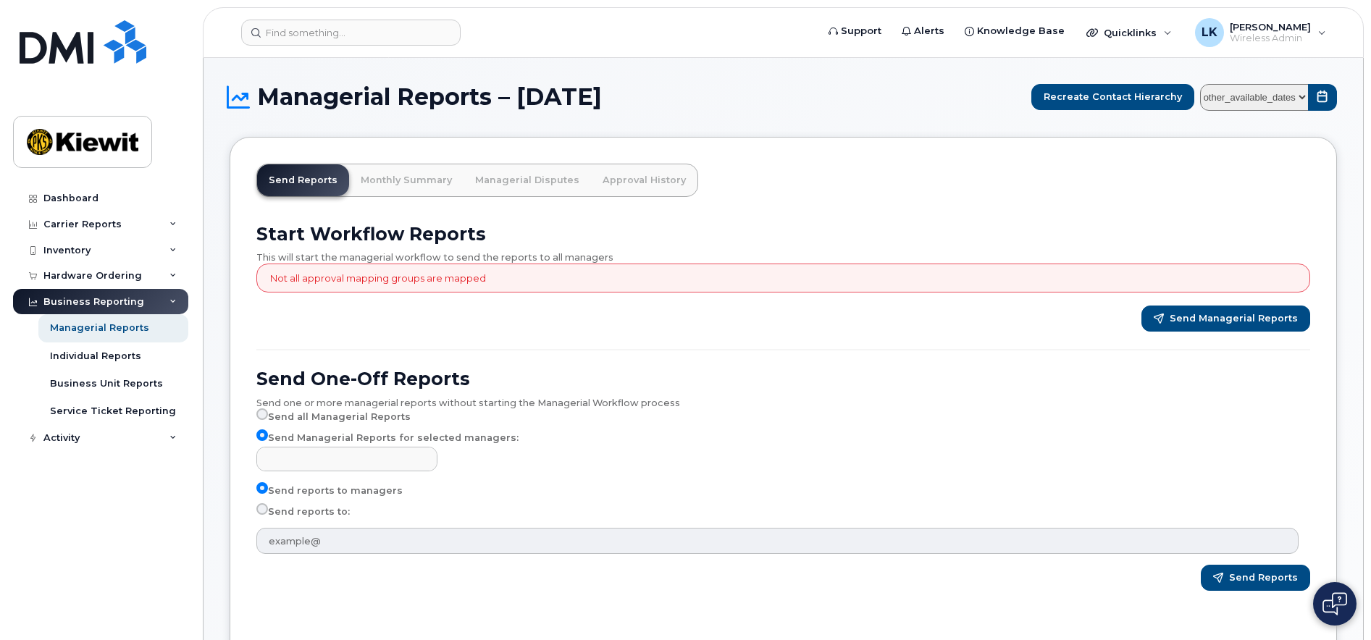
type input "Select managers"
click at [301, 508] on label "Send reports to:" at bounding box center [302, 511] width 93 height 17
click at [268, 508] on input "Send reports to:" at bounding box center [262, 509] width 12 height 12
radio input "true"
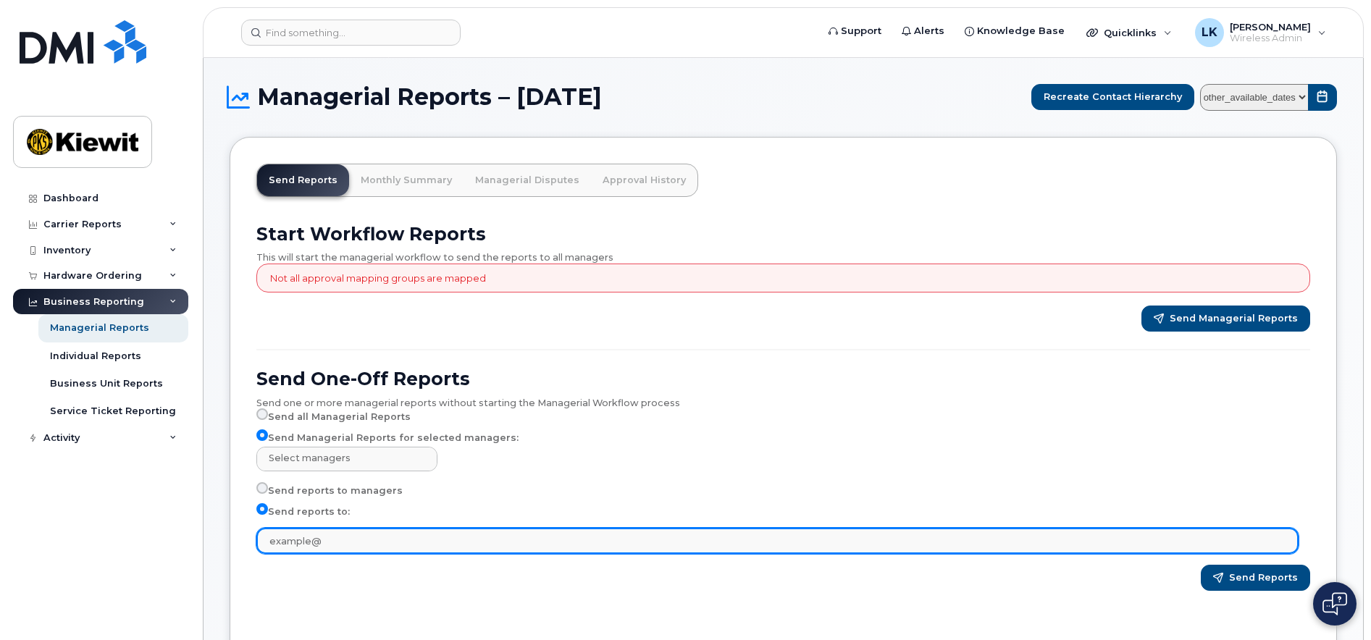
click at [316, 535] on input "text" at bounding box center [777, 541] width 1042 height 26
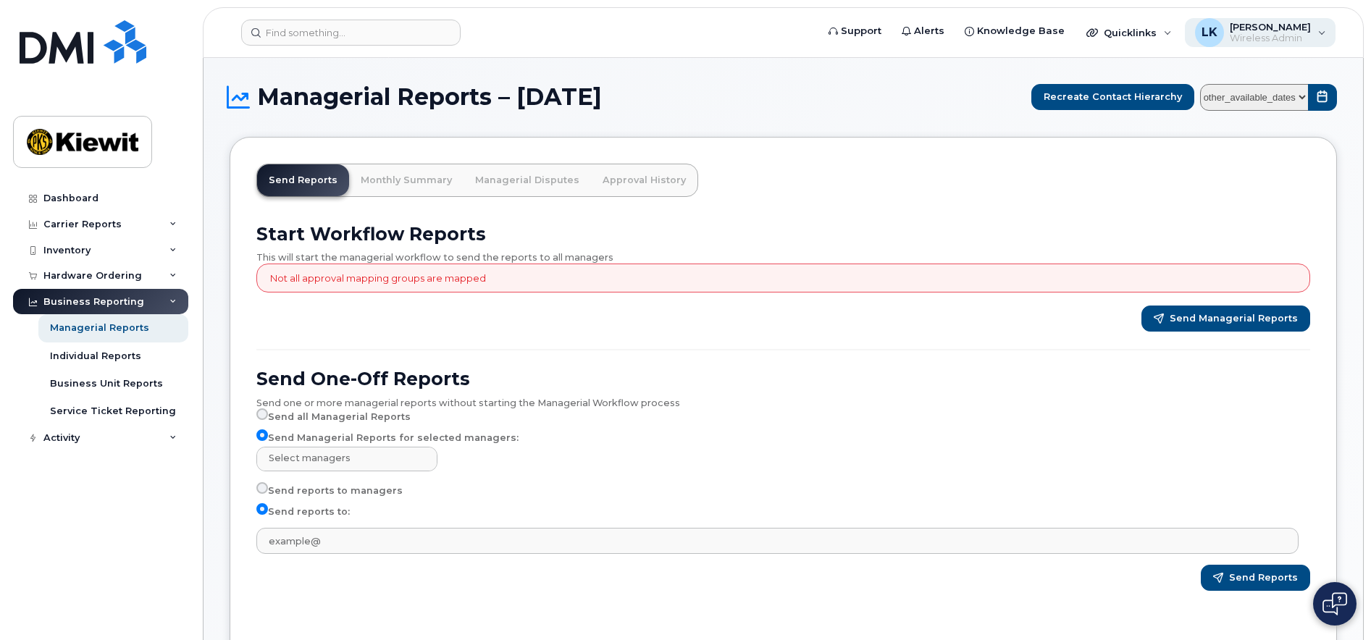
click at [1306, 29] on span "[PERSON_NAME]" at bounding box center [1270, 27] width 81 height 12
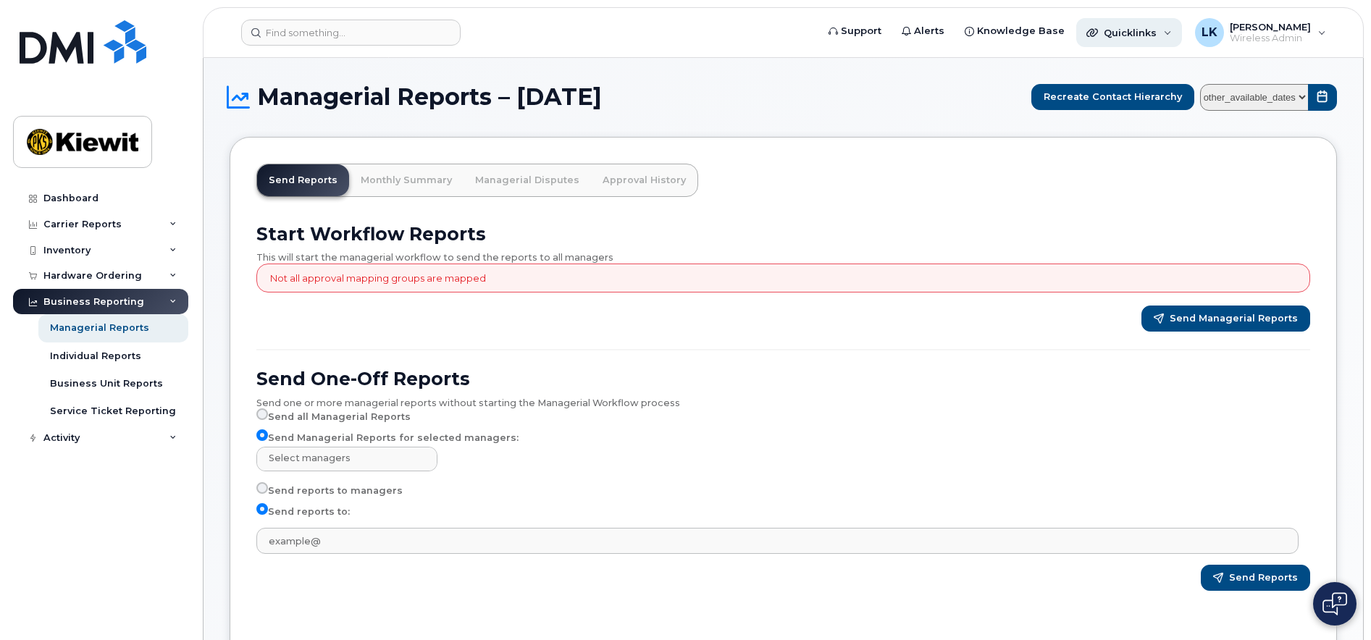
click at [1146, 28] on span "Quicklinks" at bounding box center [1130, 33] width 53 height 12
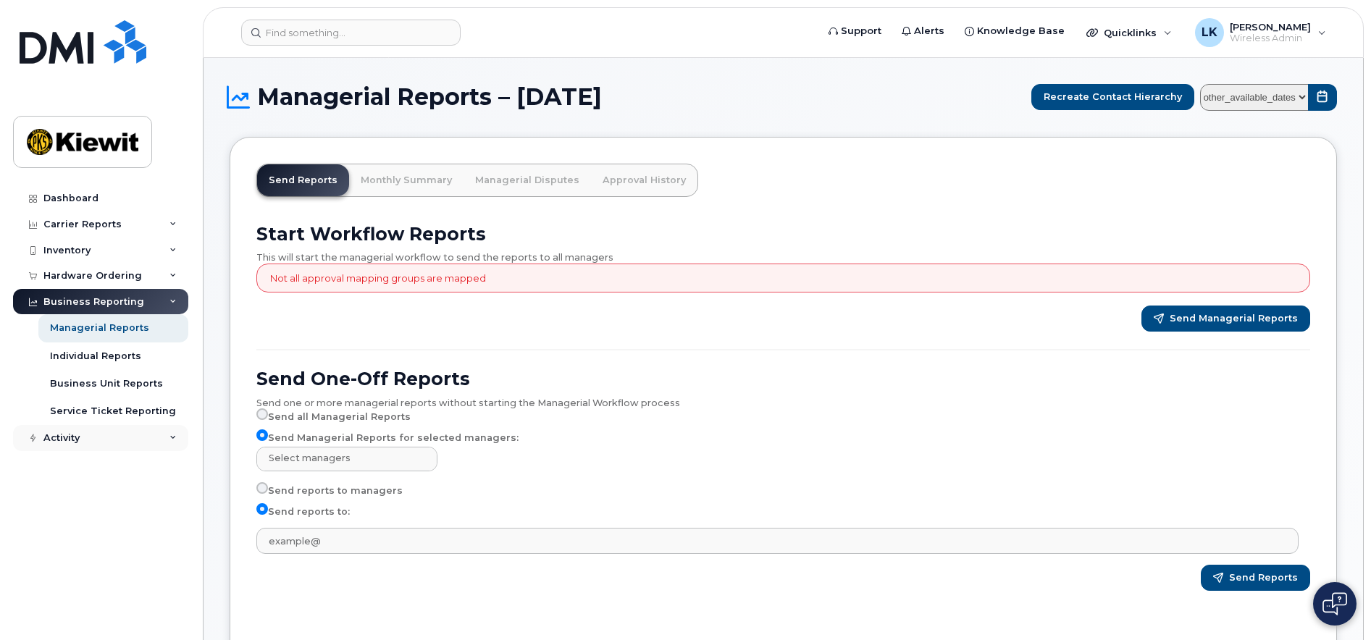
click at [148, 439] on div "Activity" at bounding box center [100, 438] width 175 height 26
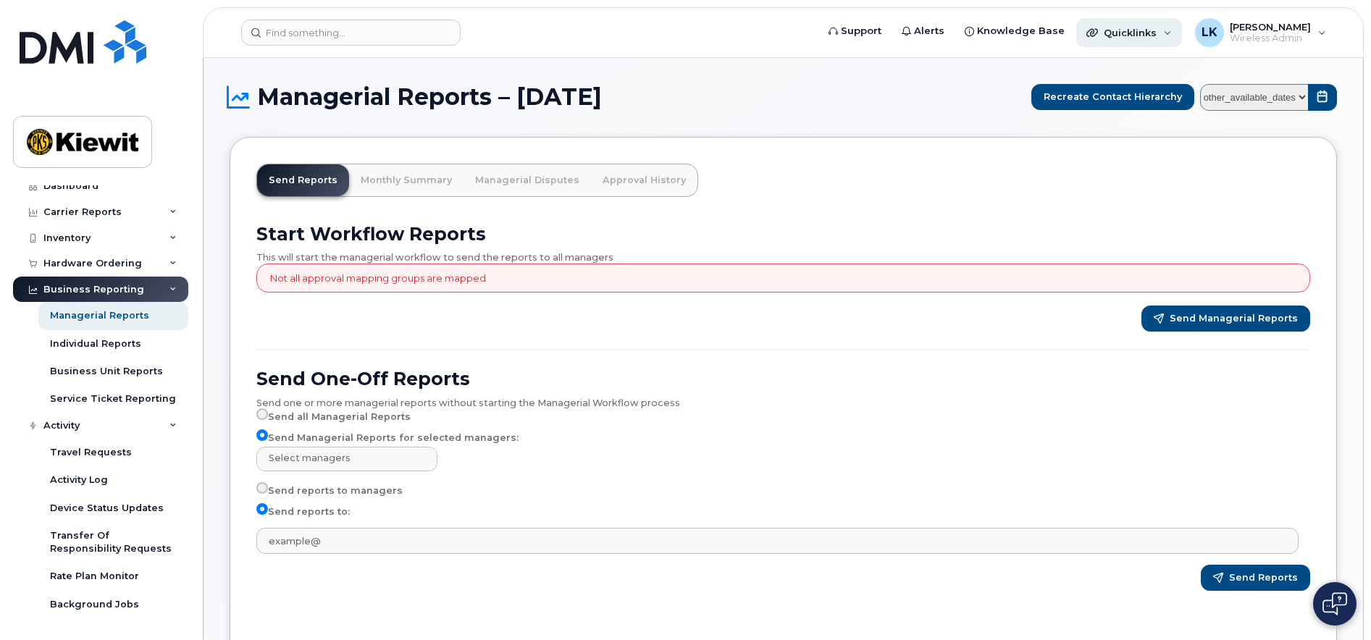
click at [1125, 31] on span "Quicklinks" at bounding box center [1130, 33] width 53 height 12
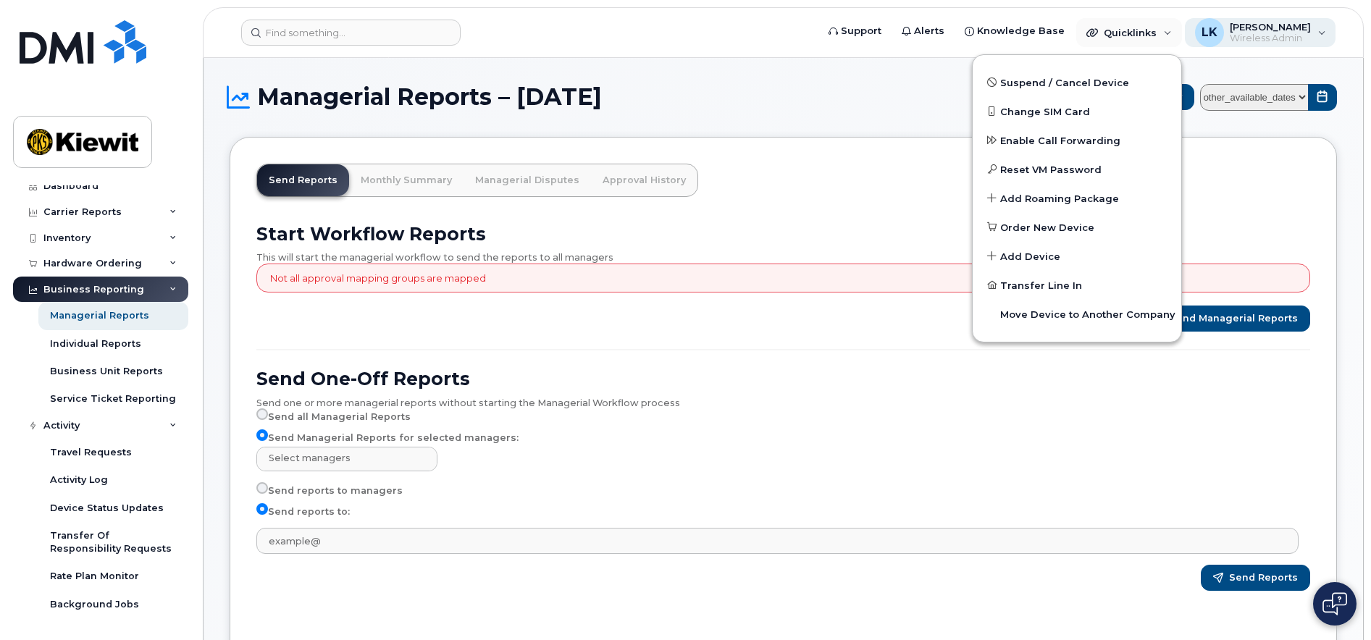
click at [1312, 20] on div "LK Leah Kraft Wireless Admin" at bounding box center [1260, 32] width 151 height 29
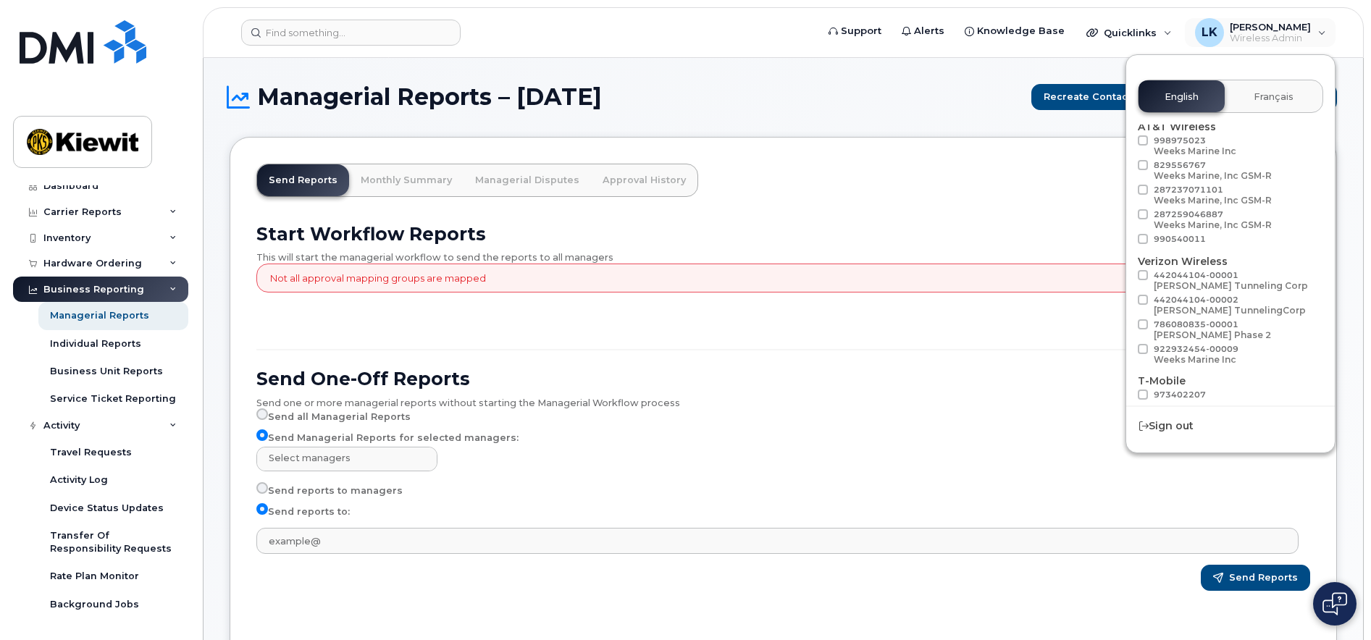
scroll to position [0, 0]
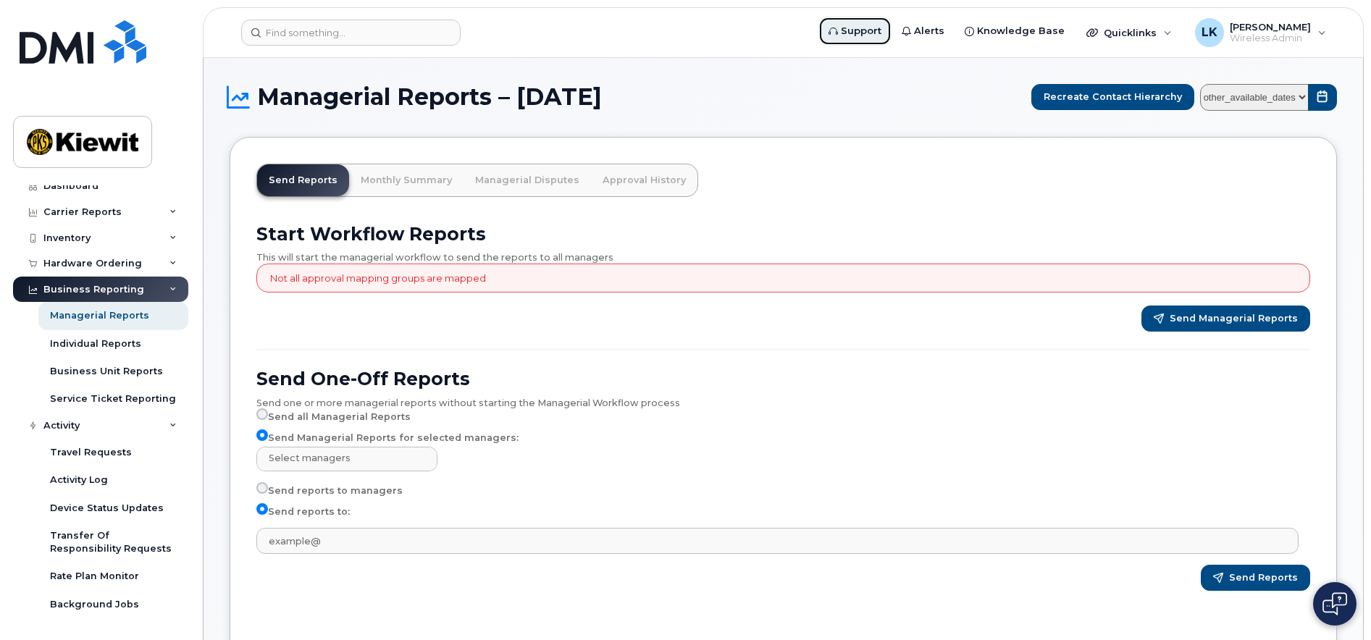
click at [891, 30] on link "Support" at bounding box center [854, 31] width 73 height 29
click at [943, 36] on span "Alerts" at bounding box center [929, 31] width 30 height 14
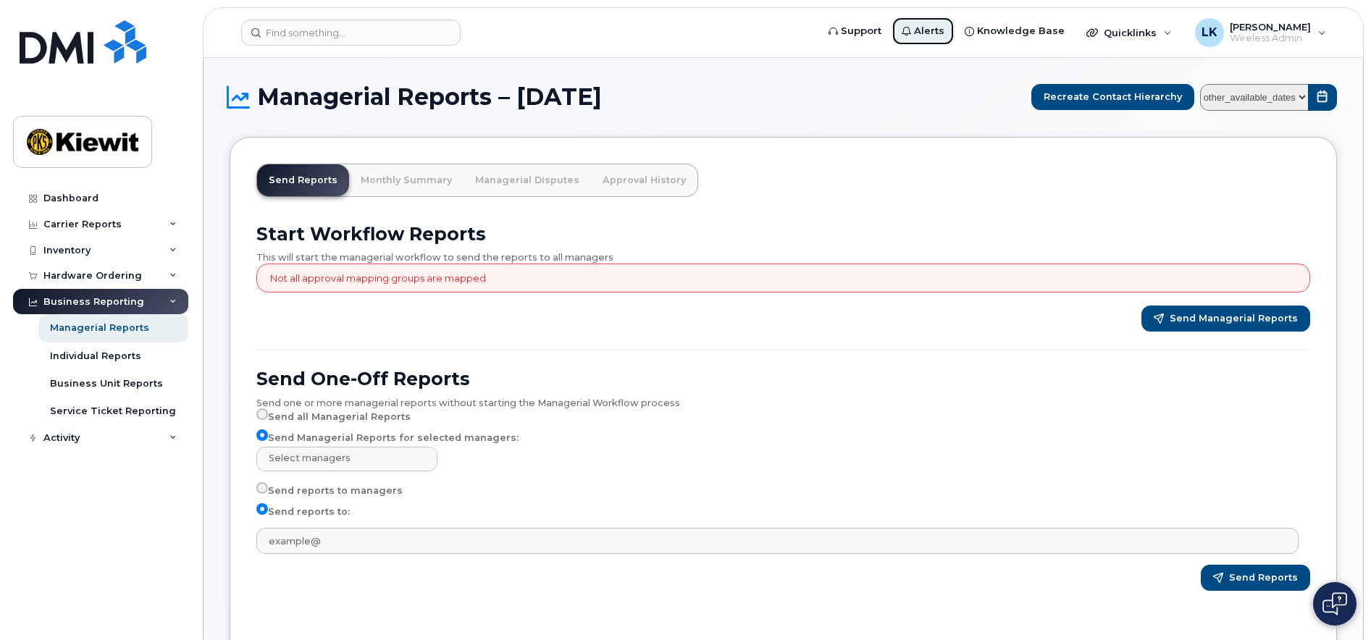
click at [935, 25] on span "Alerts" at bounding box center [929, 31] width 30 height 14
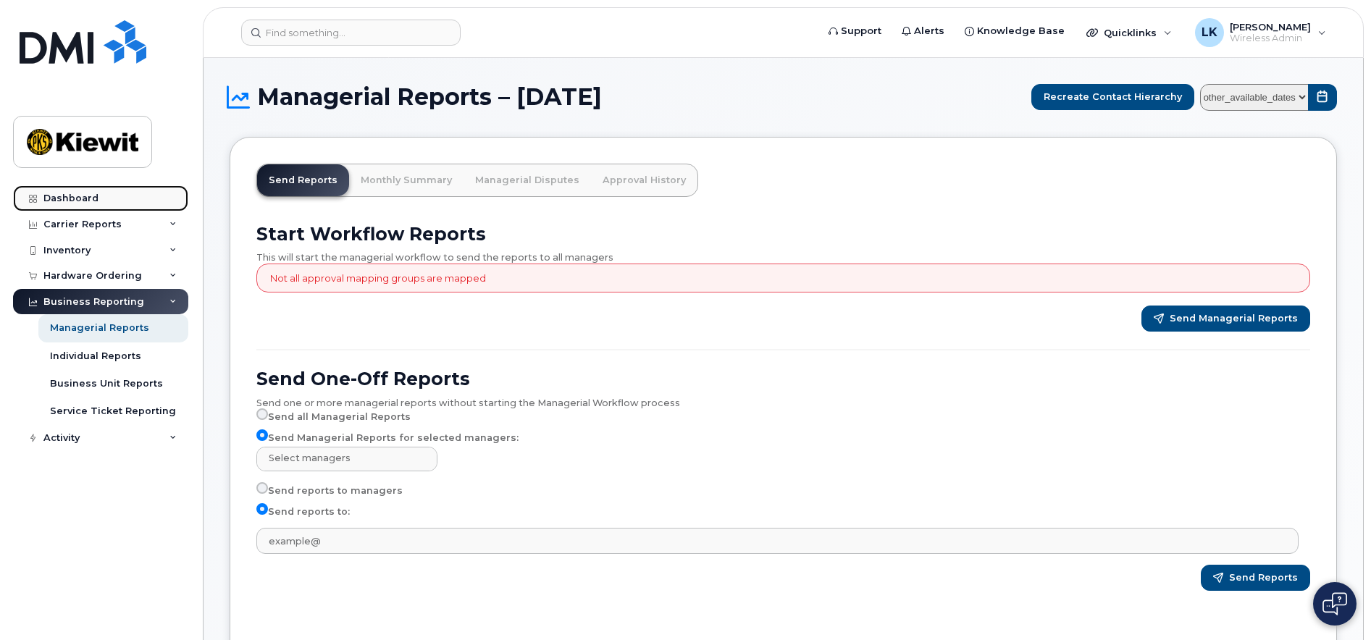
click at [89, 186] on link "Dashboard" at bounding box center [100, 198] width 175 height 26
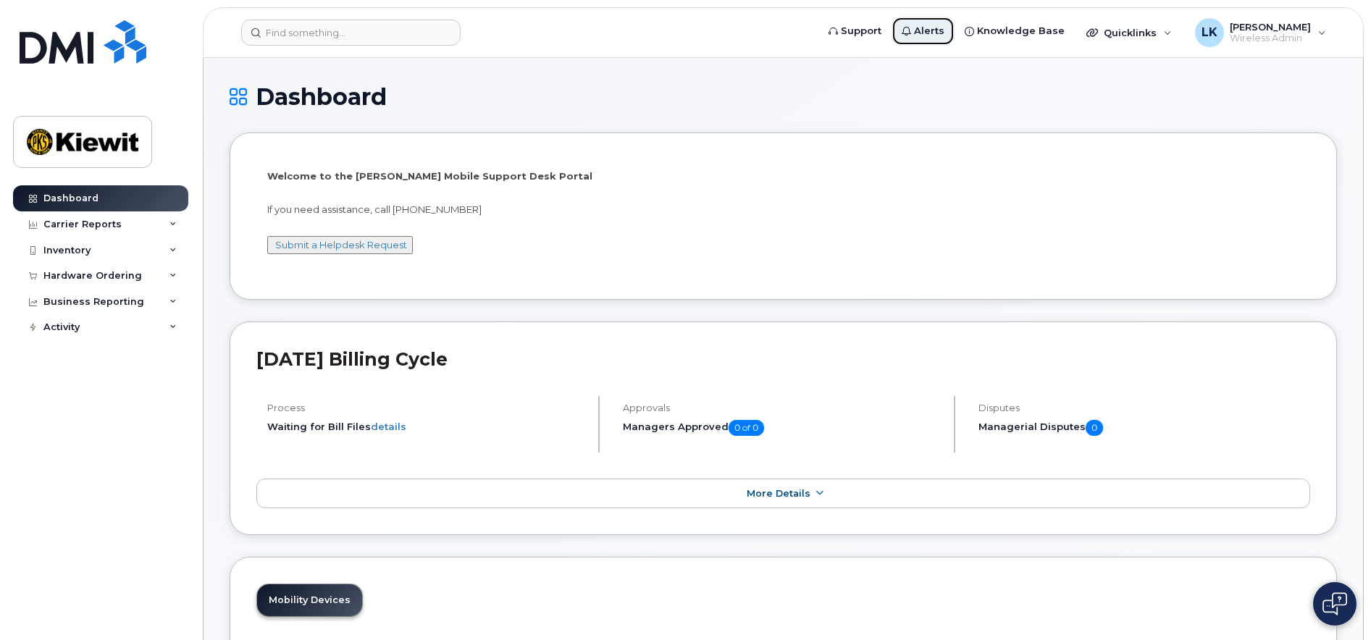
click at [944, 30] on span "Alerts" at bounding box center [929, 31] width 30 height 14
click at [114, 388] on div "Dashboard Carrier Reports Monthly Billing Data Daily Data Pooling Average Costi…" at bounding box center [102, 401] width 179 height 433
click at [120, 140] on img at bounding box center [83, 142] width 112 height 42
click at [120, 49] on img at bounding box center [83, 41] width 127 height 43
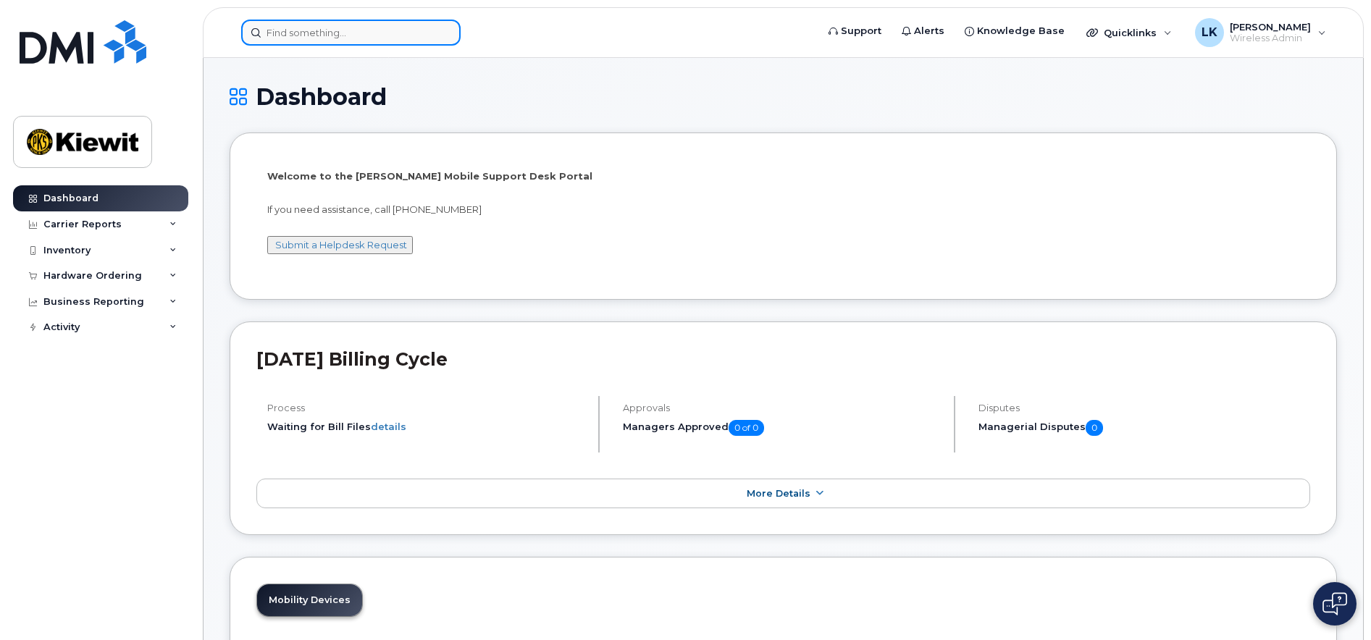
click at [353, 30] on input at bounding box center [350, 33] width 219 height 26
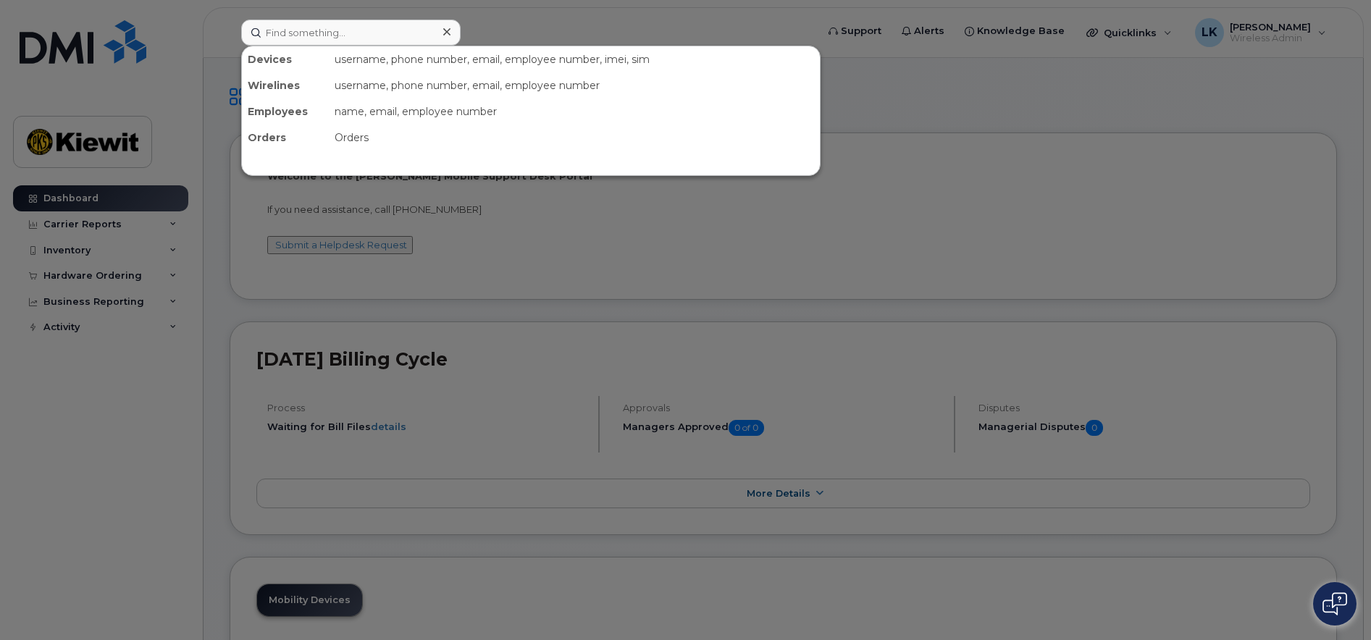
drag, startPoint x: 65, startPoint y: 466, endPoint x: 54, endPoint y: 466, distance: 10.9
click at [64, 466] on div at bounding box center [685, 320] width 1371 height 640
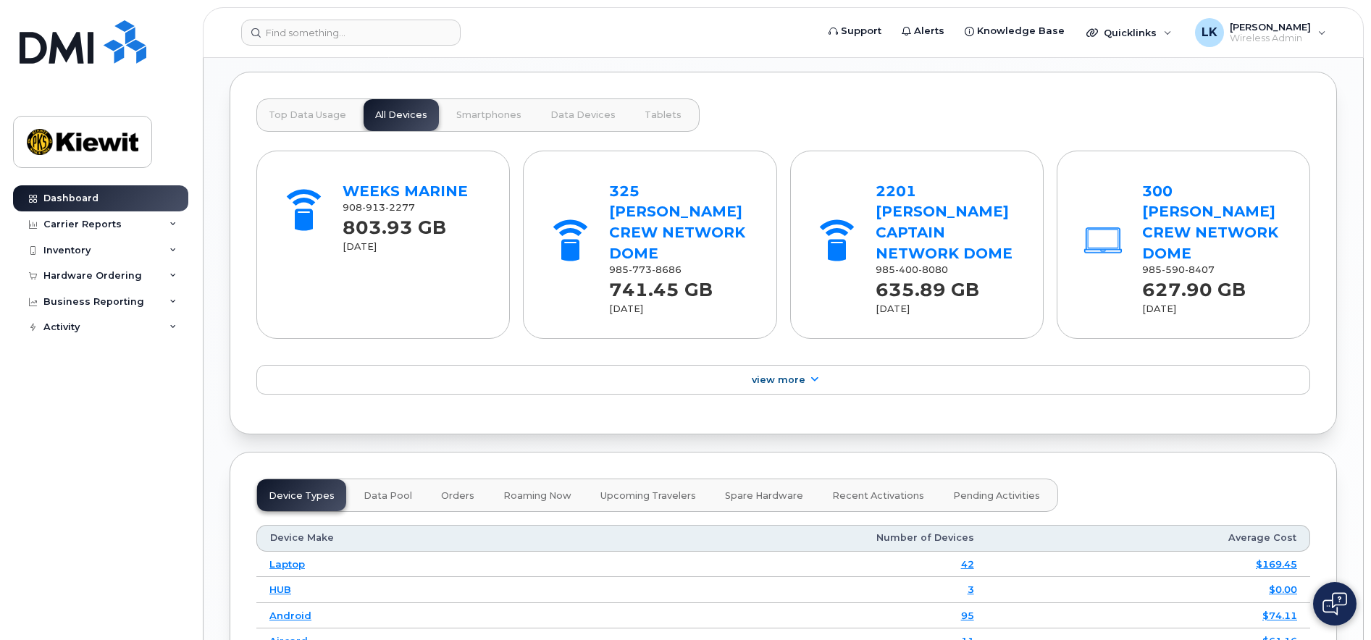
scroll to position [1593, 0]
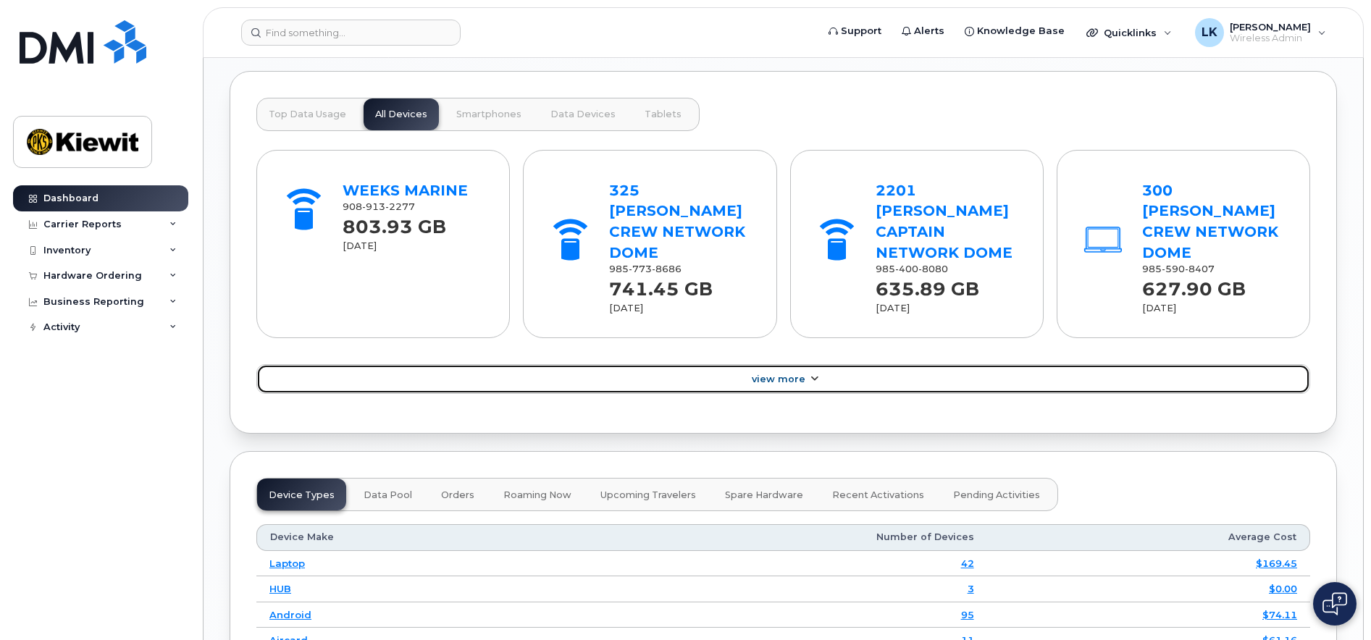
click at [703, 364] on link "View More" at bounding box center [783, 379] width 1054 height 30
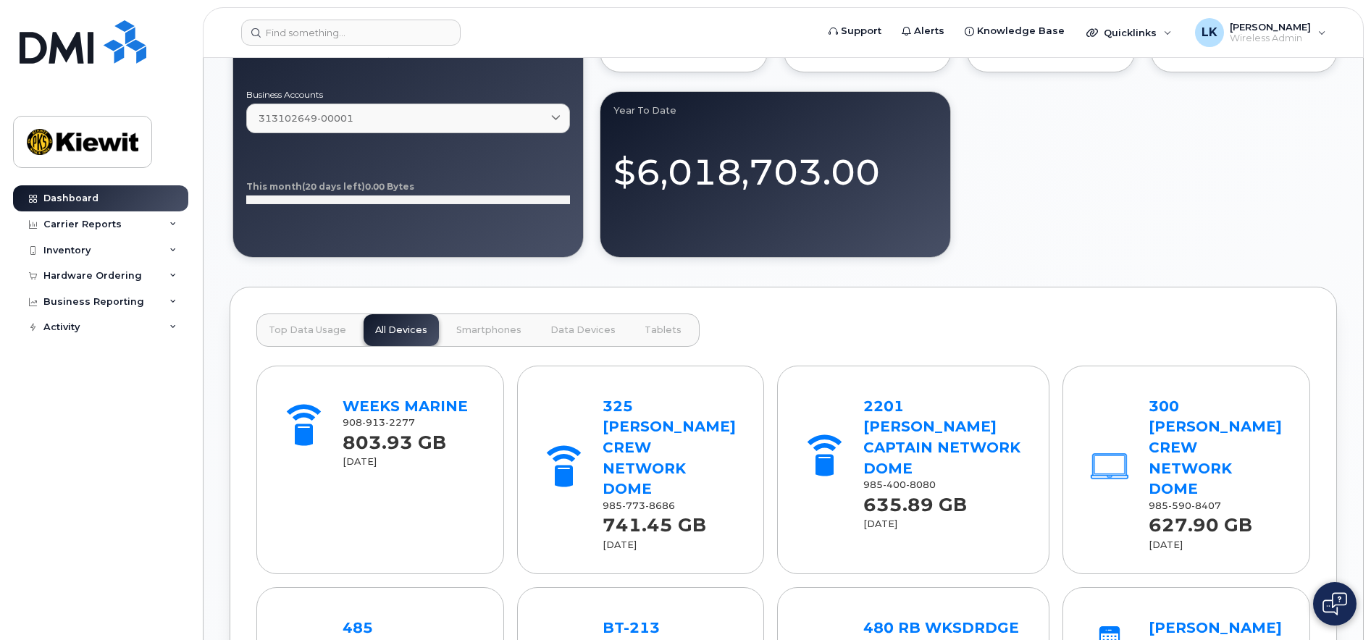
scroll to position [1376, 0]
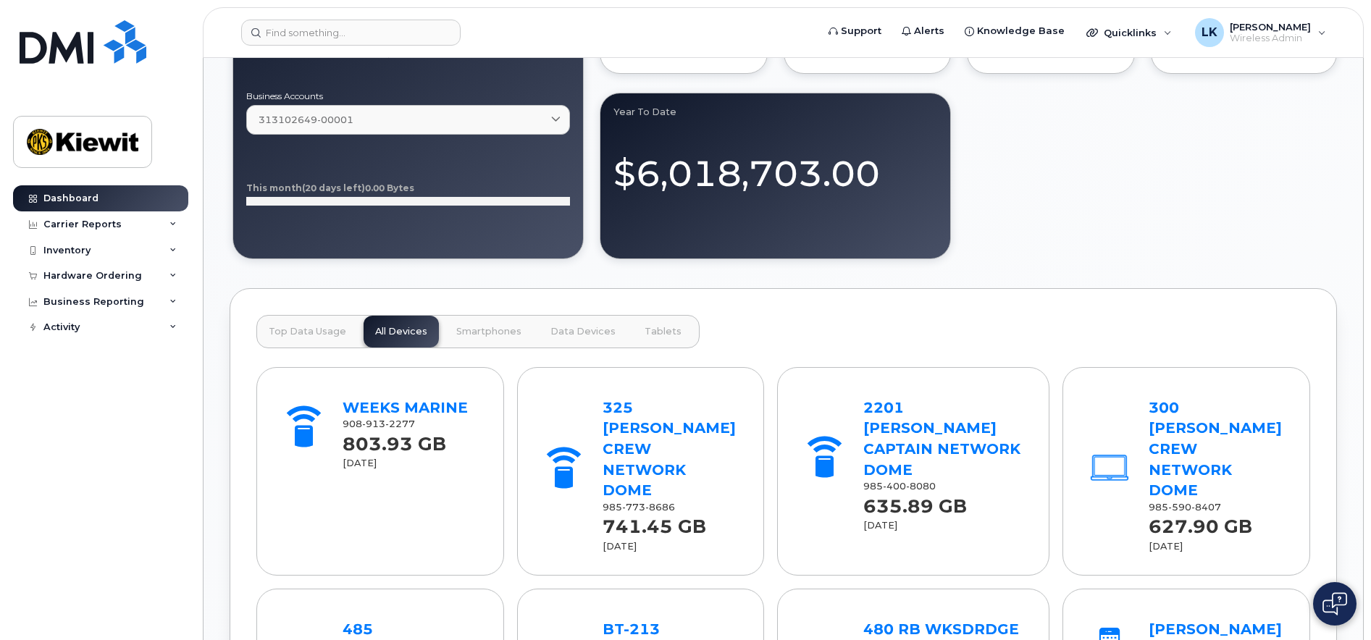
click at [481, 335] on span "Smartphones" at bounding box center [488, 332] width 65 height 12
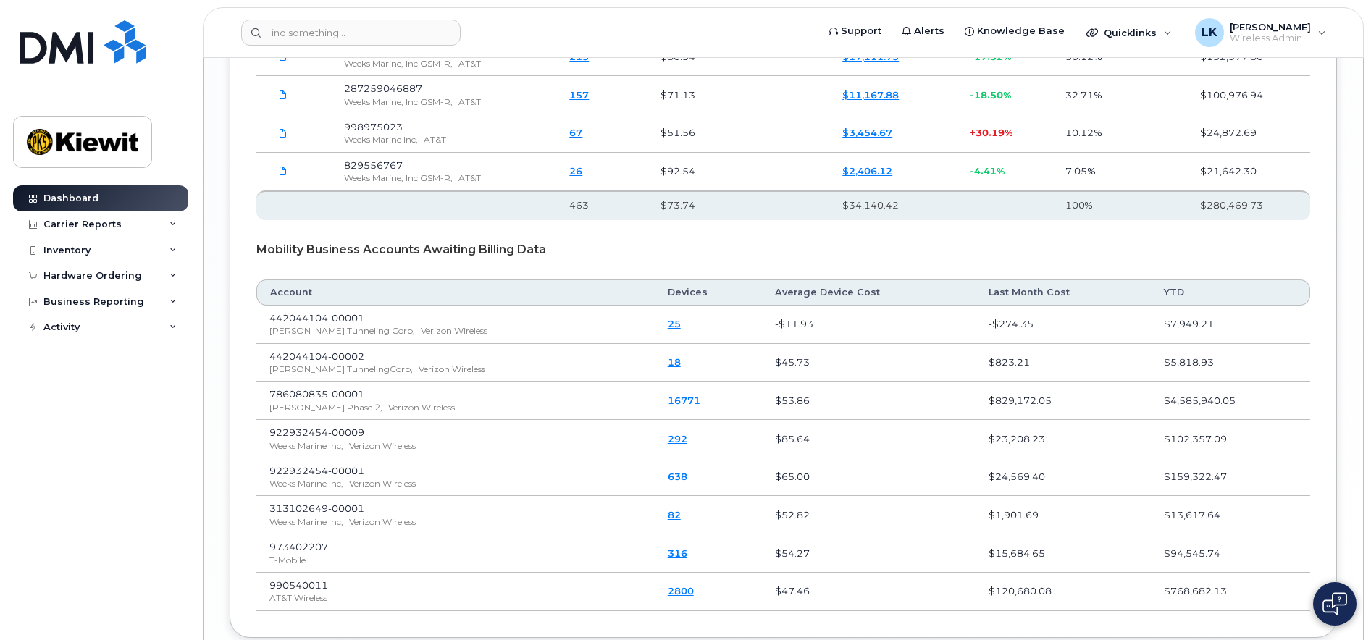
scroll to position [3111, 0]
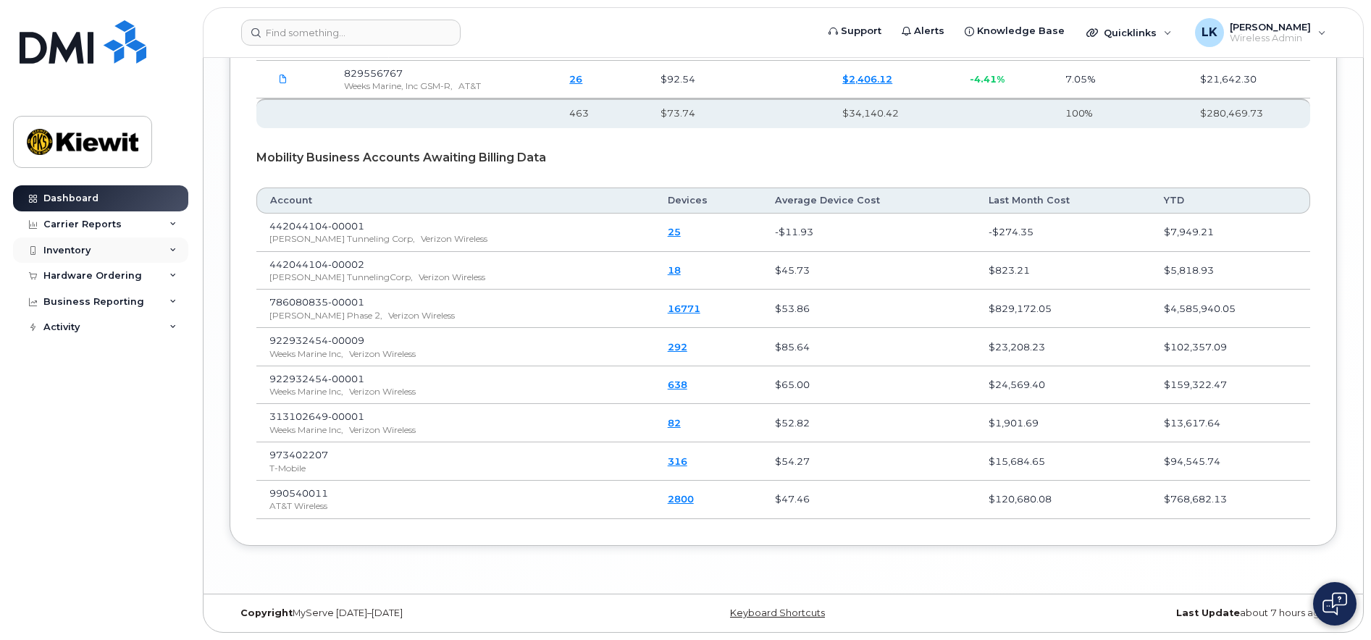
click at [91, 241] on div "Inventory" at bounding box center [100, 251] width 175 height 26
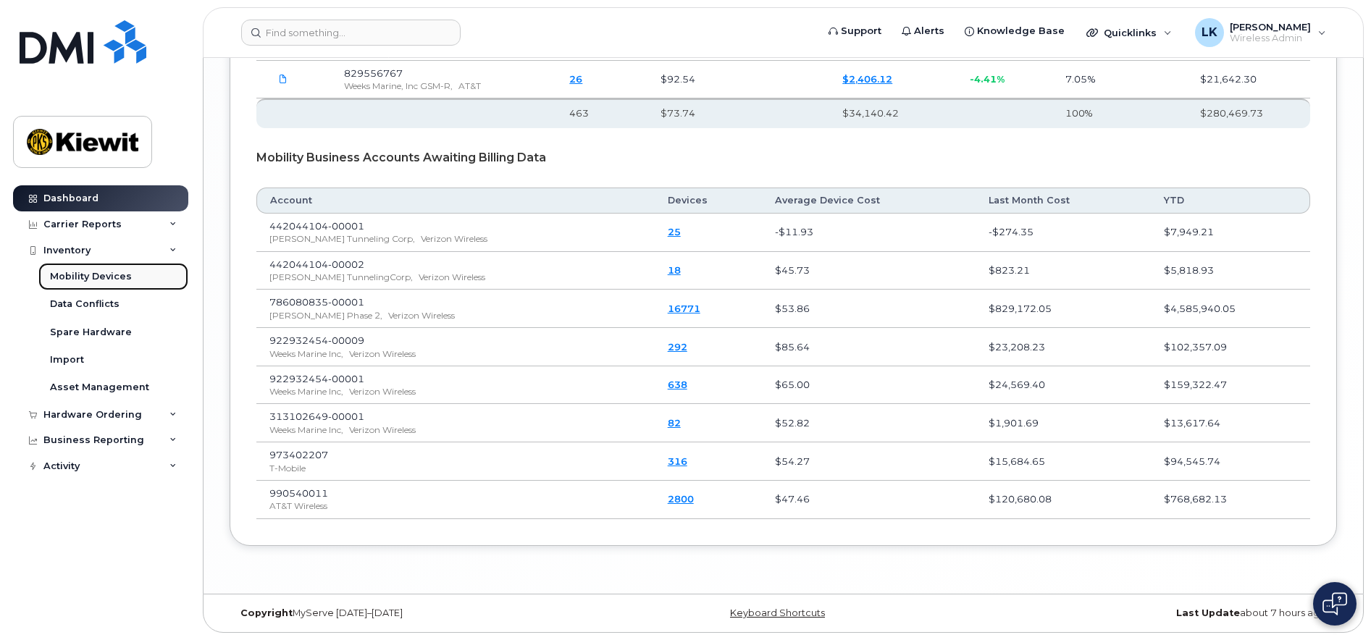
click at [99, 274] on div "Mobility Devices" at bounding box center [91, 276] width 82 height 13
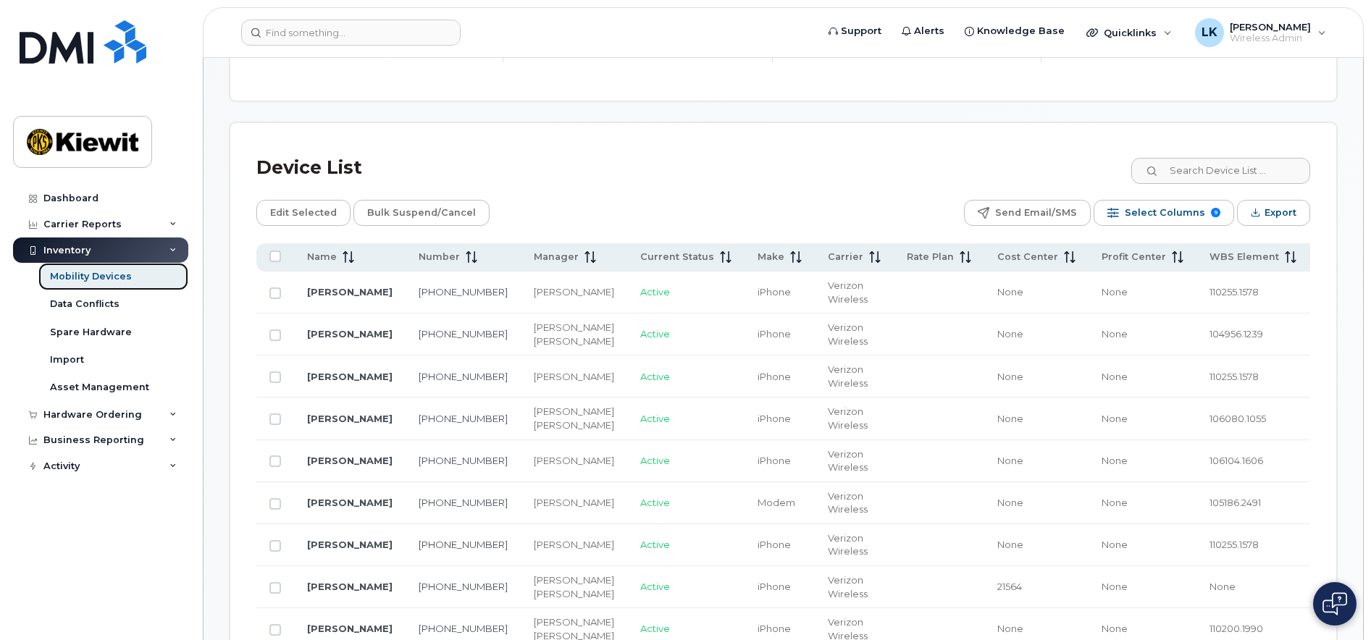
scroll to position [652, 0]
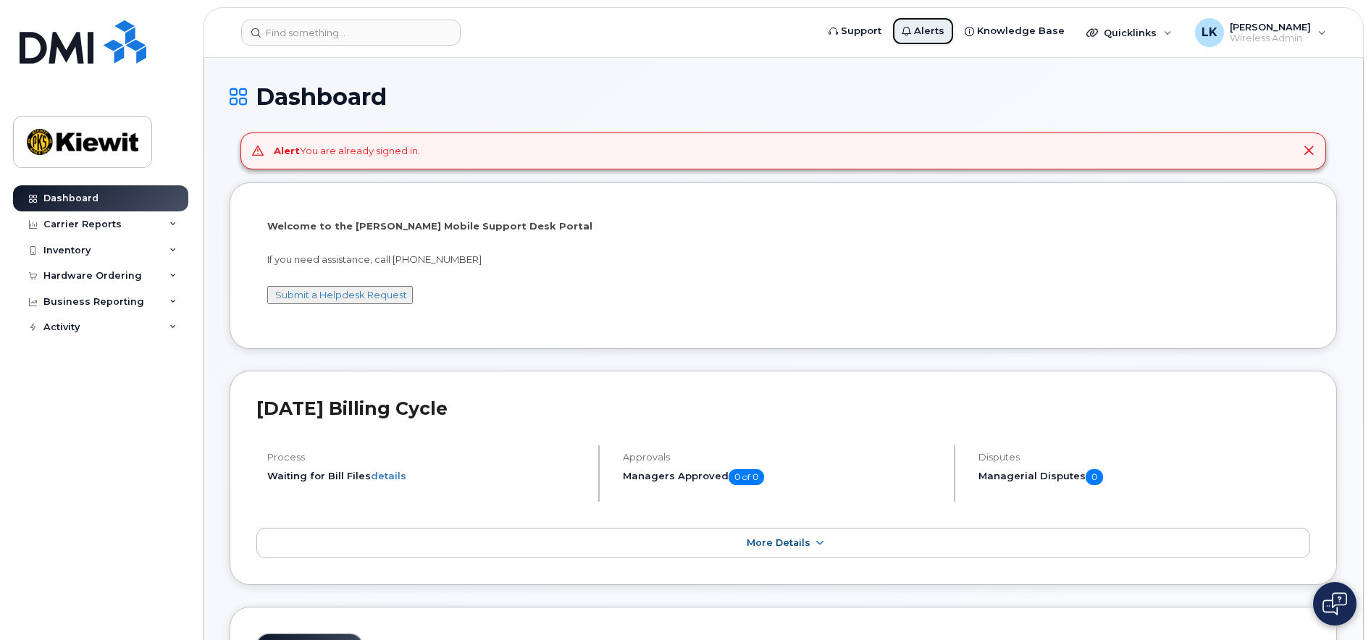
click at [941, 31] on span "Alerts" at bounding box center [929, 31] width 30 height 14
click at [1255, 35] on span "Wireless Admin" at bounding box center [1270, 39] width 81 height 12
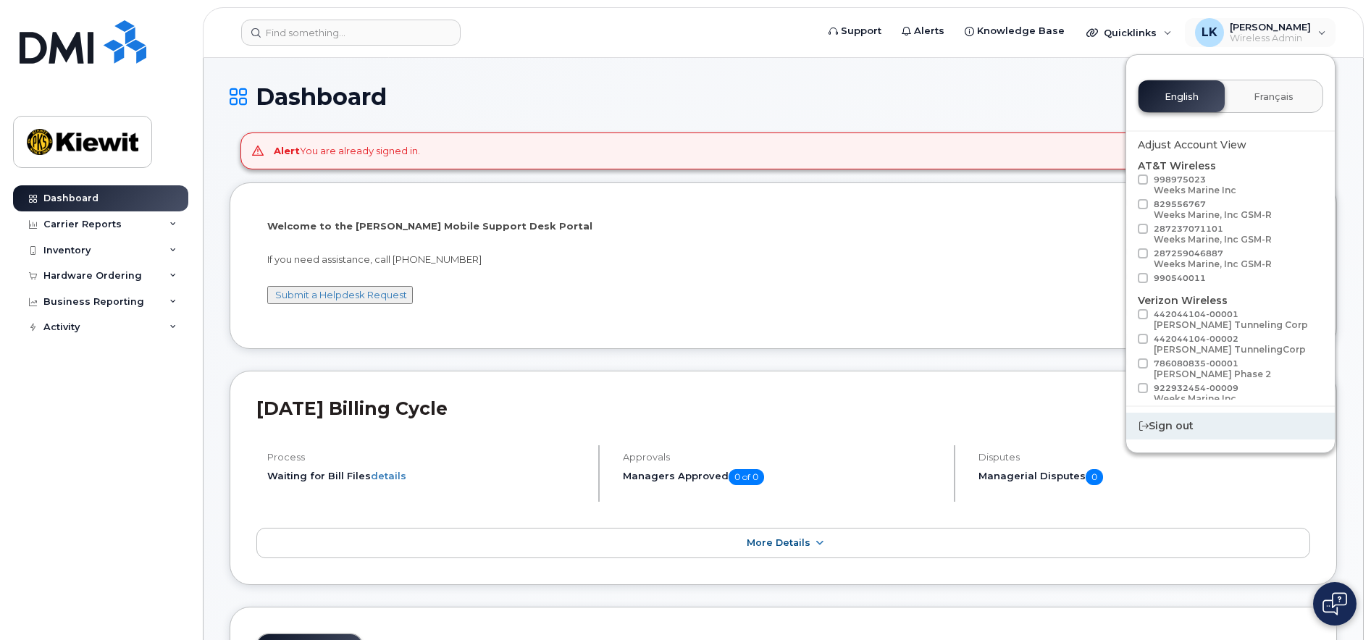
click at [1170, 420] on div "Sign out" at bounding box center [1230, 426] width 209 height 27
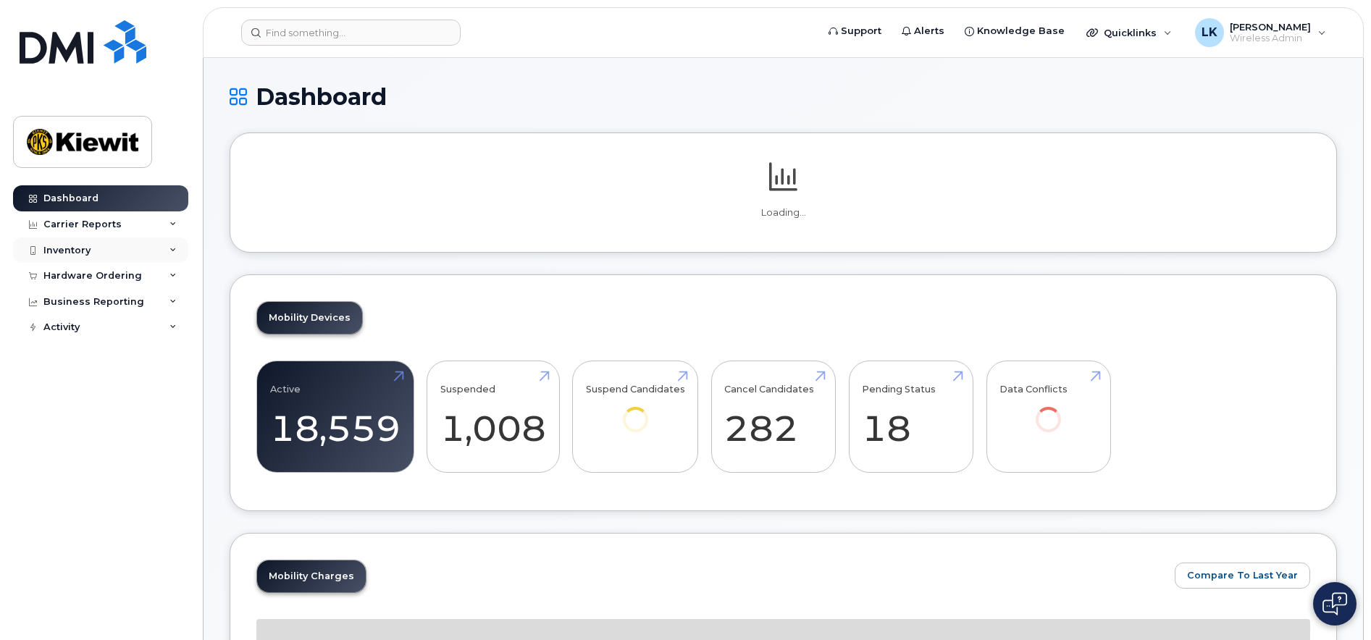
click at [154, 251] on div "Inventory" at bounding box center [100, 251] width 175 height 26
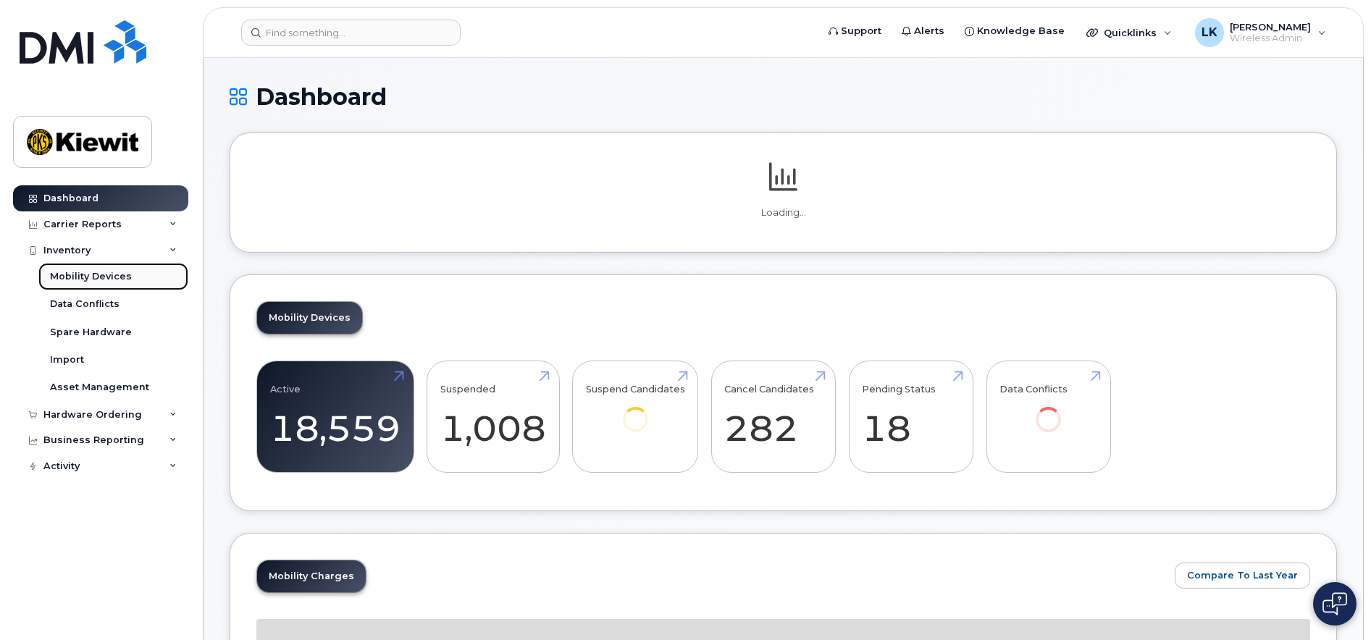
click at [109, 276] on div "Mobility Devices" at bounding box center [91, 276] width 82 height 13
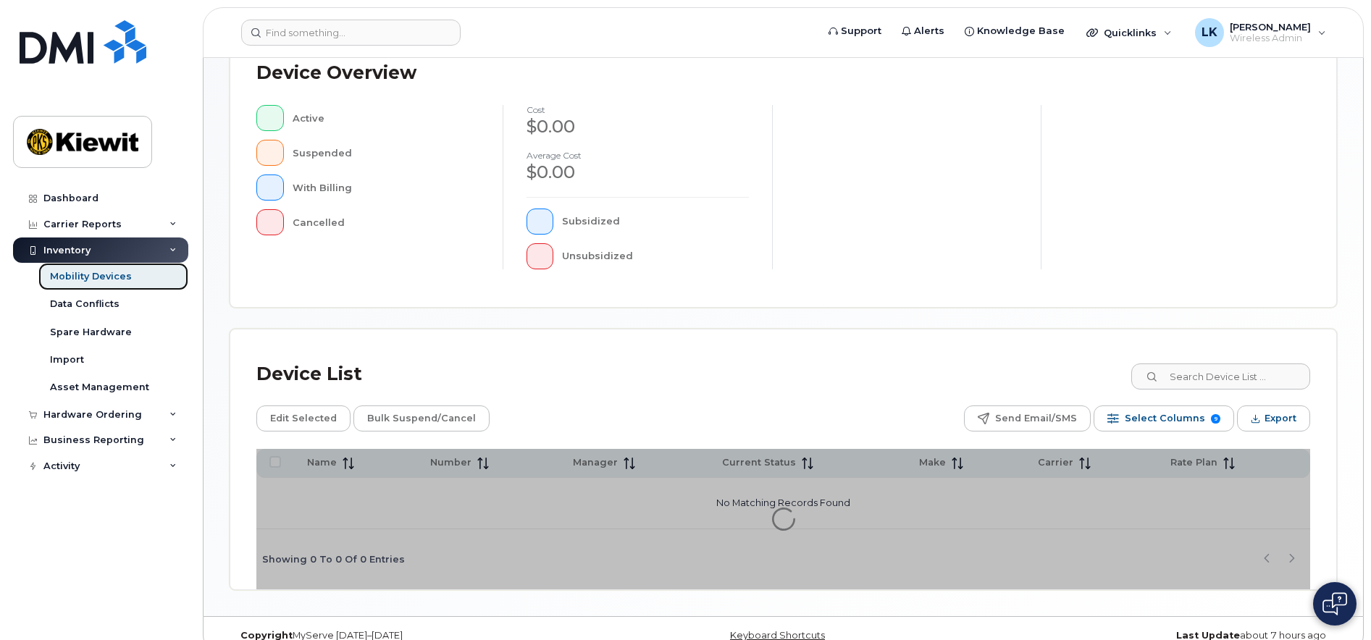
scroll to position [356, 0]
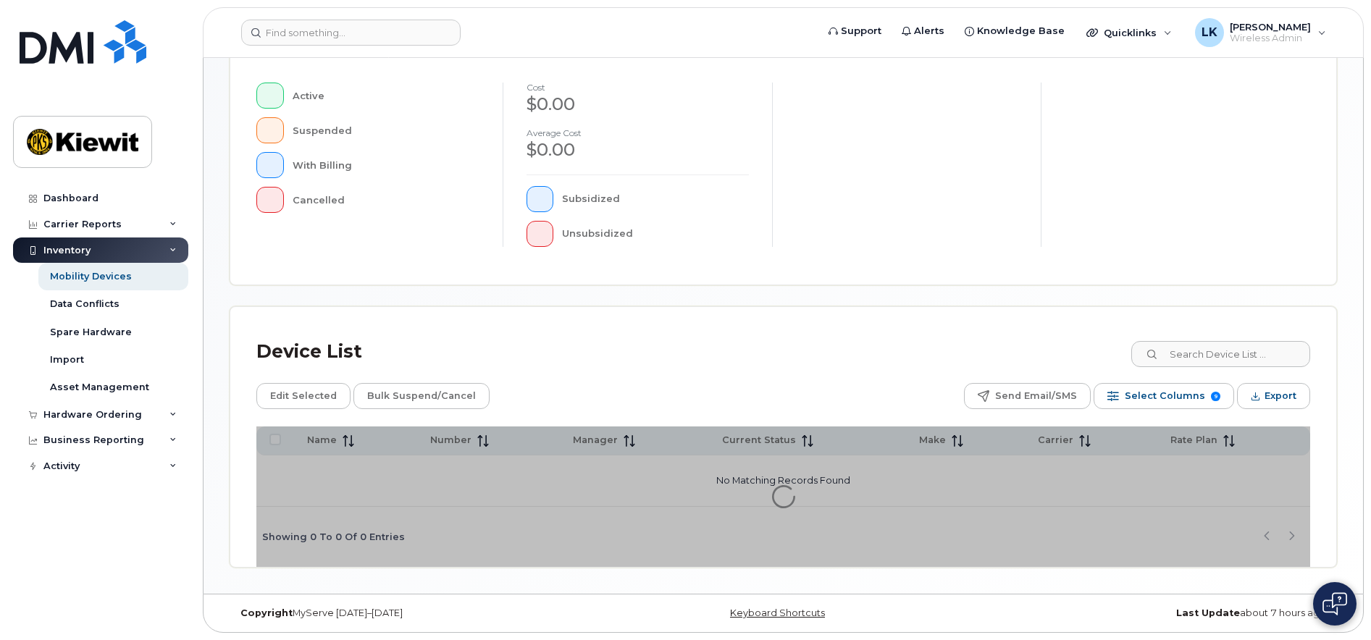
click at [722, 359] on div "Device List" at bounding box center [783, 352] width 1054 height 38
